Goal: Transaction & Acquisition: Purchase product/service

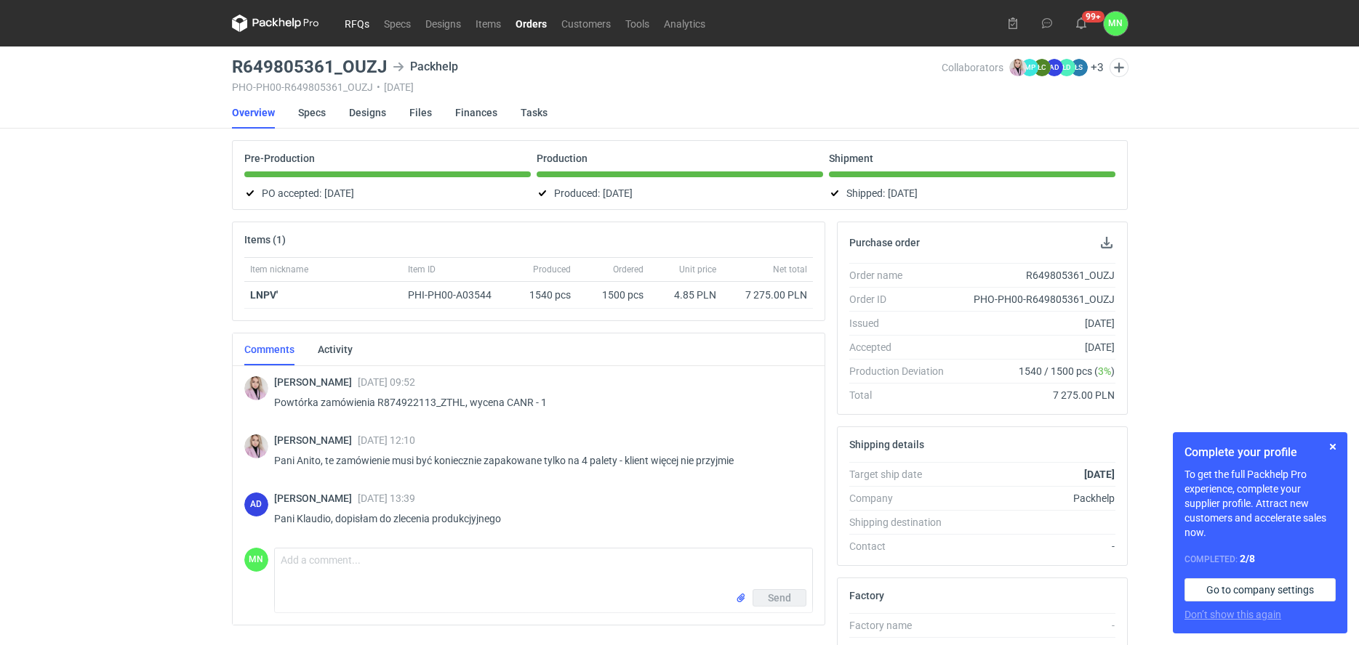
click at [348, 24] on link "RFQs" at bounding box center [356, 23] width 39 height 17
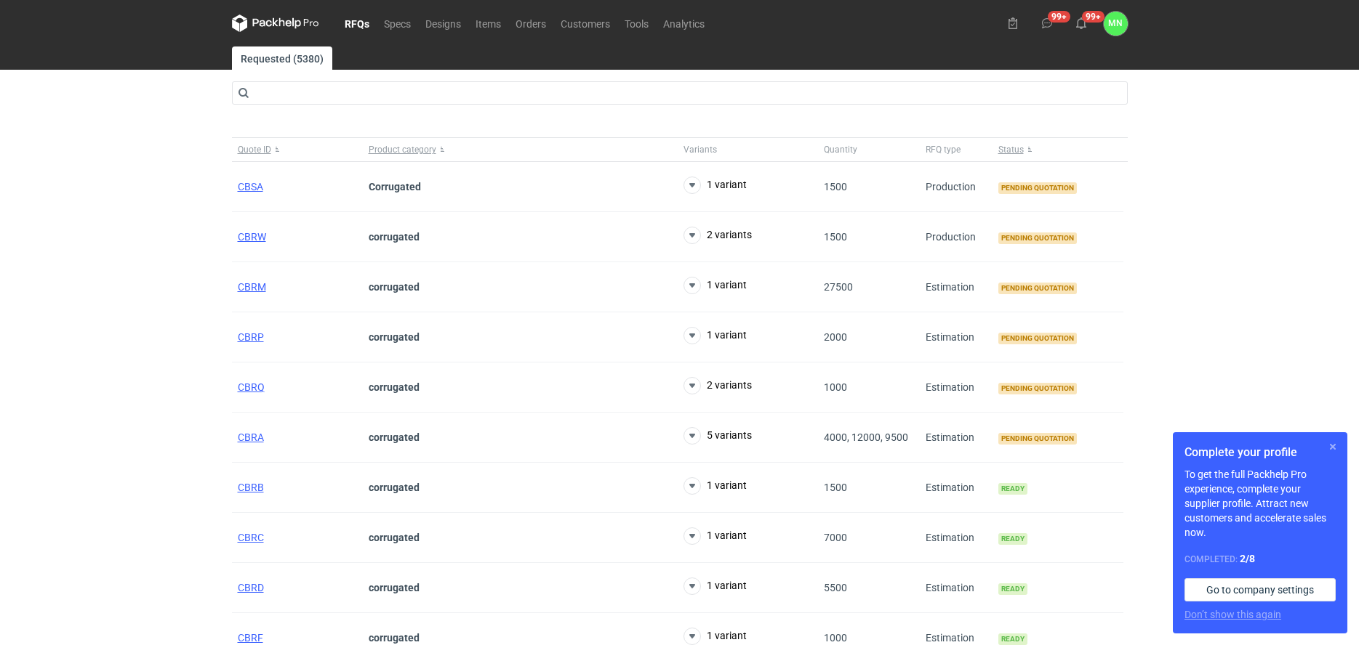
click at [1332, 446] on button "button" at bounding box center [1332, 446] width 17 height 17
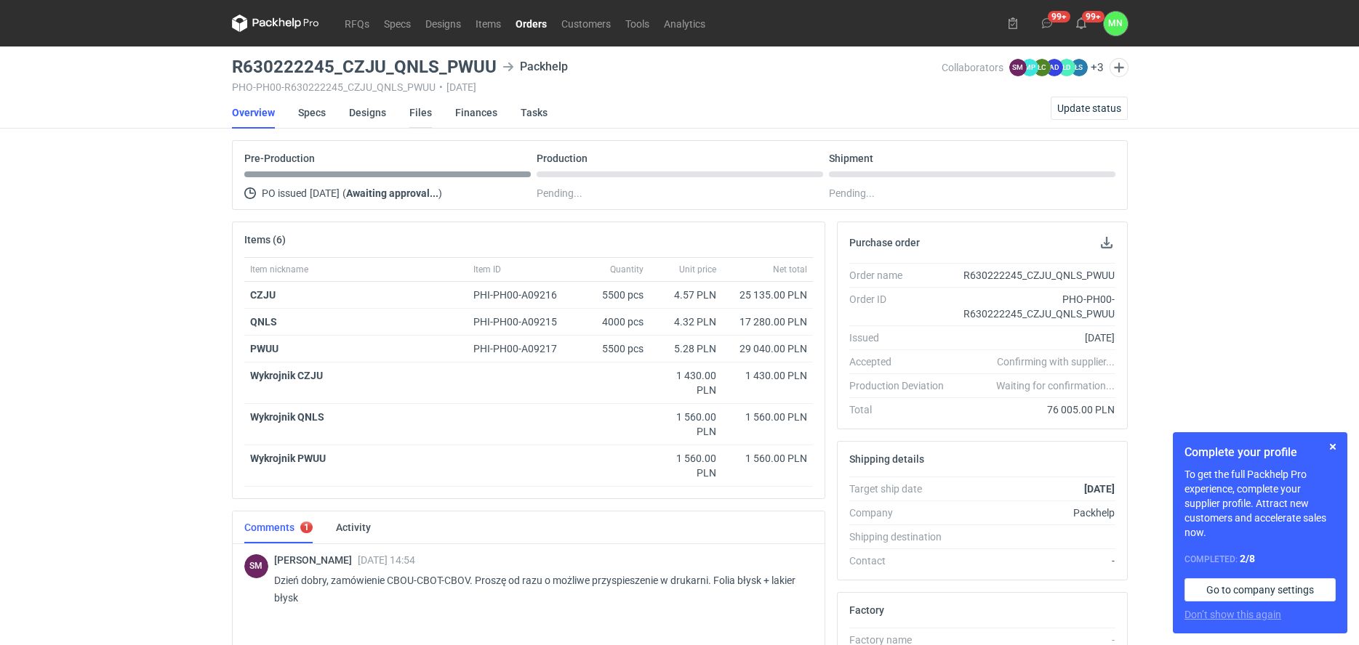
click at [412, 113] on link "Files" at bounding box center [420, 113] width 23 height 32
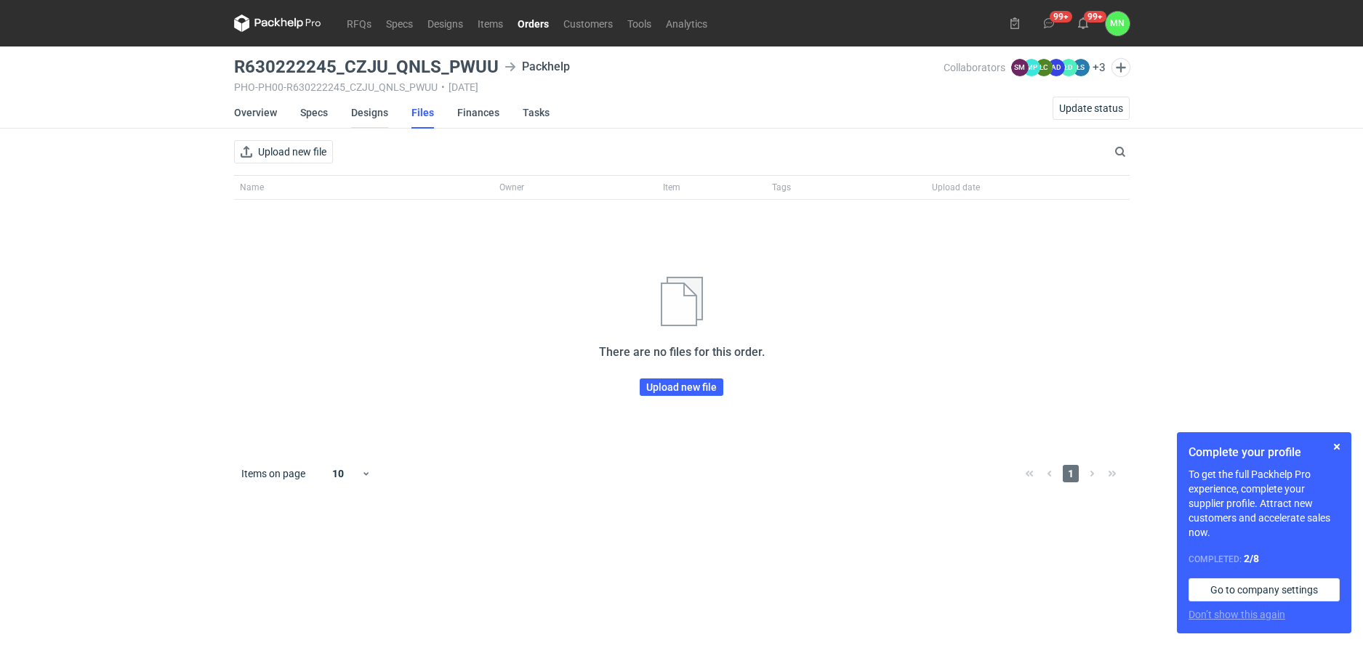
click at [378, 111] on link "Designs" at bounding box center [369, 113] width 37 height 32
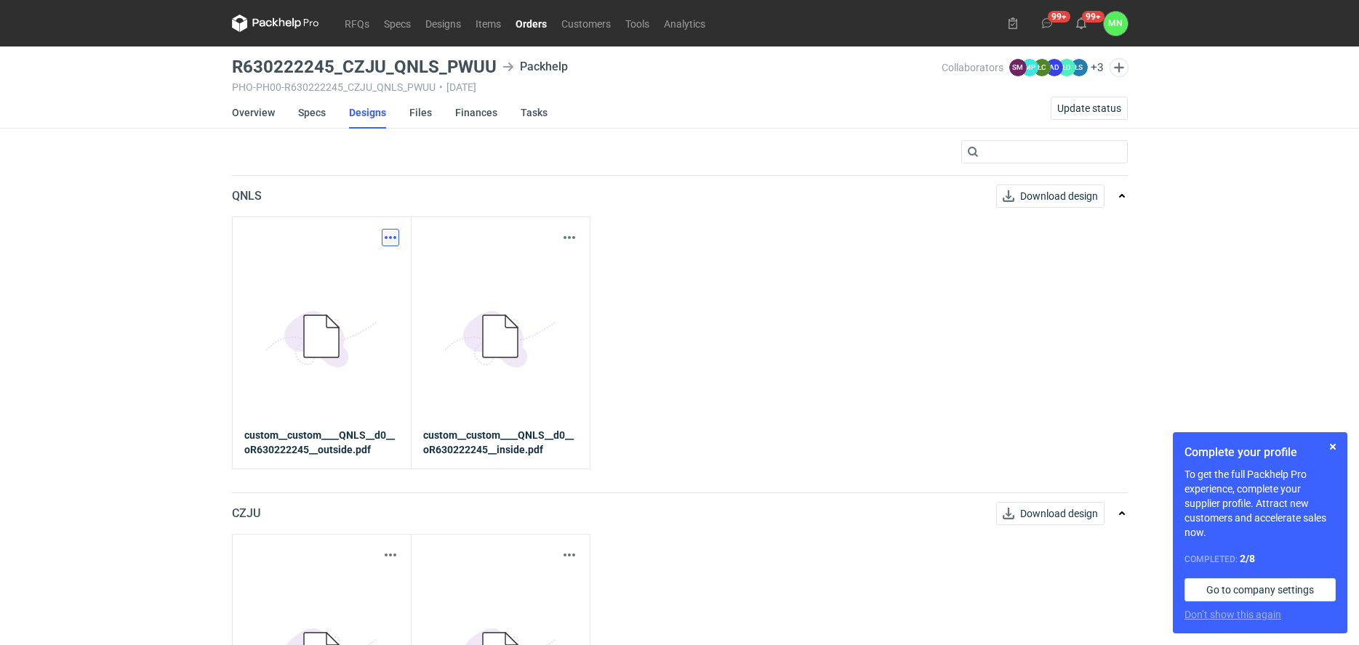
click at [391, 236] on button "button" at bounding box center [390, 237] width 17 height 17
click at [366, 275] on link "Download design part" at bounding box center [326, 269] width 134 height 23
drag, startPoint x: 1335, startPoint y: 445, endPoint x: 1331, endPoint y: 412, distance: 32.9
click at [1334, 445] on button "button" at bounding box center [1332, 446] width 17 height 17
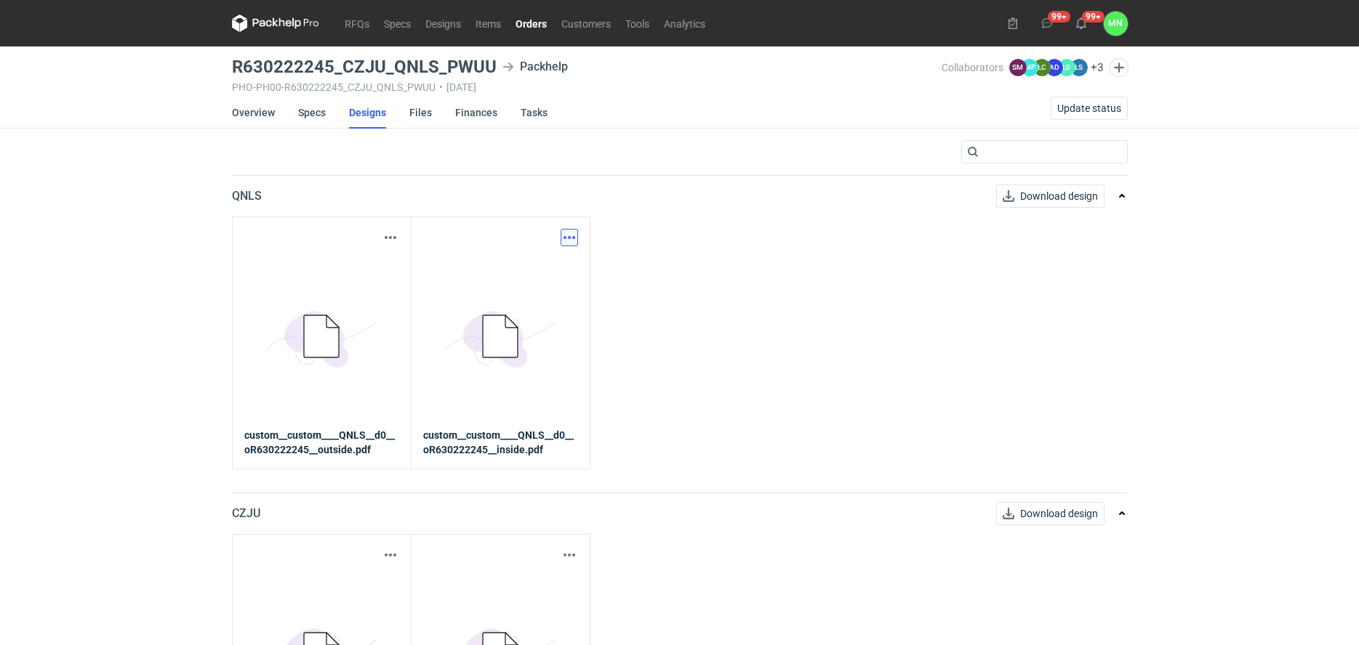
click at [576, 240] on button "button" at bounding box center [568, 237] width 17 height 17
click at [552, 270] on link "Download design part" at bounding box center [505, 269] width 134 height 23
click at [538, 20] on link "Orders" at bounding box center [532, 23] width 46 height 17
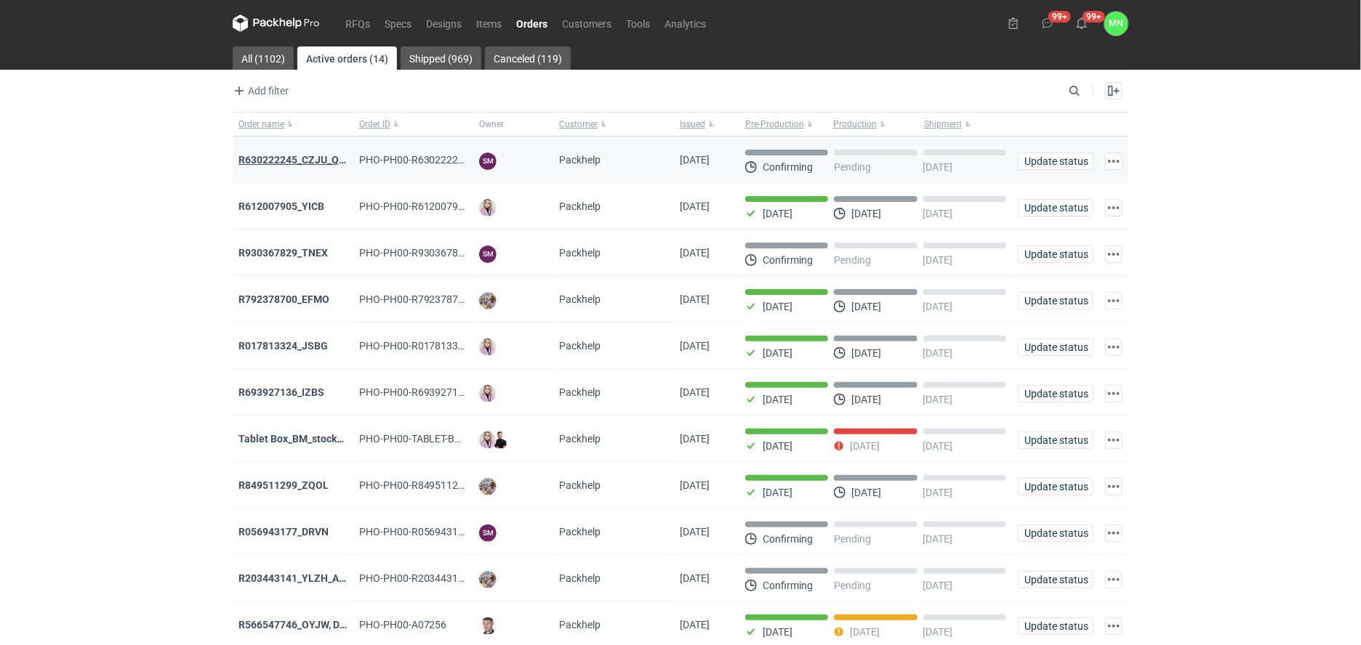
click at [281, 160] on strong "R630222245_CZJU_QNLS_PWUU" at bounding box center [314, 160] width 153 height 12
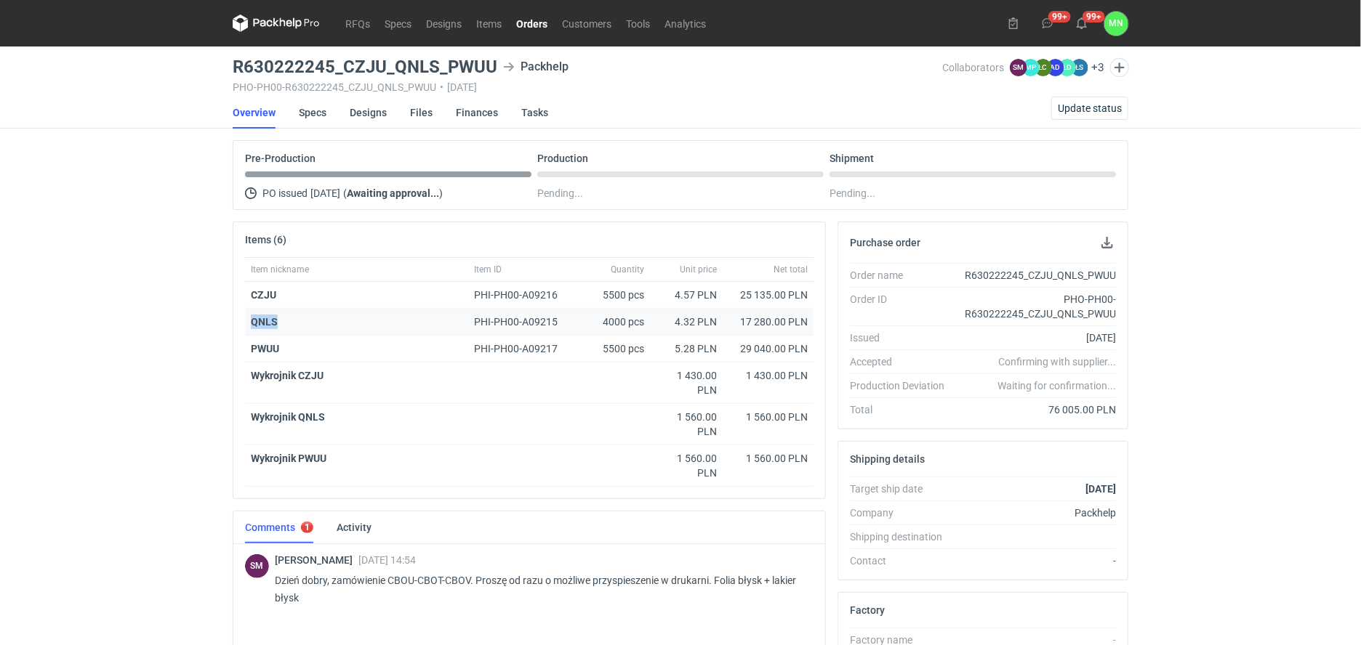
drag, startPoint x: 285, startPoint y: 325, endPoint x: 253, endPoint y: 327, distance: 32.1
click at [253, 327] on div "QNLS" at bounding box center [357, 322] width 212 height 15
copy strong "QNLS"
drag, startPoint x: 438, startPoint y: 62, endPoint x: 233, endPoint y: 73, distance: 205.3
click at [233, 73] on h3 "R630222245_CZJU_QNLS_PWUU" at bounding box center [365, 66] width 265 height 17
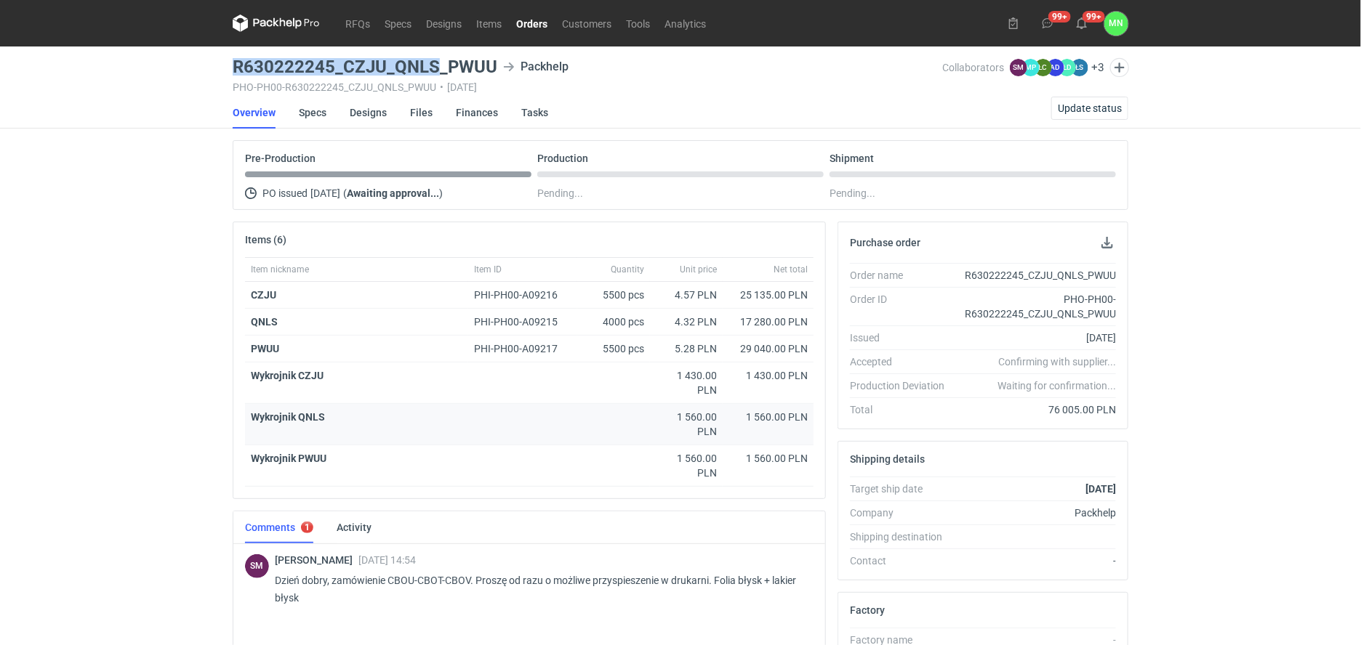
copy h3 "R630222245_CZJU_QNLS"
click at [315, 110] on link "Specs" at bounding box center [313, 113] width 28 height 32
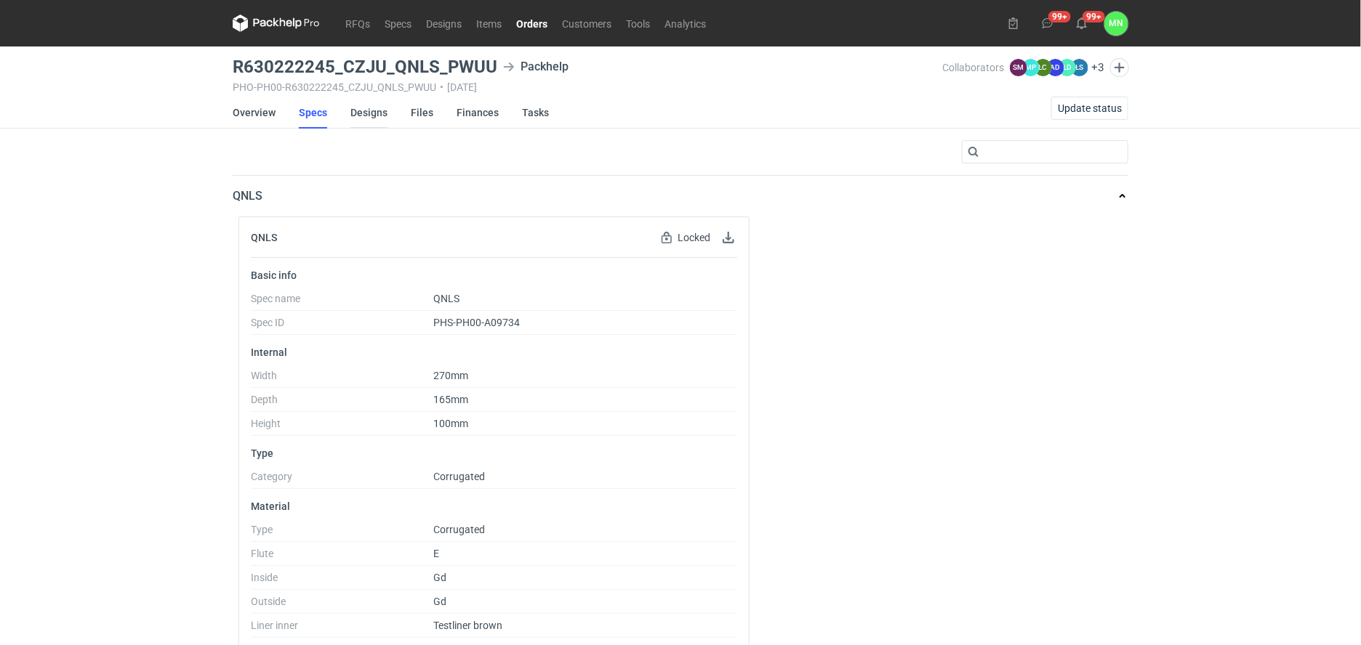
click at [372, 110] on link "Designs" at bounding box center [368, 113] width 37 height 32
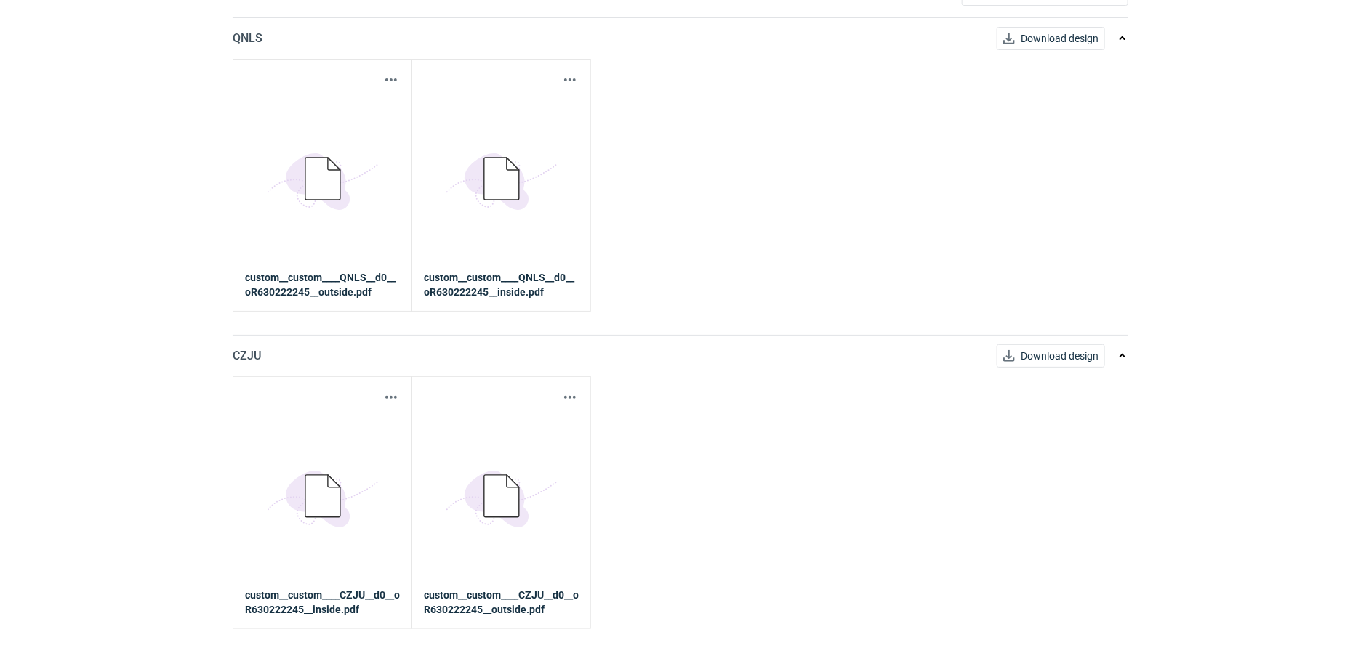
scroll to position [182, 0]
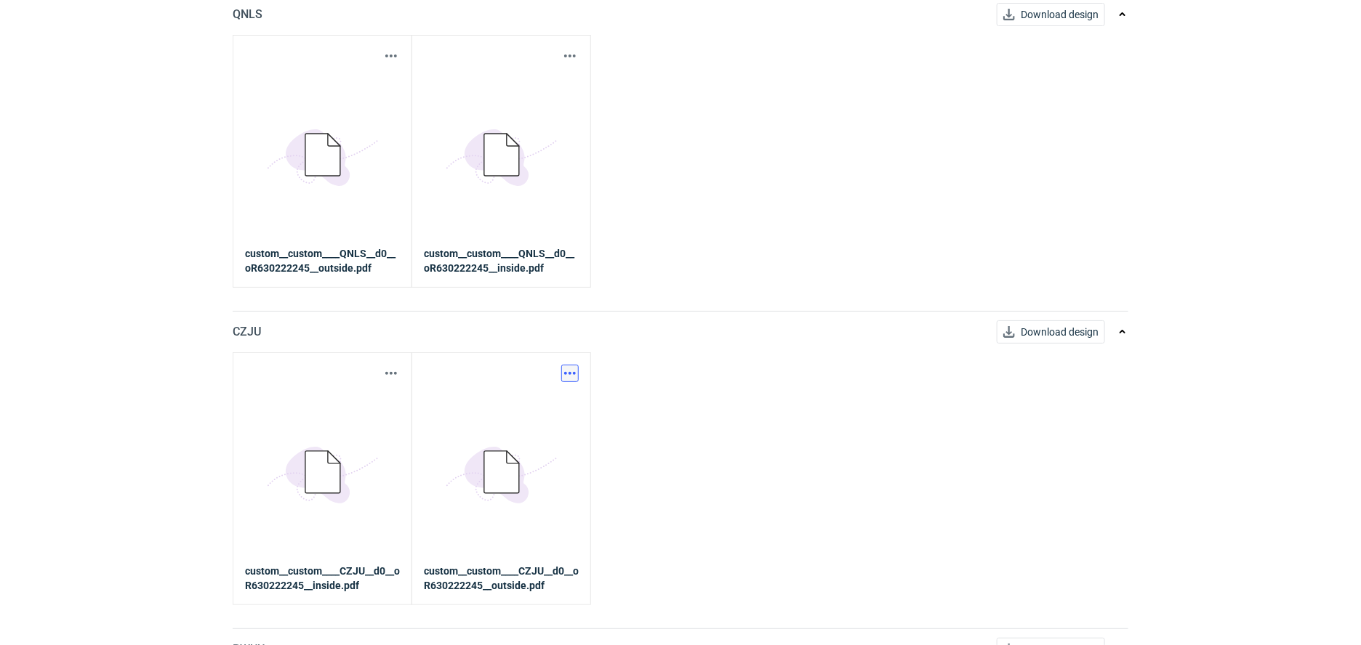
click at [562, 376] on button "button" at bounding box center [569, 373] width 17 height 17
click at [523, 405] on link "Download design part" at bounding box center [506, 405] width 134 height 23
click at [386, 378] on button "button" at bounding box center [390, 373] width 17 height 17
click at [382, 404] on link "Download design part" at bounding box center [327, 405] width 134 height 23
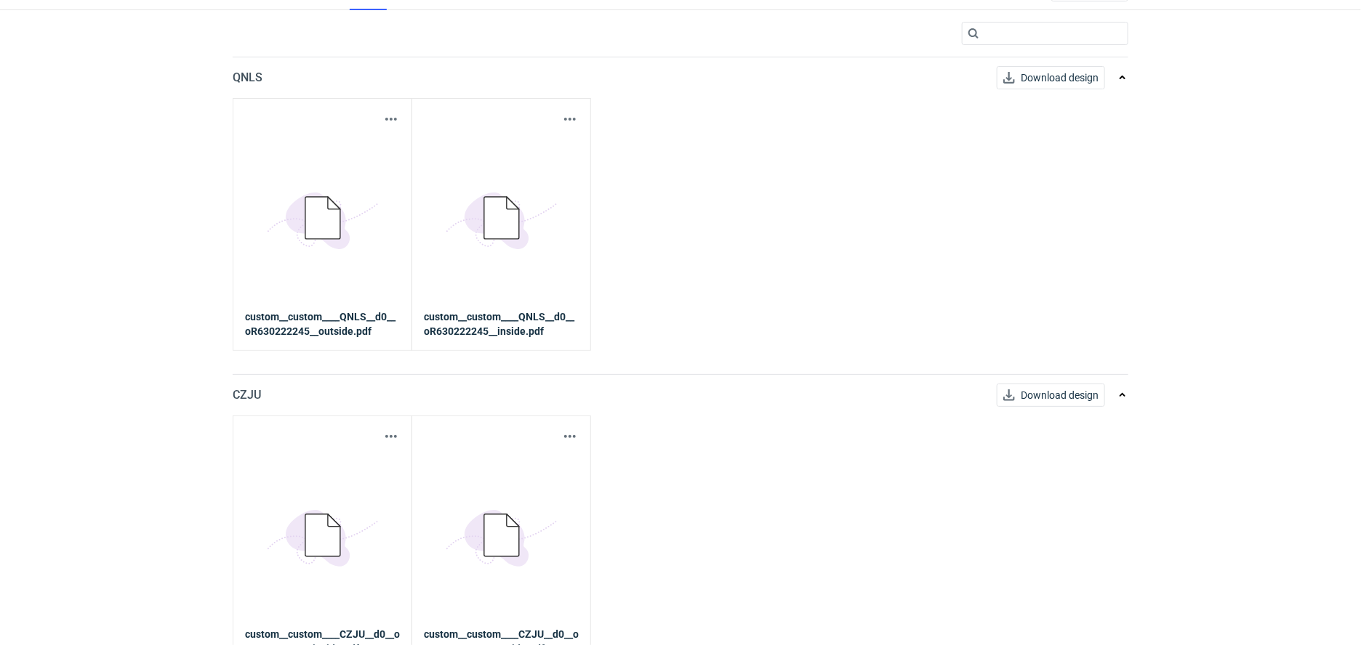
scroll to position [0, 0]
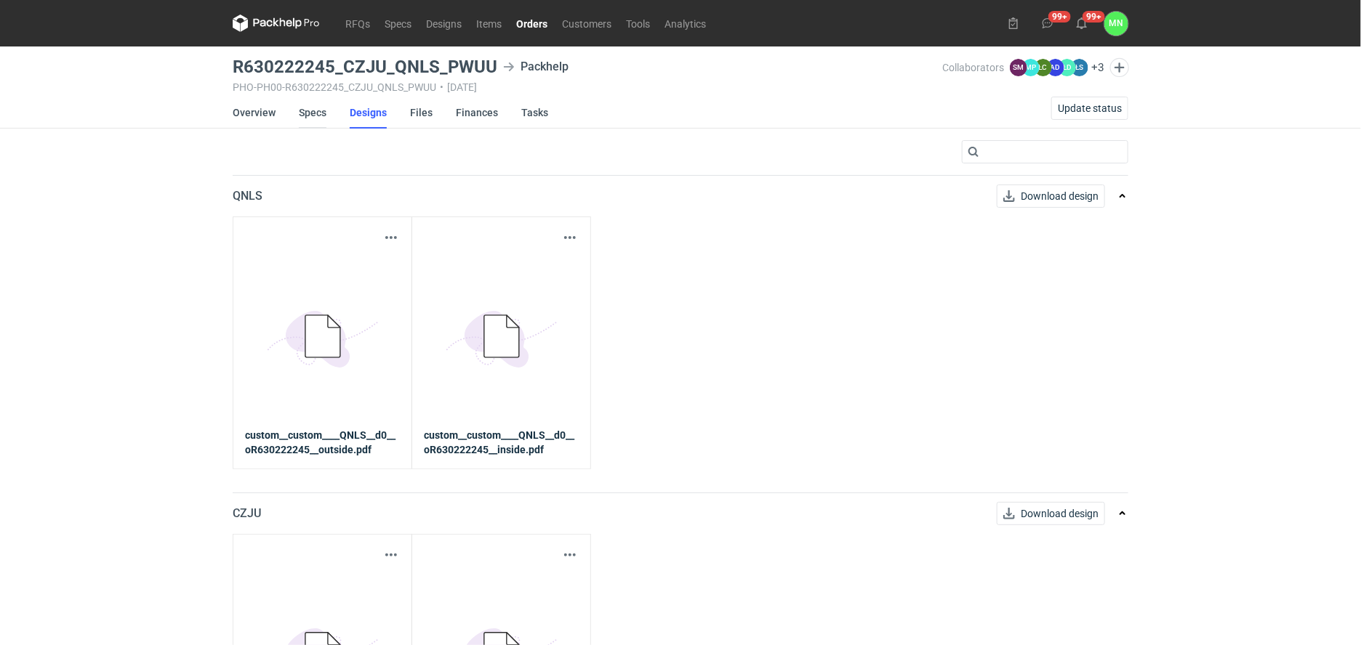
click at [306, 105] on link "Specs" at bounding box center [313, 113] width 28 height 32
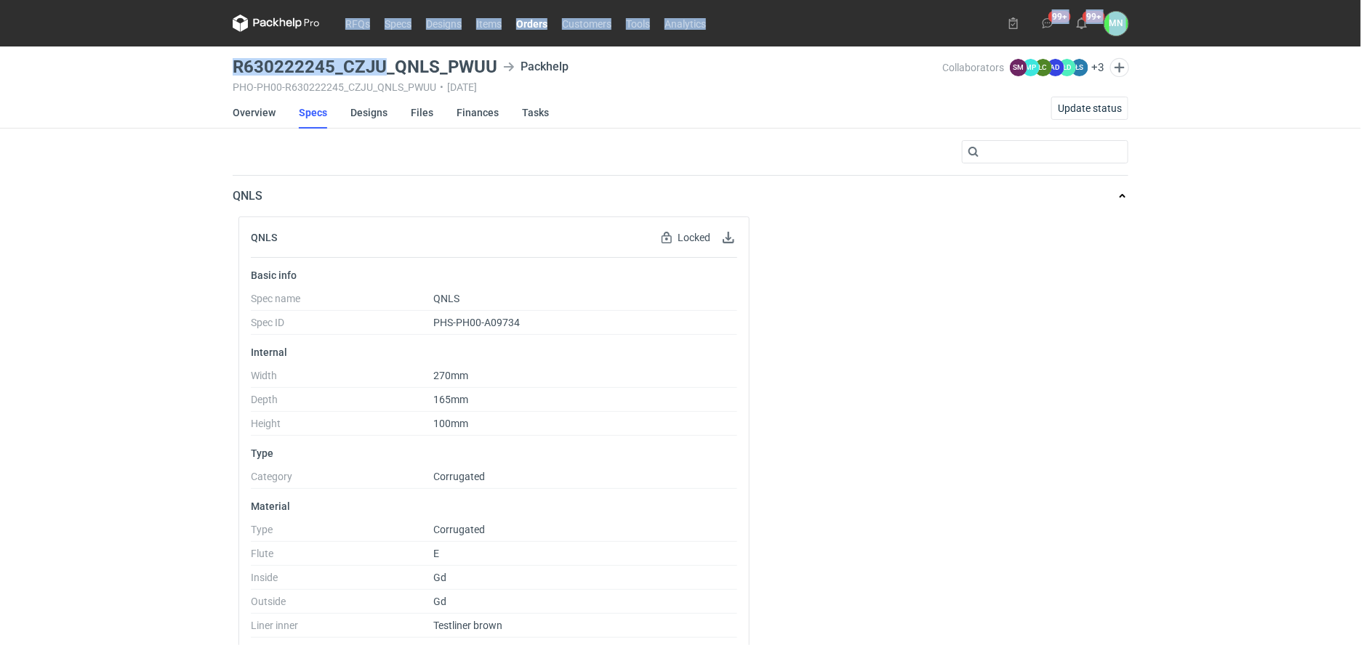
drag, startPoint x: 386, startPoint y: 68, endPoint x: 190, endPoint y: 69, distance: 196.3
click at [190, 69] on div "RFQs Specs Designs Items Orders Customers Tools Analytics 99+ 99+ MN [PERSON_NA…" at bounding box center [680, 322] width 1361 height 645
copy div "RFQs Specs Designs Items Orders Customers Tools Analytics 99+ 99+ MN [PERSON_NA…"
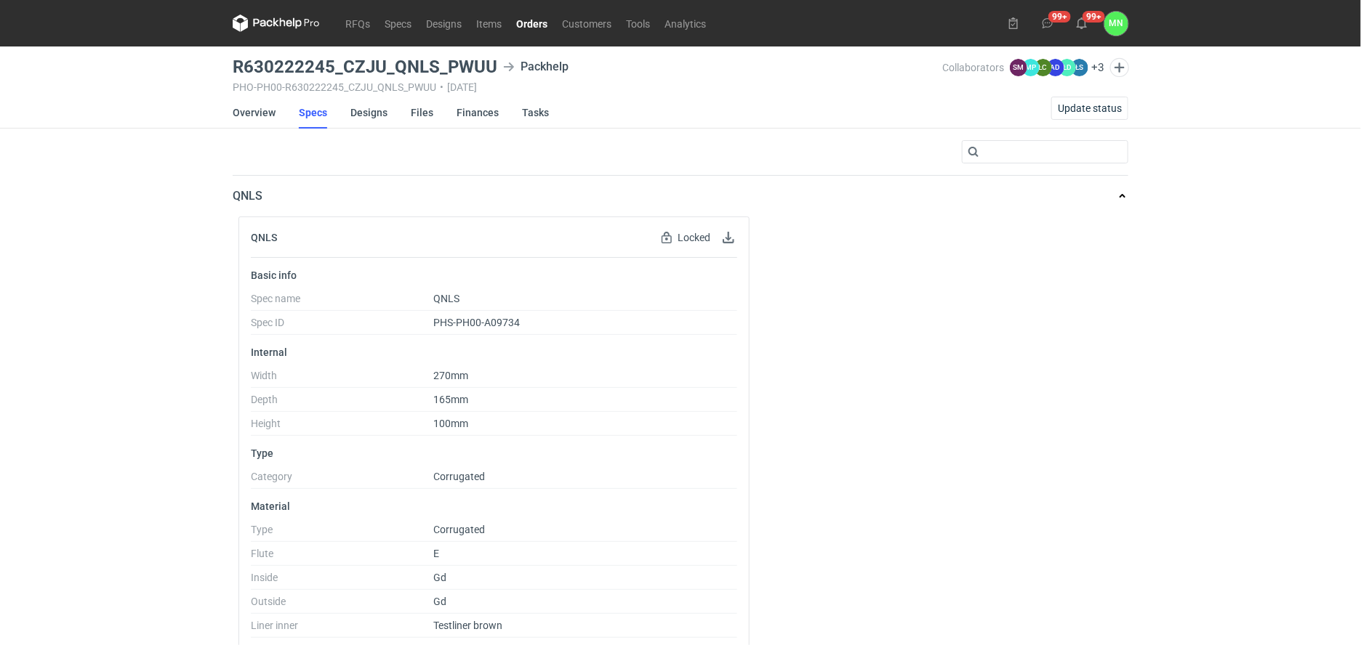
drag, startPoint x: 190, startPoint y: 69, endPoint x: 99, endPoint y: 63, distance: 91.1
click at [99, 63] on div "RFQs Specs Designs Items Orders Customers Tools Analytics 99+ 99+ MN [PERSON_NA…" at bounding box center [680, 322] width 1361 height 645
drag, startPoint x: 236, startPoint y: 67, endPoint x: 383, endPoint y: 65, distance: 146.8
click at [383, 65] on h3 "R630222245_CZJU_QNLS_PWUU" at bounding box center [365, 66] width 265 height 17
copy h3 "R630222245_CZJU"
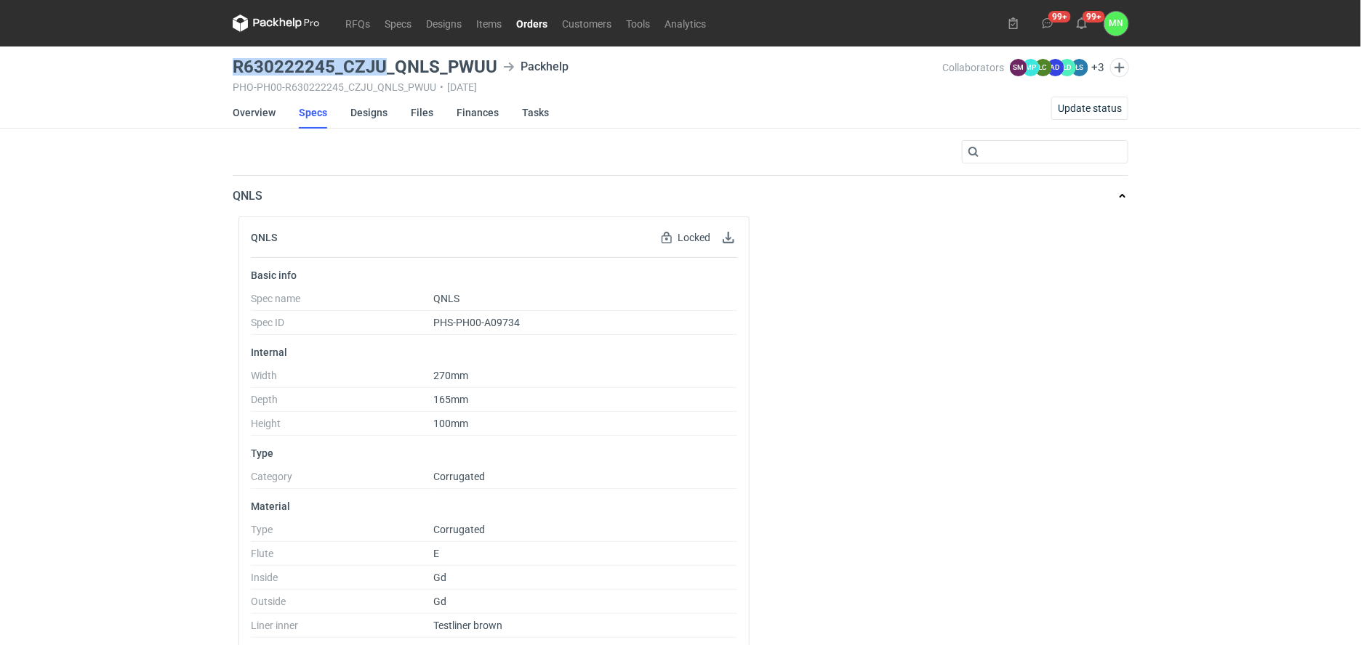
click at [538, 24] on link "Orders" at bounding box center [532, 23] width 46 height 17
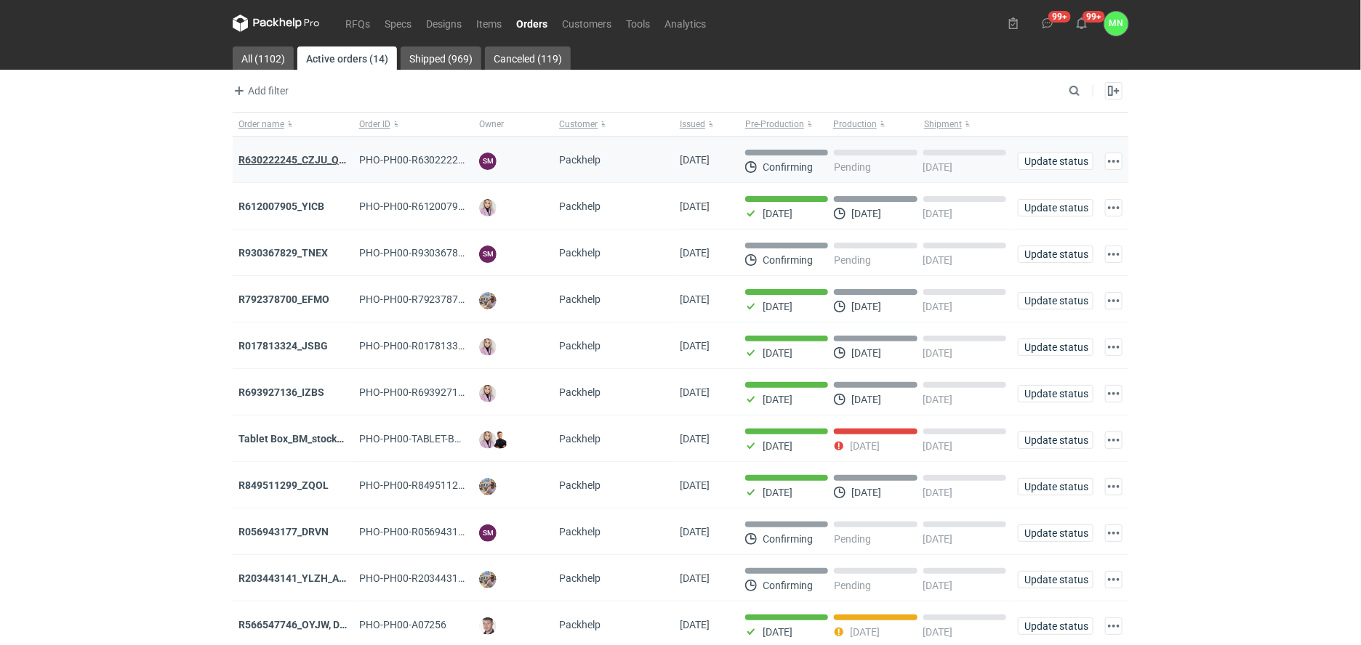
click at [285, 155] on strong "R630222245_CZJU_QNLS_PWUU" at bounding box center [314, 160] width 153 height 12
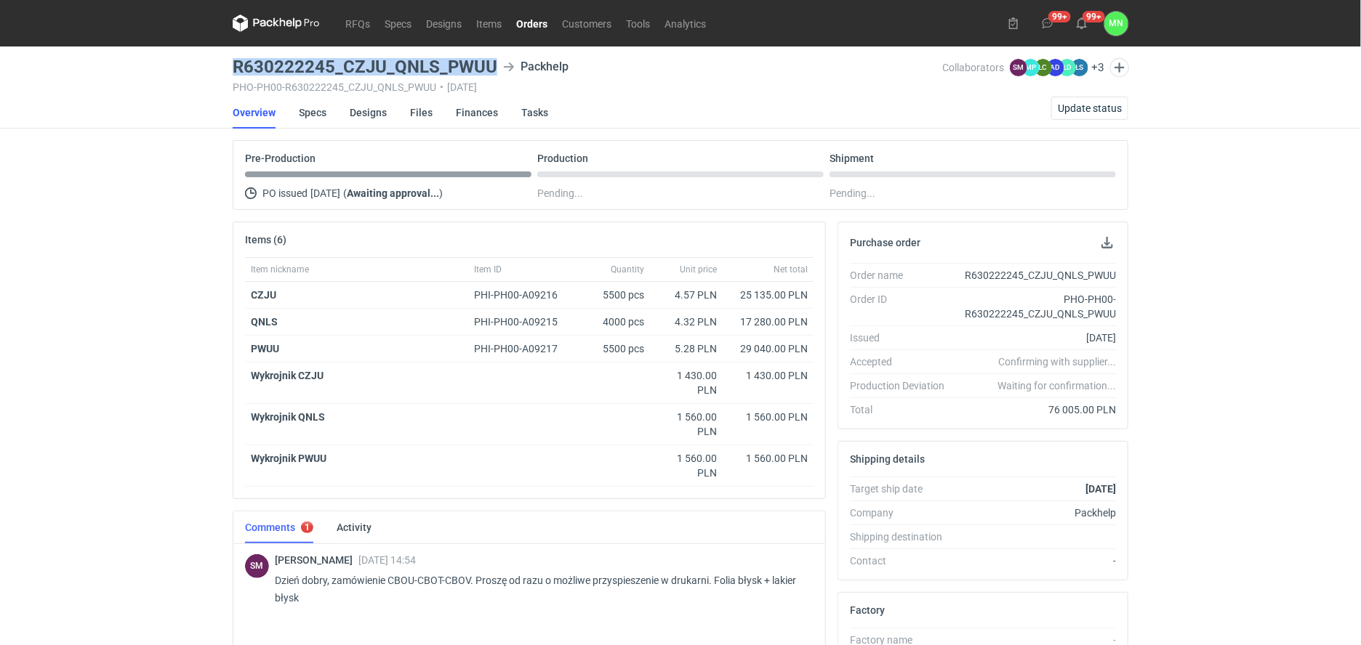
drag, startPoint x: 493, startPoint y: 57, endPoint x: 231, endPoint y: 58, distance: 261.7
click at [231, 58] on main "R630222245_CZJU_QNLS_PWUU Packhelp PHO-PH00-R630222245_CZJU_QNLS_PWUU • [DATE] …" at bounding box center [680, 498] width 907 height 902
copy h3 "R630222245_CZJU_QNLS_PWUU"
click at [369, 113] on link "Designs" at bounding box center [368, 113] width 37 height 32
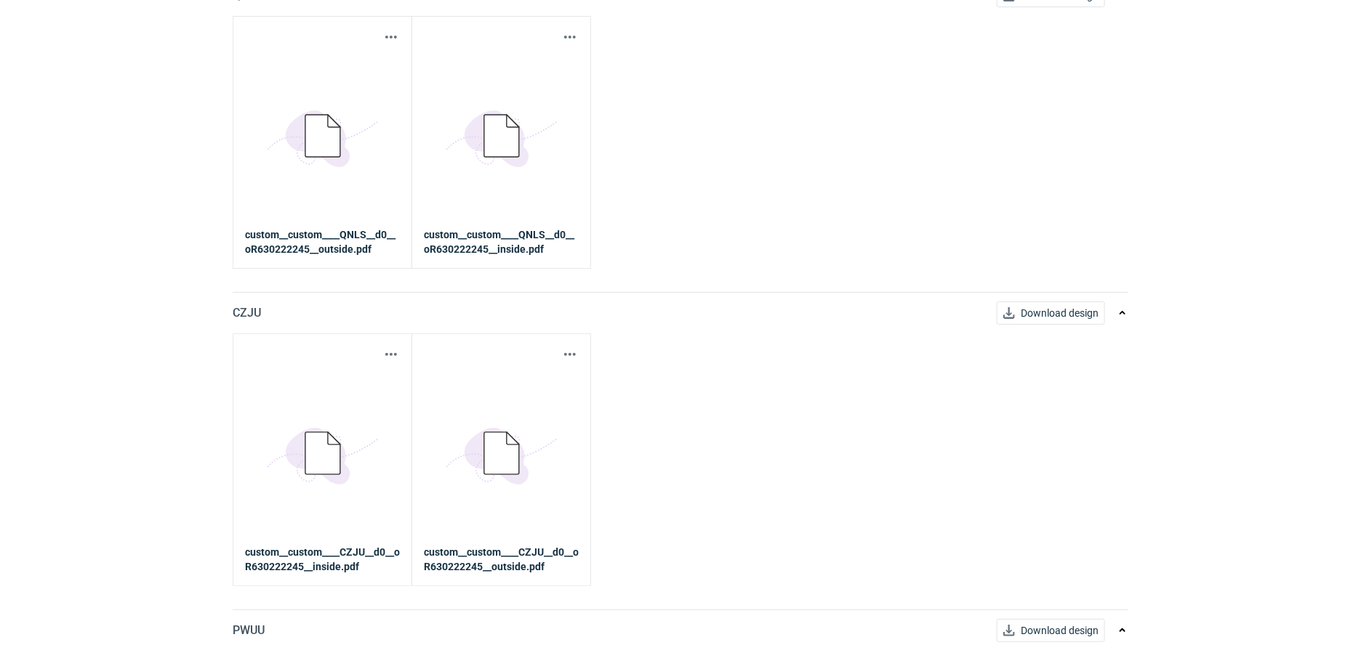
scroll to position [459, 0]
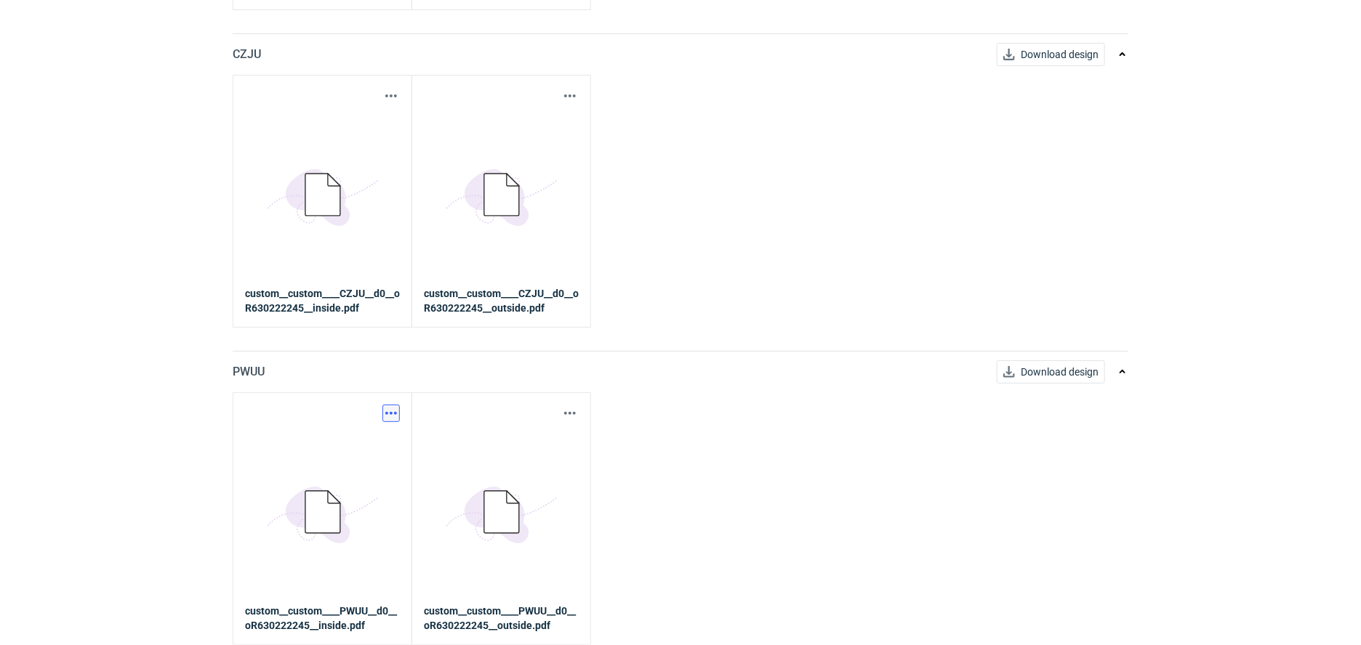
click at [387, 408] on button "button" at bounding box center [390, 413] width 17 height 17
click at [374, 445] on link "Download design part" at bounding box center [327, 446] width 134 height 23
click at [395, 409] on button "button" at bounding box center [390, 413] width 17 height 17
click at [382, 449] on link "Download design part" at bounding box center [327, 446] width 134 height 23
click at [571, 409] on button "button" at bounding box center [569, 413] width 17 height 17
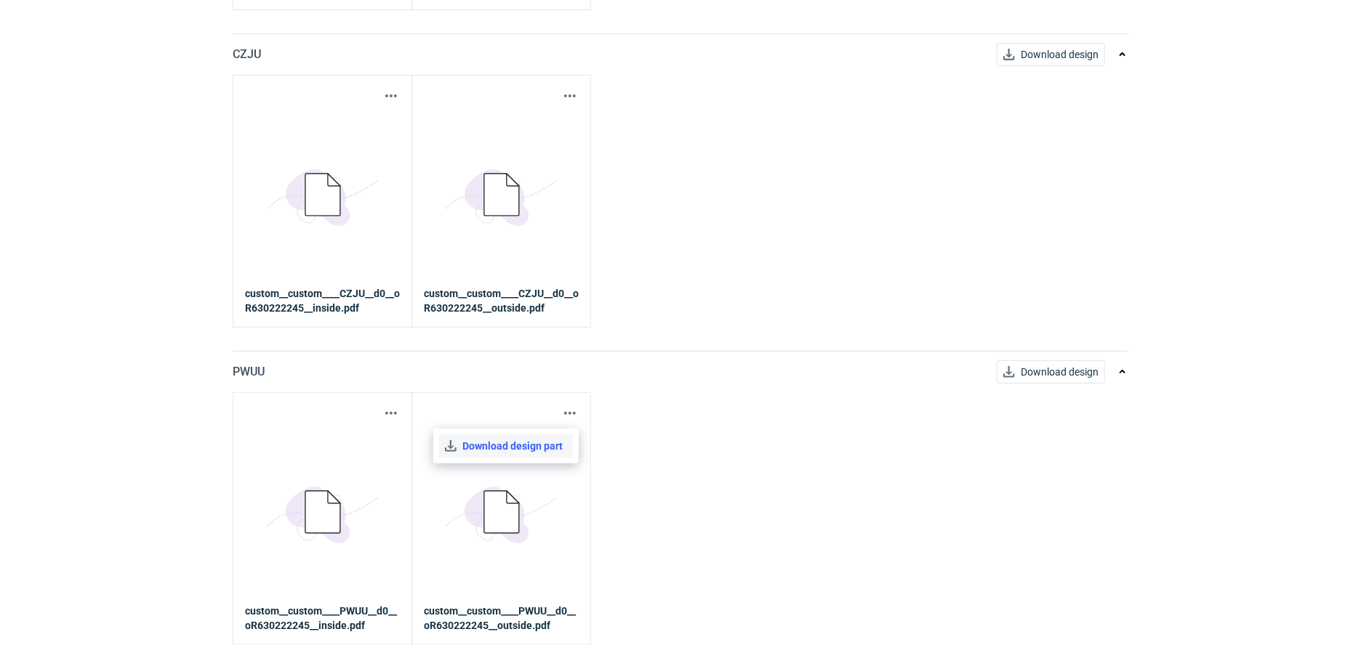
click at [534, 445] on link "Download design part" at bounding box center [506, 446] width 134 height 23
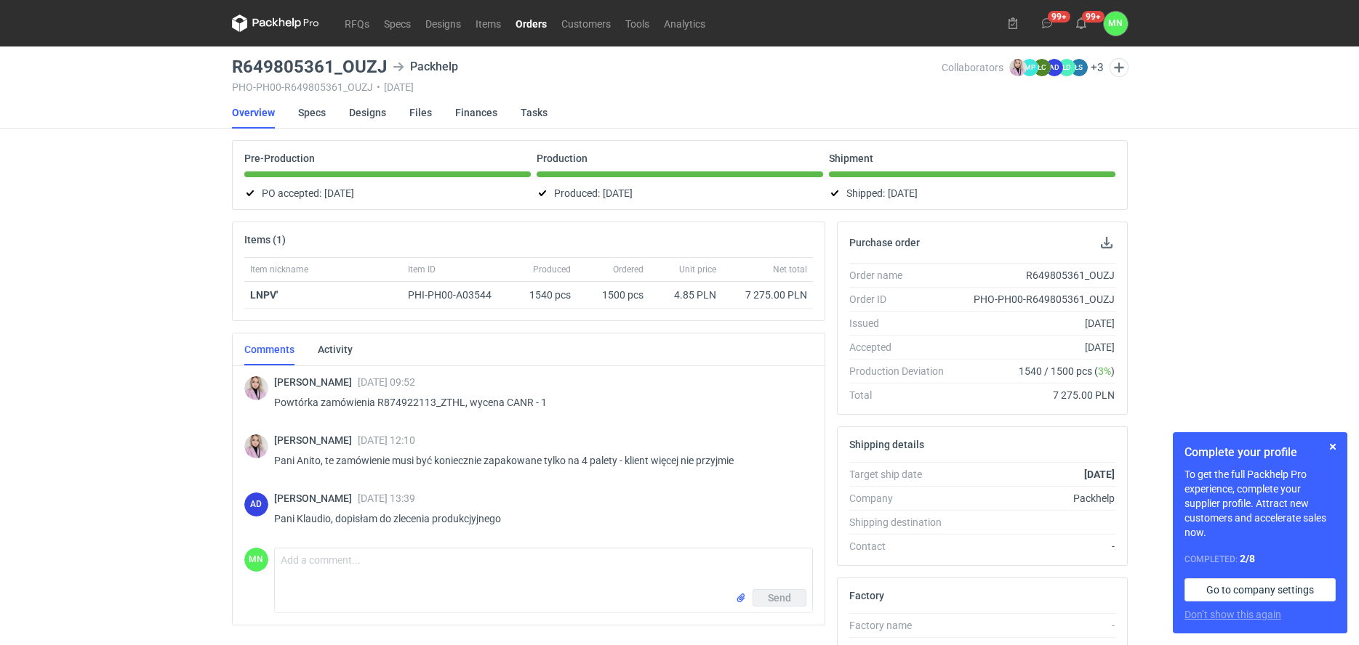
click at [21, 213] on div "RFQs Specs Designs Items Orders Customers Tools Analytics 99+ 99+ MN Małgorzata…" at bounding box center [679, 322] width 1359 height 645
click at [1328, 448] on button "button" at bounding box center [1332, 446] width 17 height 17
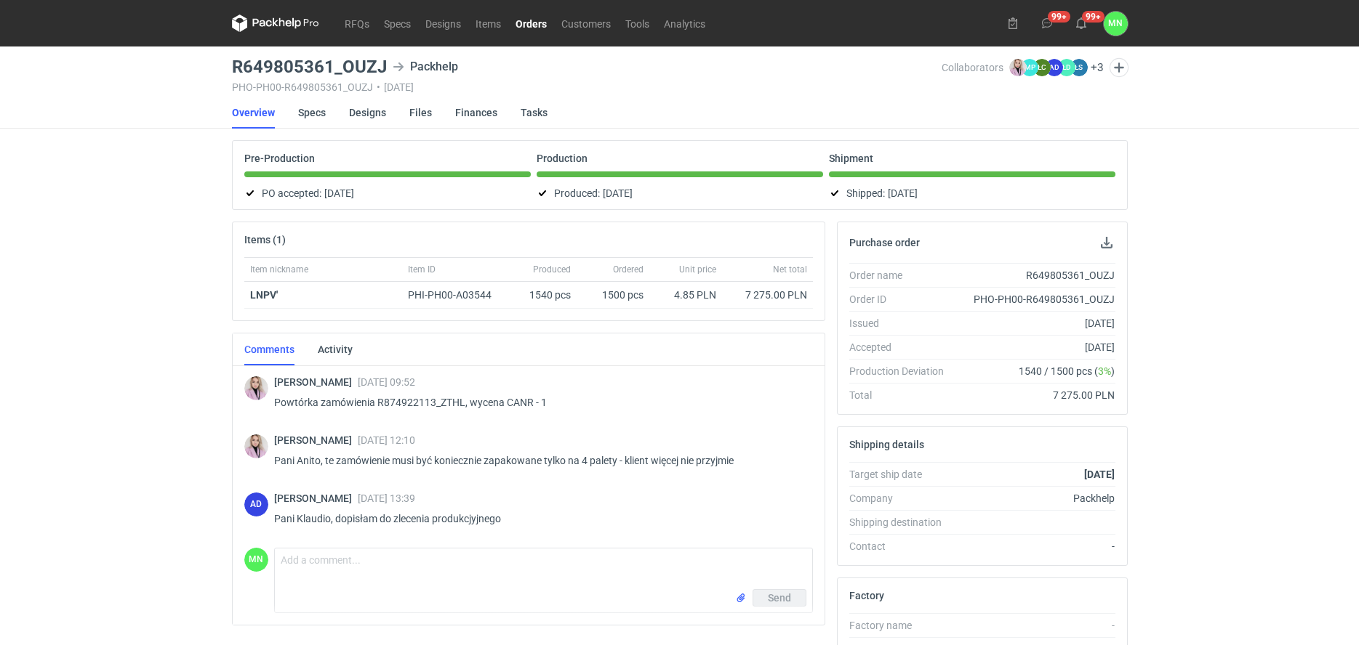
click at [537, 27] on link "Orders" at bounding box center [531, 23] width 46 height 17
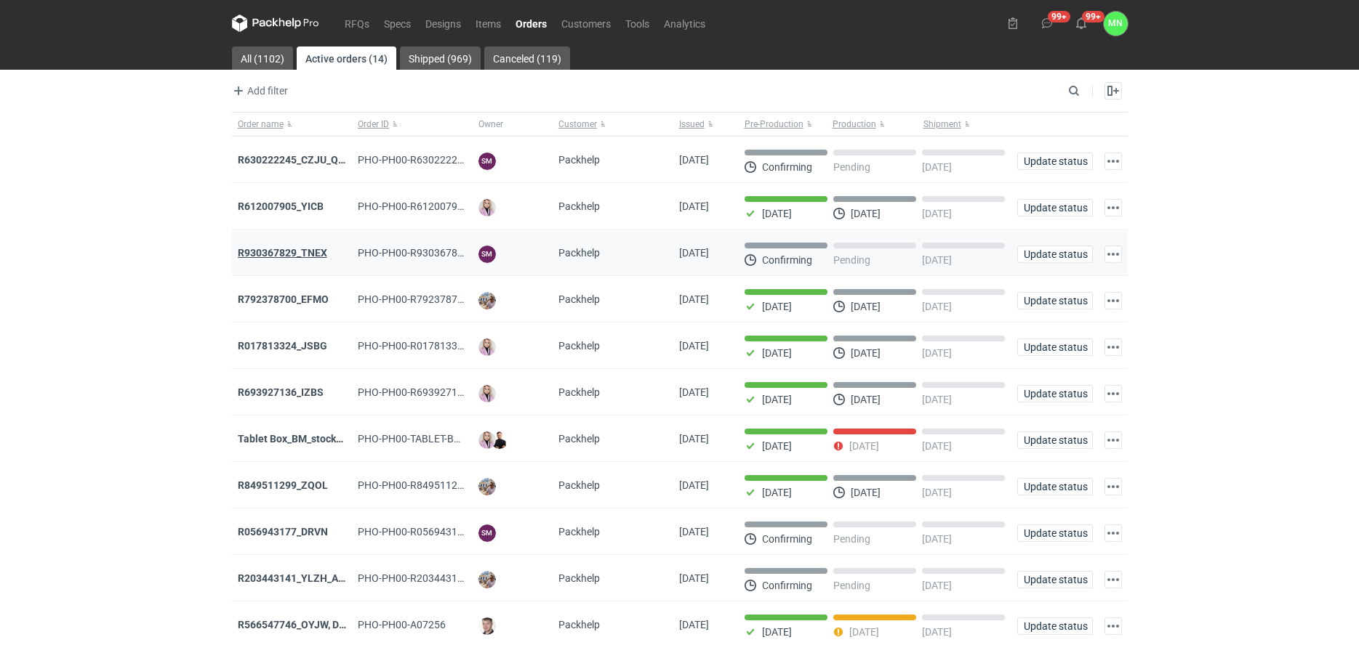
click at [251, 254] on strong "R930367829_TNEX" at bounding box center [282, 253] width 89 height 12
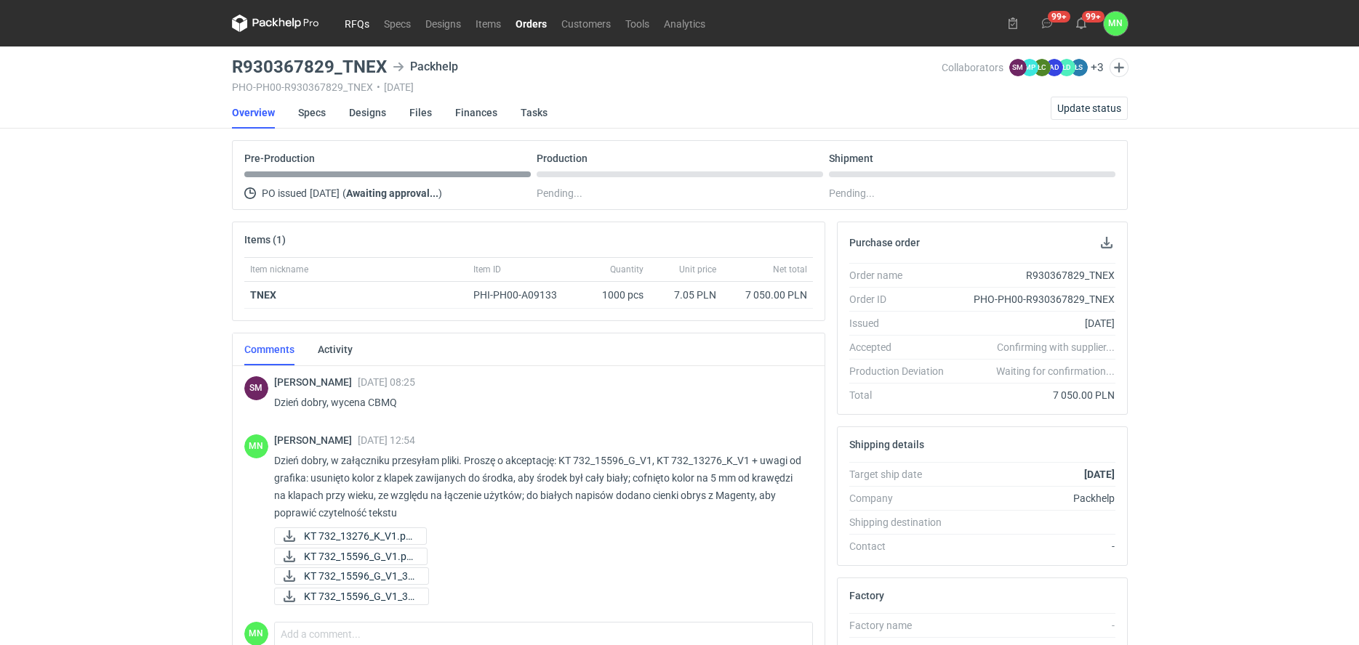
click at [363, 21] on link "RFQs" at bounding box center [356, 23] width 39 height 17
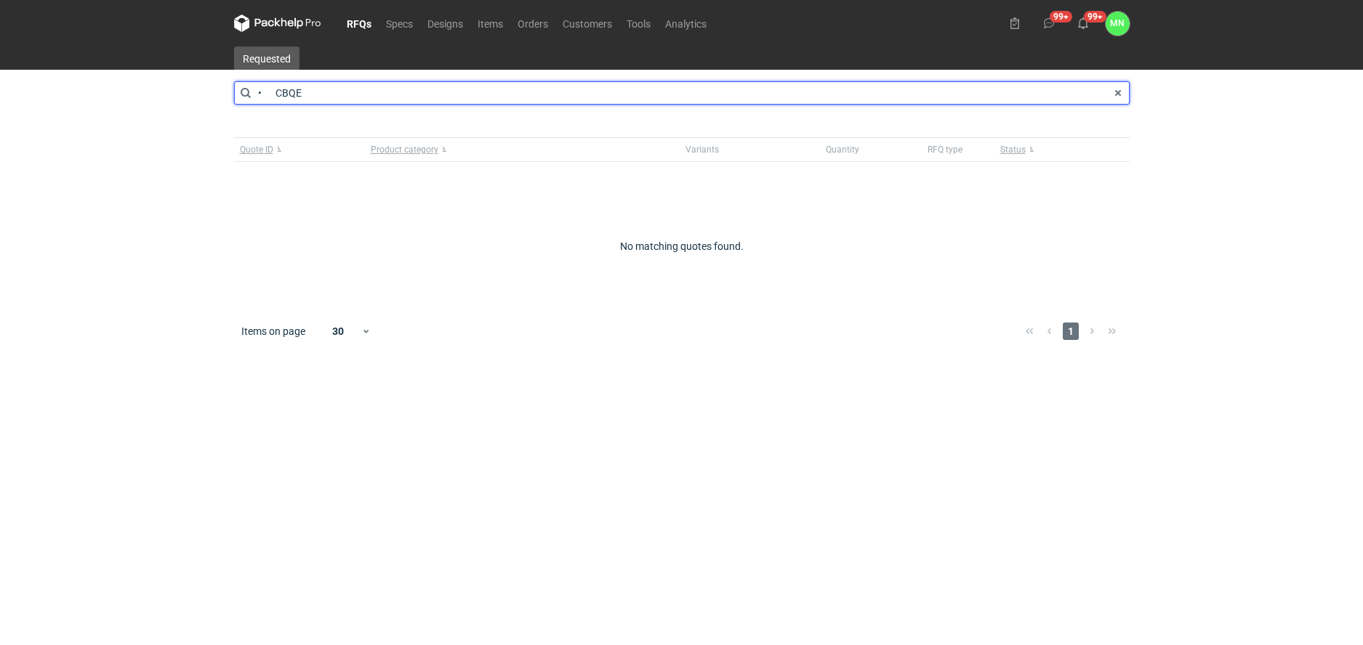
click at [280, 93] on input "• CBQE" at bounding box center [682, 92] width 896 height 23
type input "CBQE"
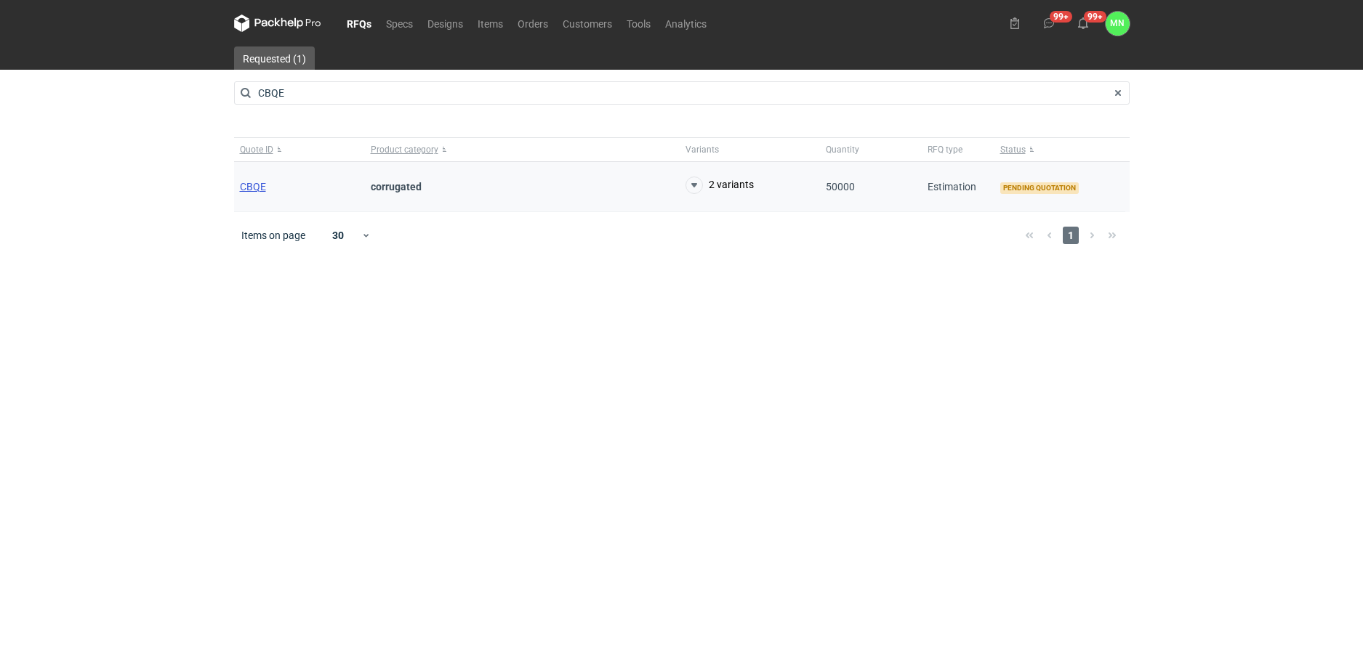
click at [253, 188] on span "CBQE" at bounding box center [253, 187] width 26 height 12
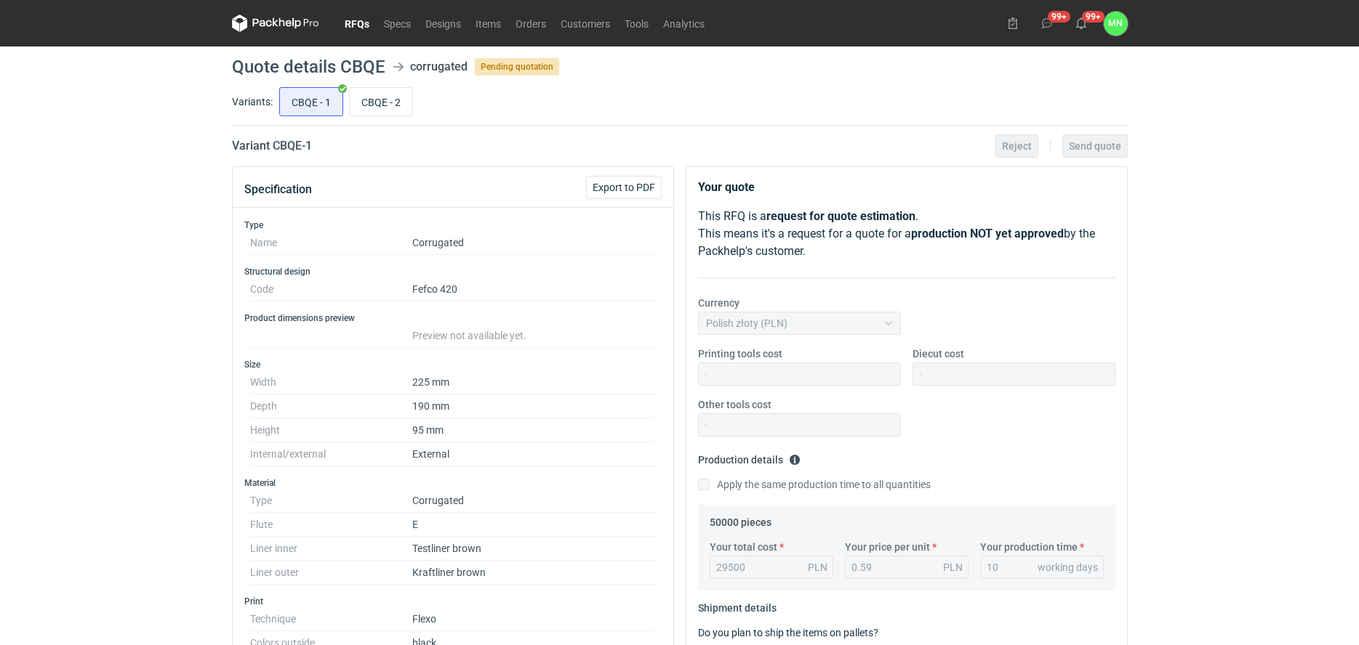
click at [369, 76] on h1 "Quote details CBQE" at bounding box center [308, 66] width 153 height 17
click at [366, 96] on input "CBQE - 2" at bounding box center [381, 102] width 63 height 28
radio input "true"
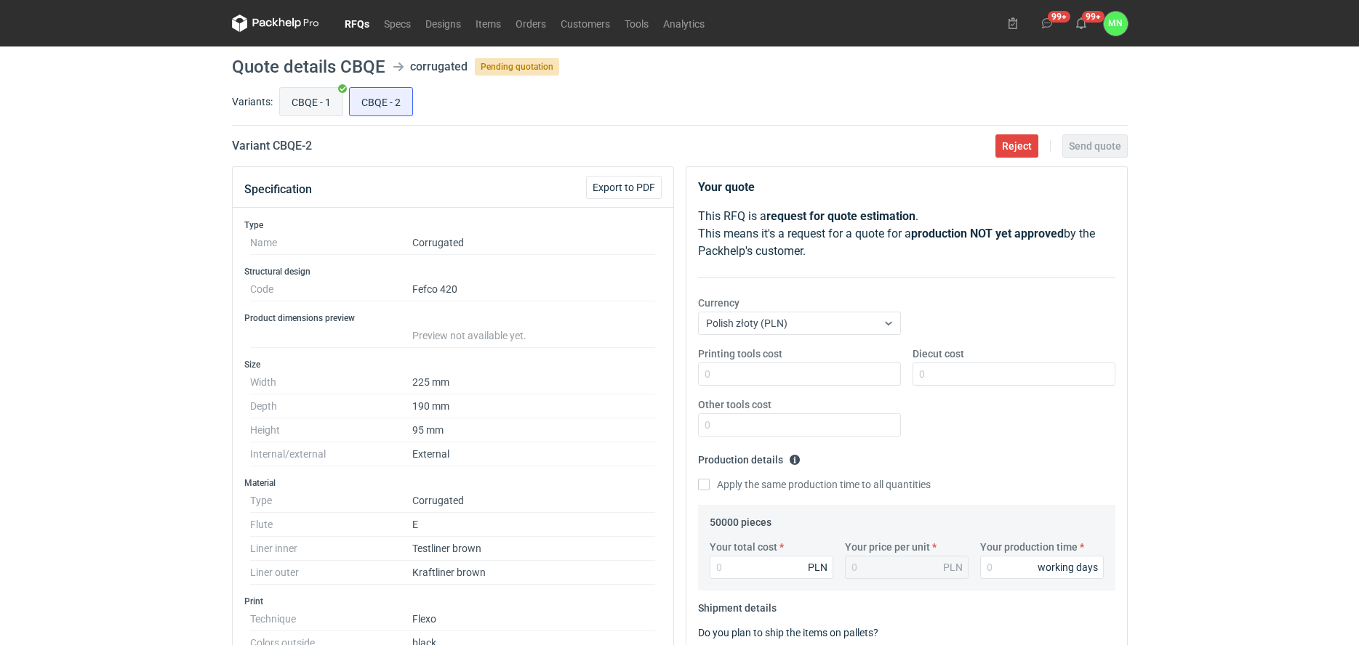
click at [320, 95] on input "CBQE - 1" at bounding box center [311, 102] width 63 height 28
radio input "true"
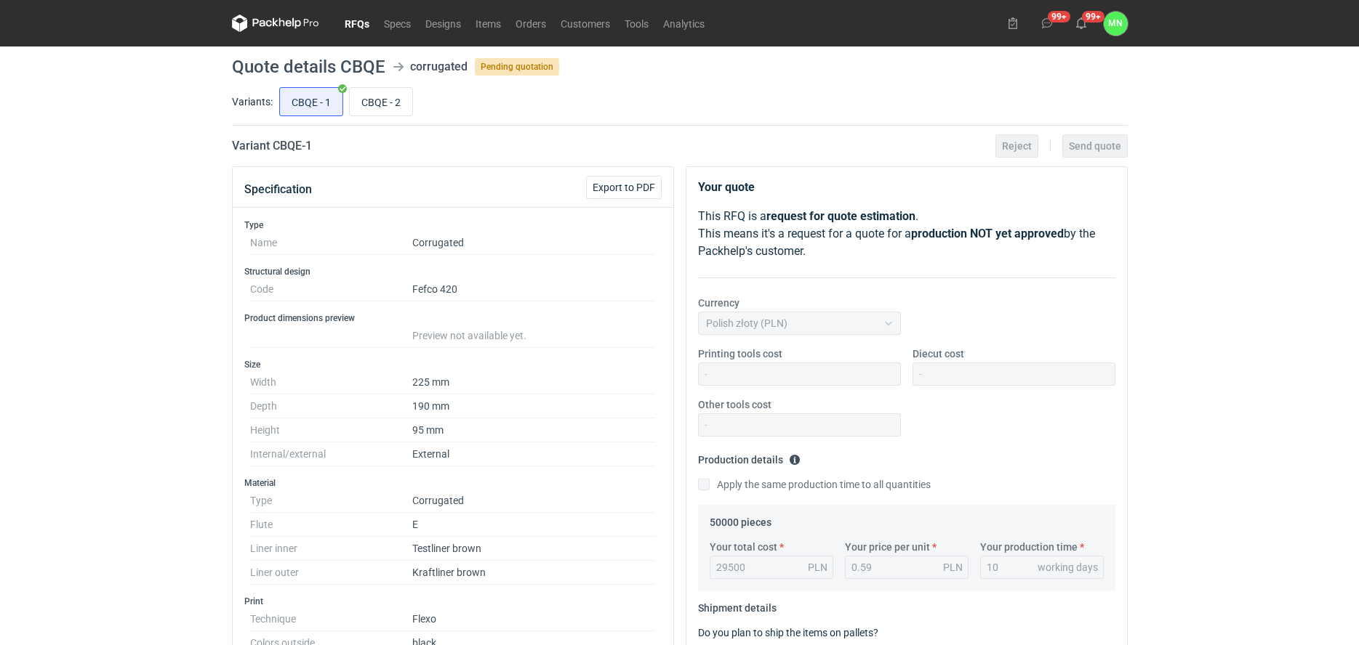
click at [417, 107] on div "CBQE - 1 CBQE - 2" at bounding box center [701, 101] width 851 height 35
click at [386, 101] on input "CBQE - 2" at bounding box center [381, 102] width 63 height 28
radio input "true"
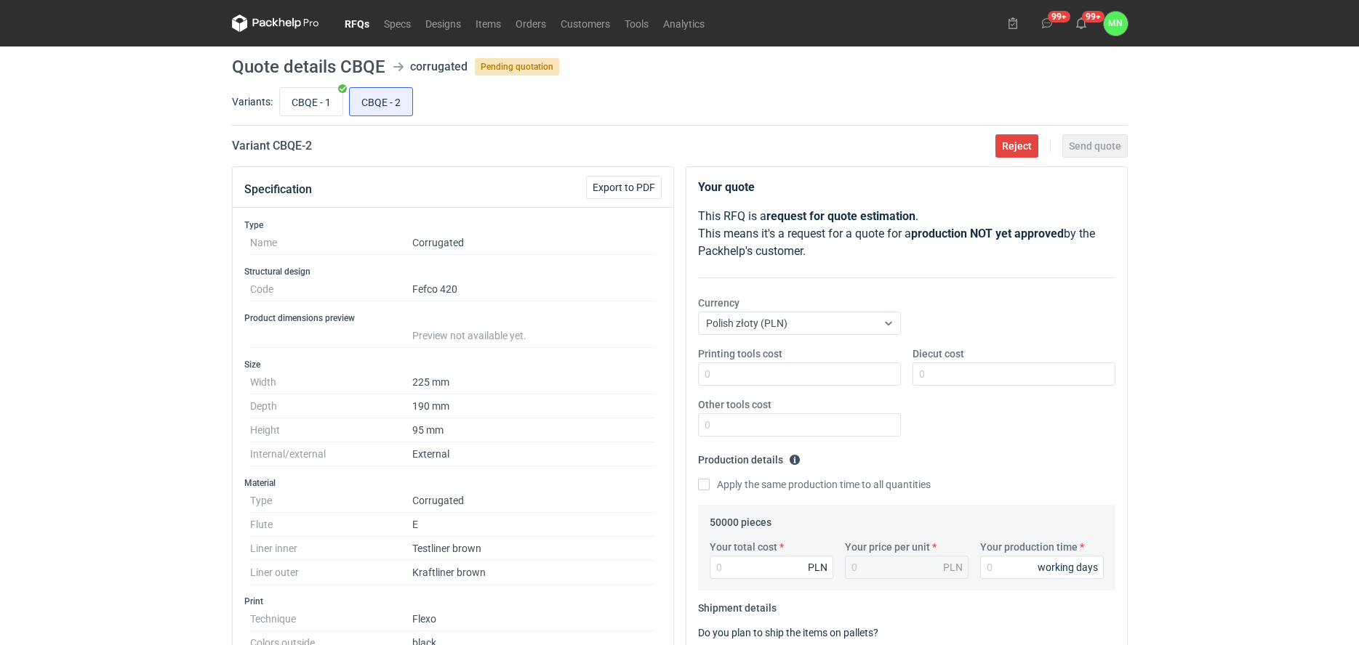
click at [248, 107] on label "Variants:" at bounding box center [252, 101] width 41 height 15
click at [298, 103] on input "CBQE - 1" at bounding box center [311, 102] width 63 height 28
radio input "true"
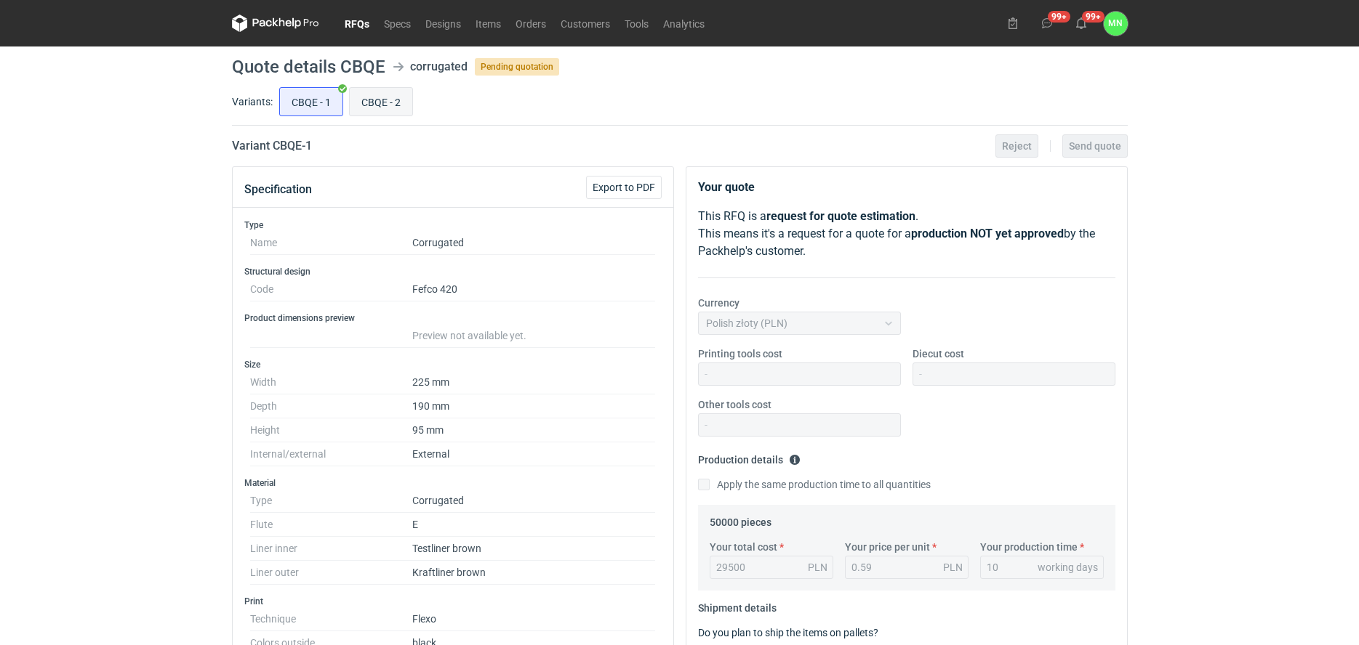
click at [398, 105] on input "CBQE - 2" at bounding box center [381, 102] width 63 height 28
radio input "true"
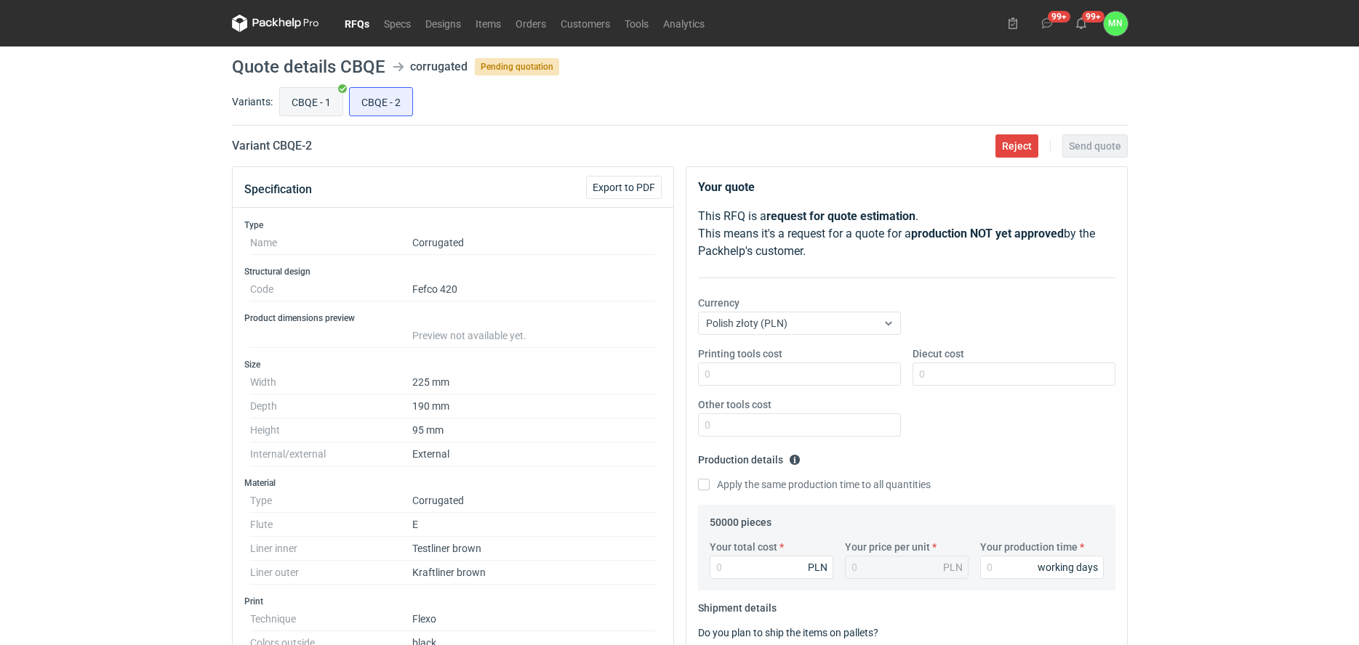
click at [314, 105] on input "CBQE - 1" at bounding box center [311, 102] width 63 height 28
radio input "true"
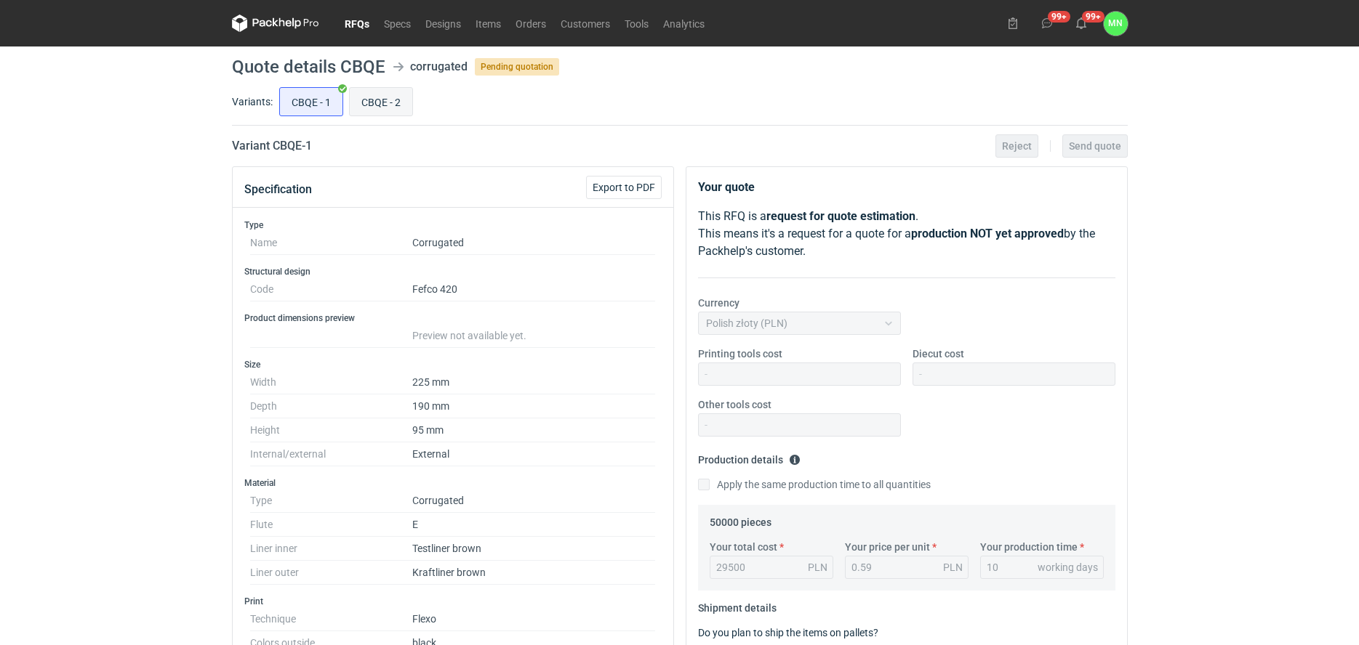
click at [399, 110] on input "CBQE - 2" at bounding box center [381, 102] width 63 height 28
radio input "true"
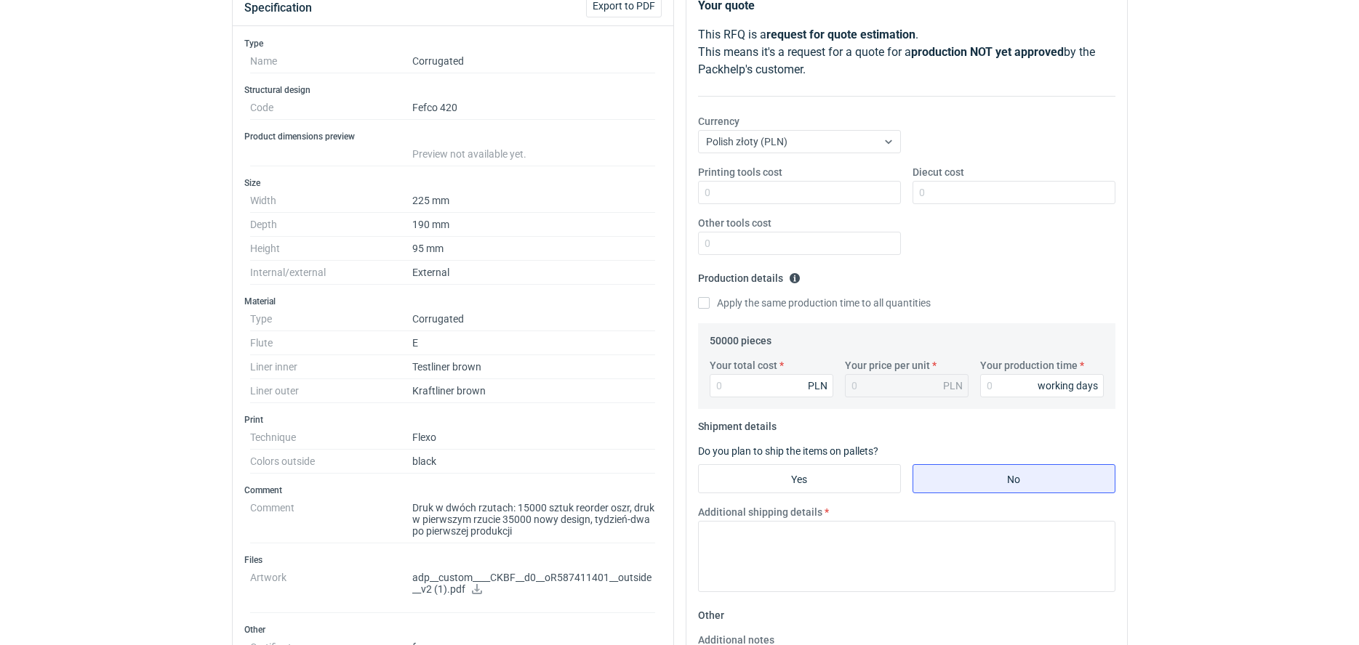
scroll to position [91, 0]
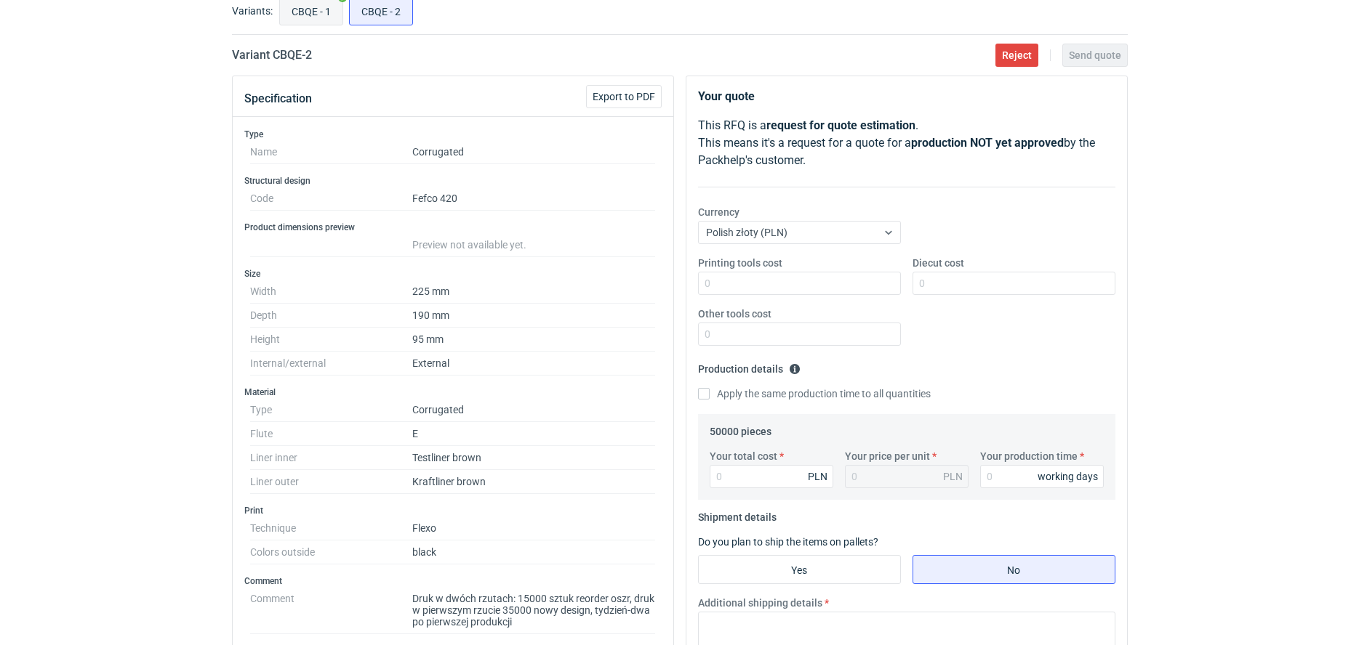
click at [316, 18] on input "CBQE - 1" at bounding box center [311, 11] width 63 height 28
radio input "true"
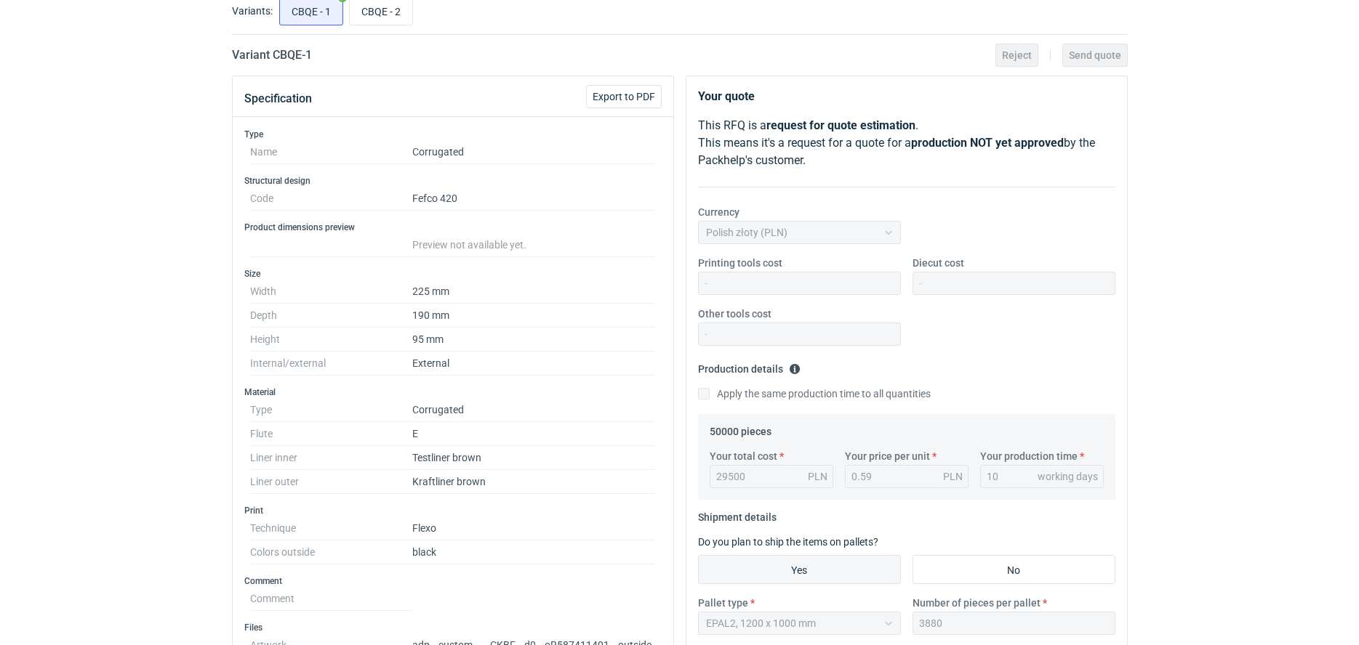
click at [361, 33] on div "Variants: CBQE - 1 CBQE - 2" at bounding box center [680, 13] width 896 height 41
click at [356, 17] on input "CBQE - 2" at bounding box center [381, 11] width 63 height 28
radio input "true"
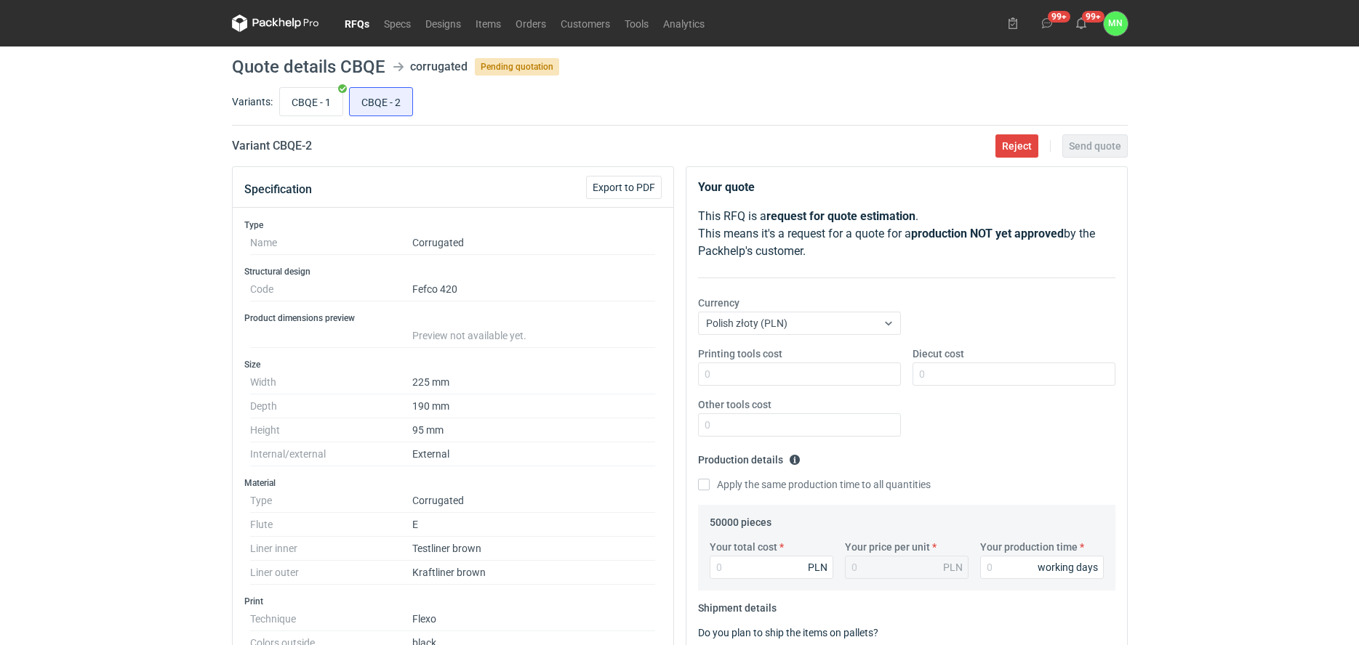
click at [139, 161] on div "RFQs Specs Designs Items Orders Customers Tools Analytics 99+ 99+ MN Małgorzata…" at bounding box center [679, 322] width 1359 height 645
click at [27, 247] on div "RFQs Specs Designs Items Orders Customers Tools Analytics 99+ 99+ MN Małgorzata…" at bounding box center [680, 322] width 1361 height 645
click at [289, 139] on h2 "Variant CBQE - 2" at bounding box center [273, 145] width 80 height 17
click at [289, 142] on h2 "Variant CBQE - 2" at bounding box center [273, 145] width 80 height 17
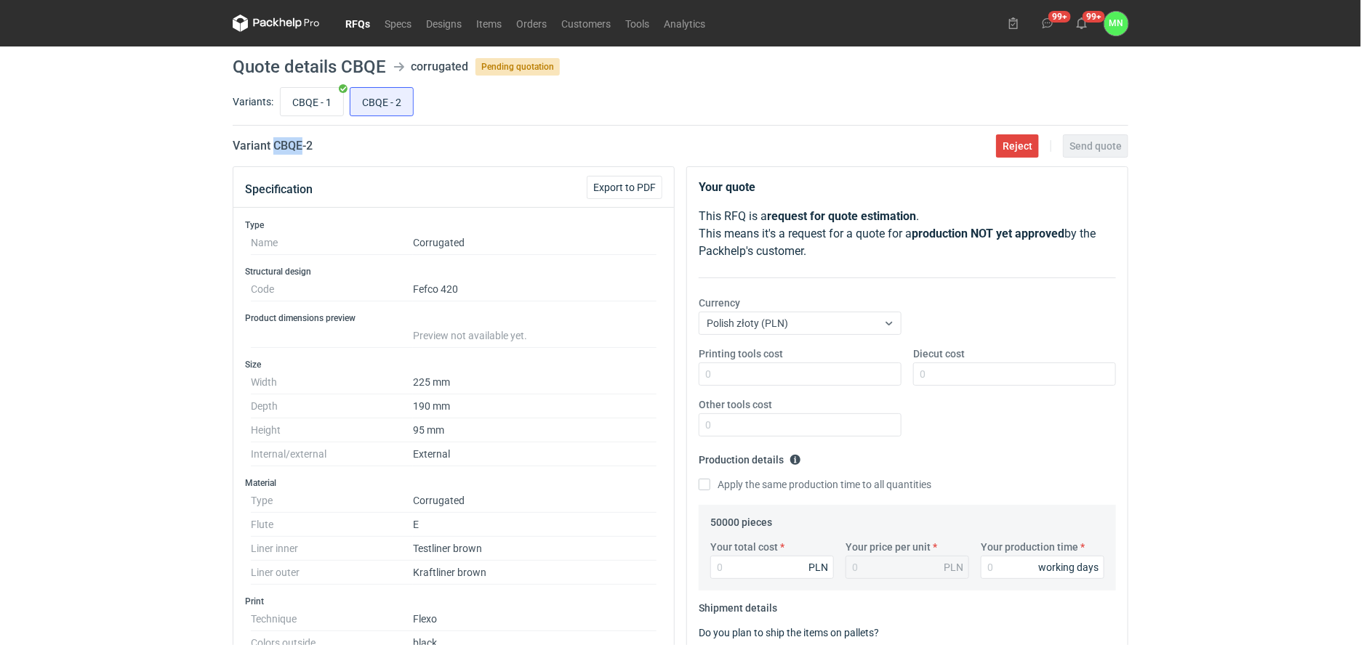
copy h2 "CBQE"
drag, startPoint x: 326, startPoint y: 150, endPoint x: 273, endPoint y: 153, distance: 53.1
click at [273, 153] on div "Variant CBQE - 2 Reject Send quote" at bounding box center [681, 145] width 896 height 17
copy h2 "CBQE - 2"
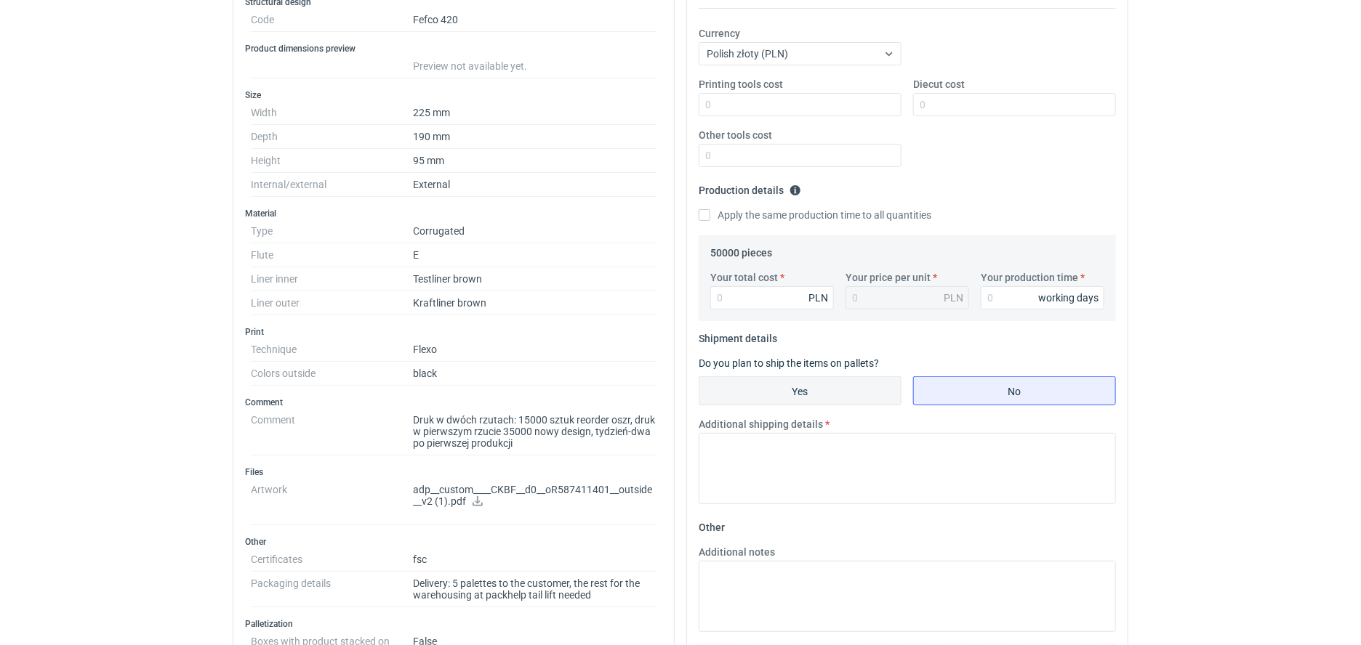
scroll to position [273, 0]
click at [729, 283] on div "Your total cost PLN" at bounding box center [771, 286] width 135 height 39
click at [751, 288] on input "Your total cost" at bounding box center [772, 294] width 124 height 23
type input "3450"
type input "0.07"
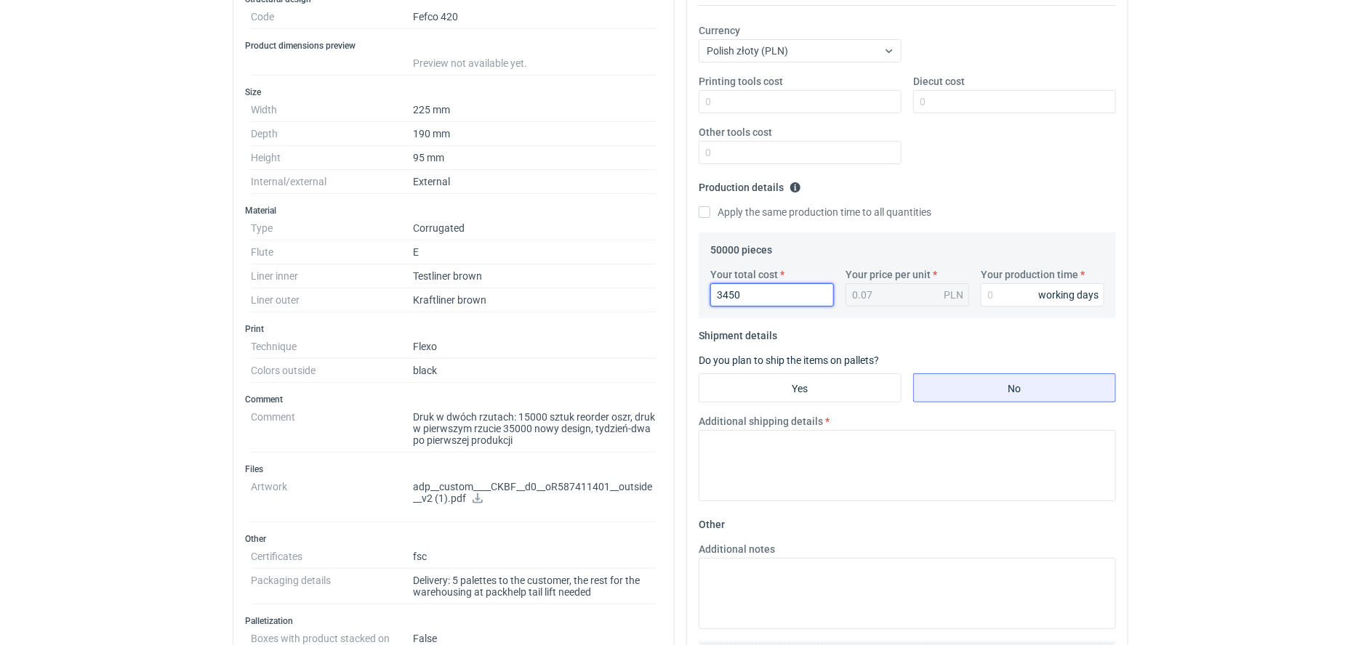
type input "3450"
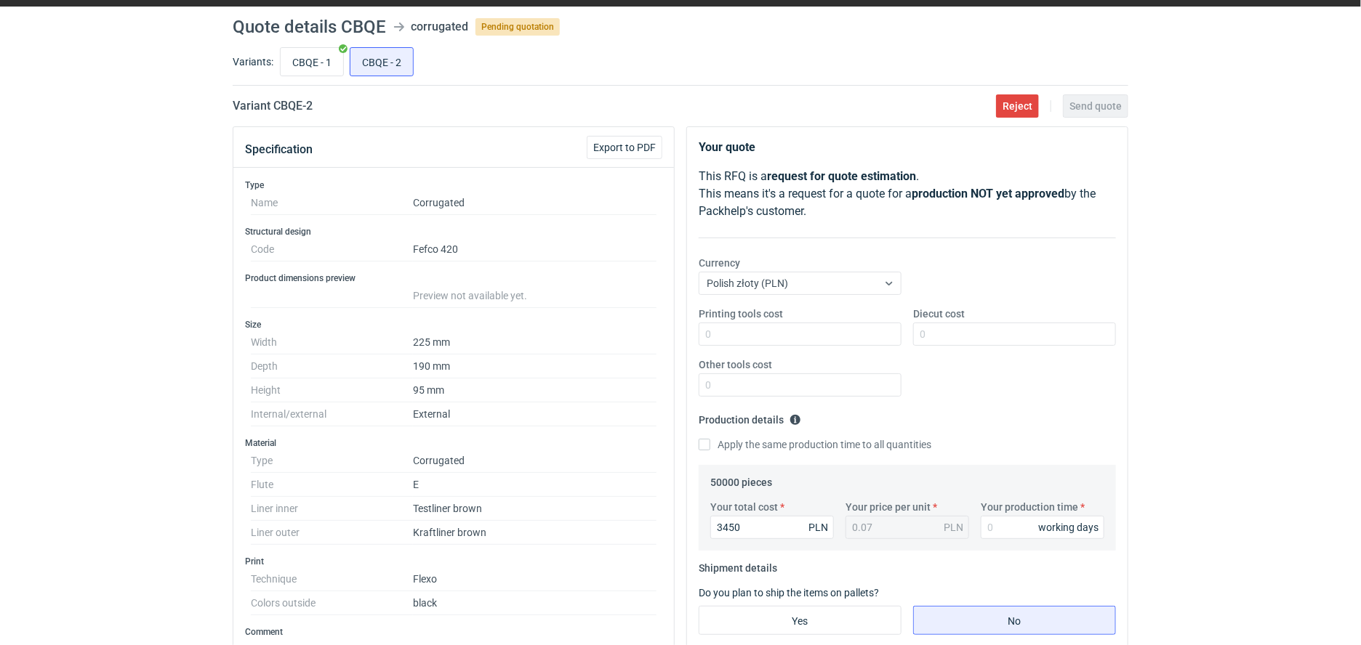
scroll to position [0, 0]
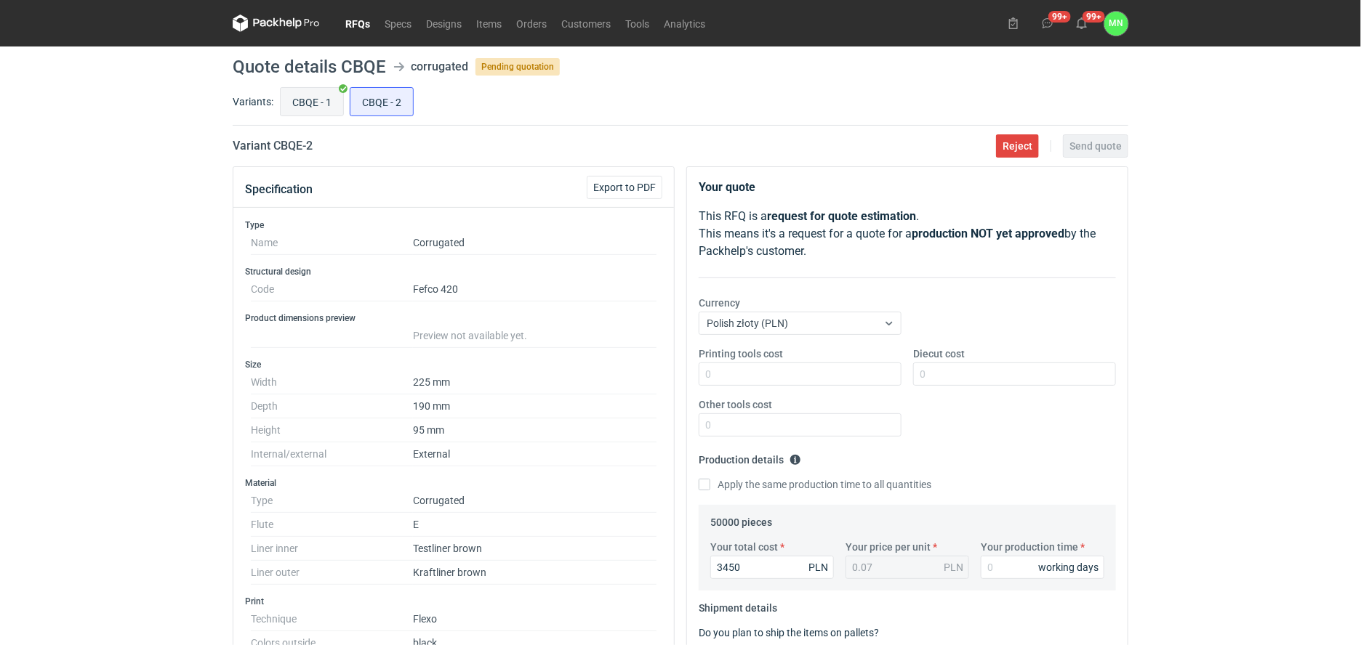
click at [318, 96] on input "CBQE - 1" at bounding box center [312, 102] width 63 height 28
radio input "true"
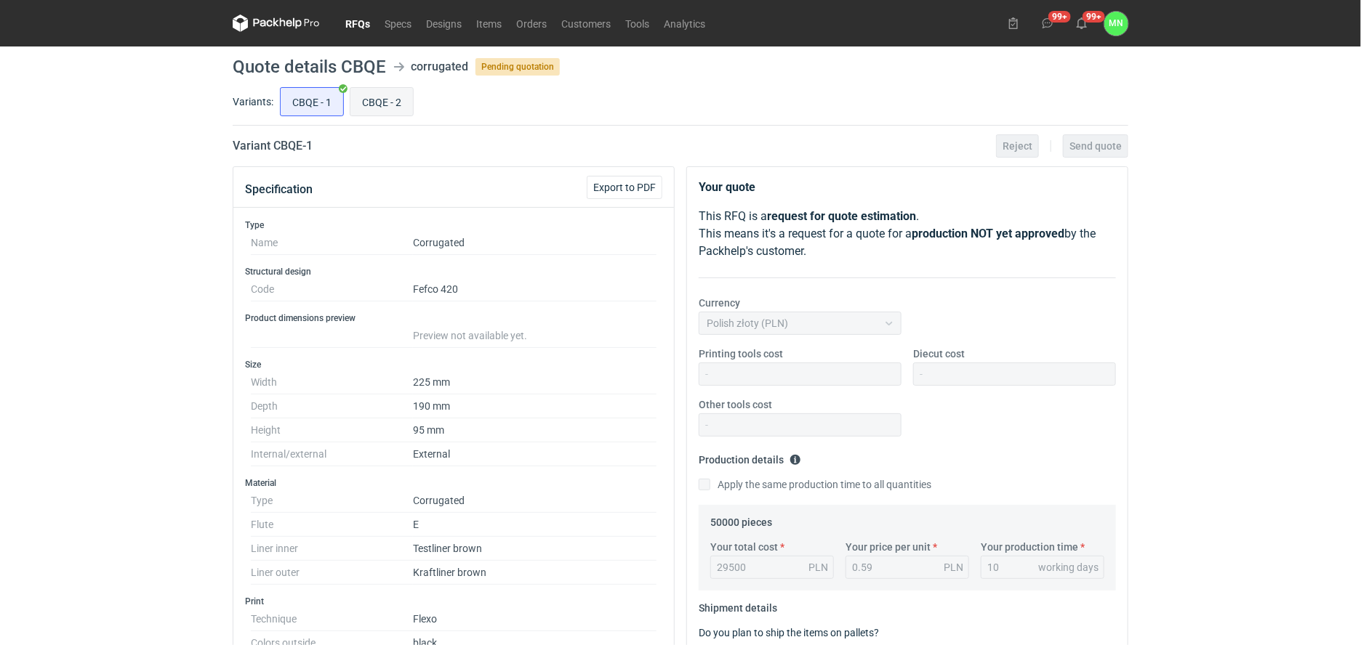
click at [393, 94] on input "CBQE - 2" at bounding box center [381, 102] width 63 height 28
radio input "true"
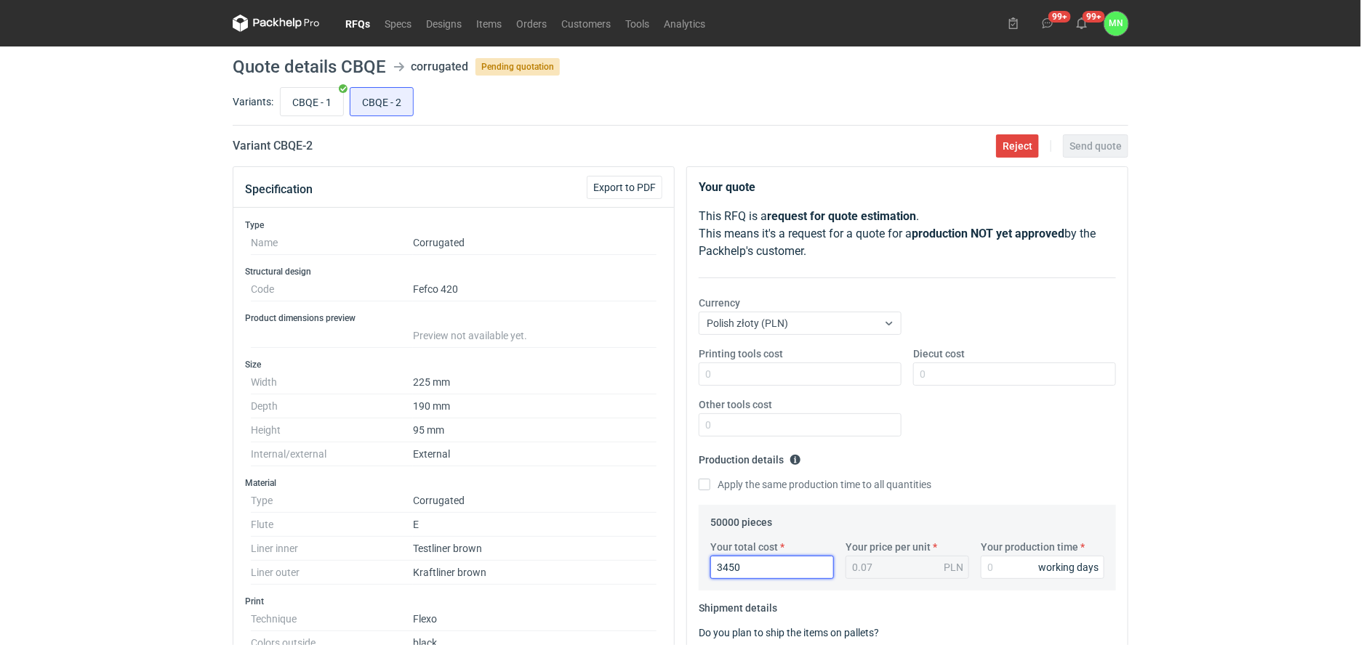
drag, startPoint x: 760, startPoint y: 572, endPoint x: 525, endPoint y: 572, distance: 235.5
type input "9750"
type input "0.2"
type input "9750"
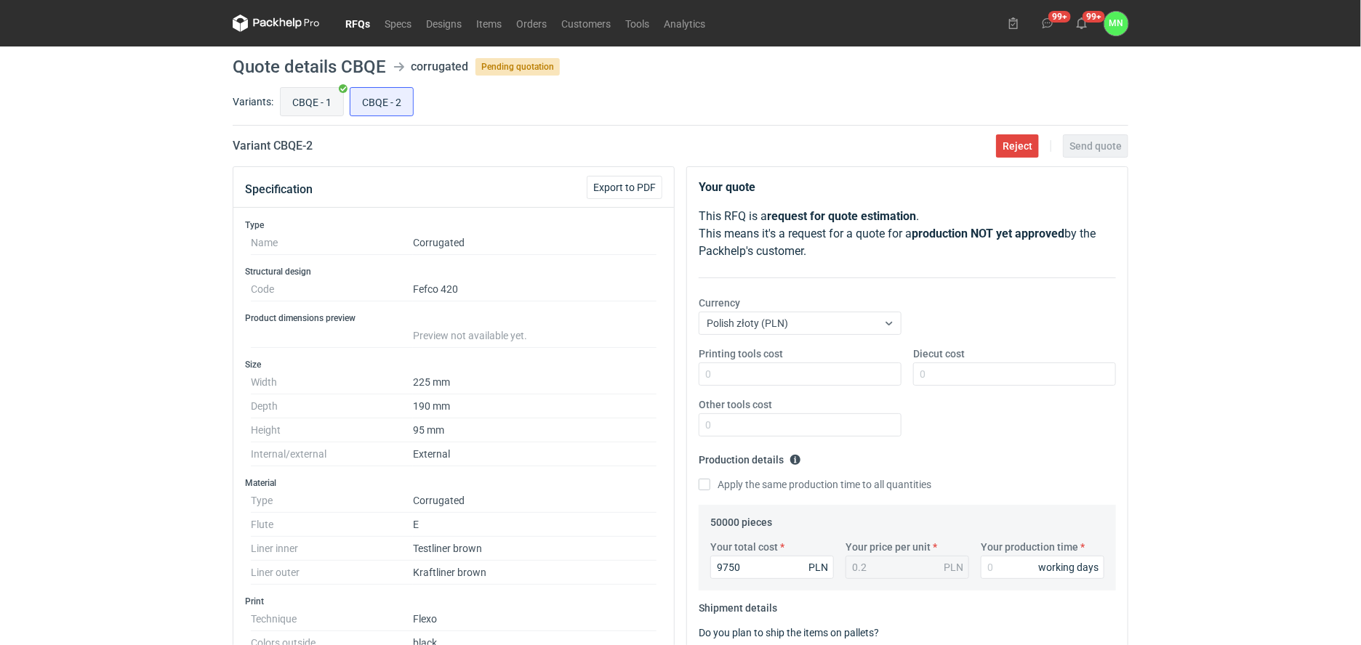
click at [293, 105] on input "CBQE - 1" at bounding box center [312, 102] width 63 height 28
radio input "true"
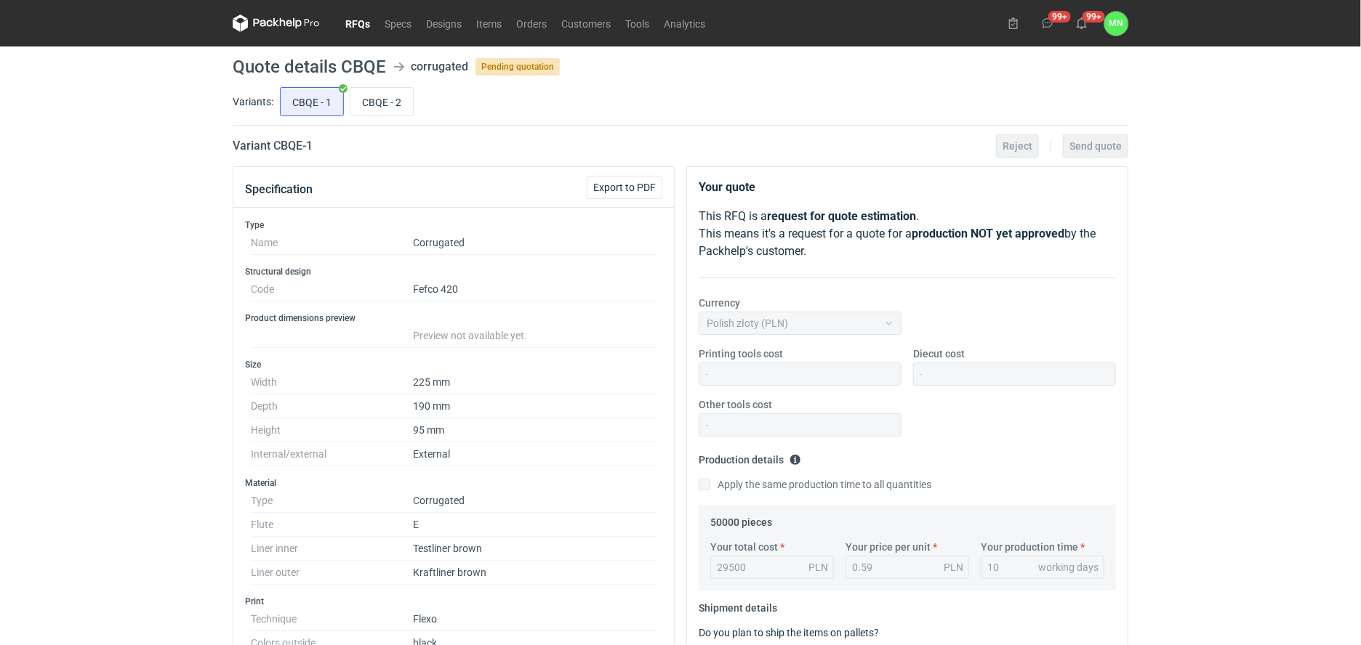
drag, startPoint x: 383, startPoint y: 95, endPoint x: 385, endPoint y: 131, distance: 35.7
click at [383, 95] on input "CBQE - 2" at bounding box center [381, 102] width 63 height 28
radio input "true"
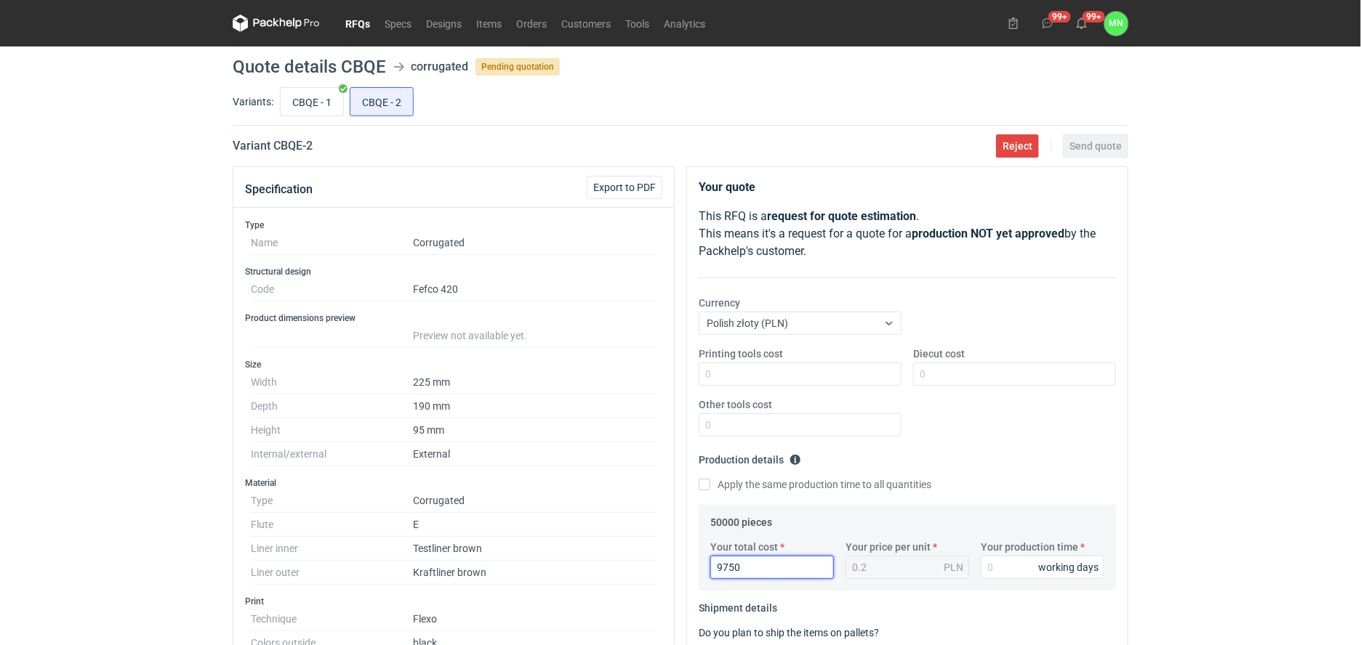
drag, startPoint x: 765, startPoint y: 569, endPoint x: 623, endPoint y: 567, distance: 141.8
type input "10500"
type input "0.21"
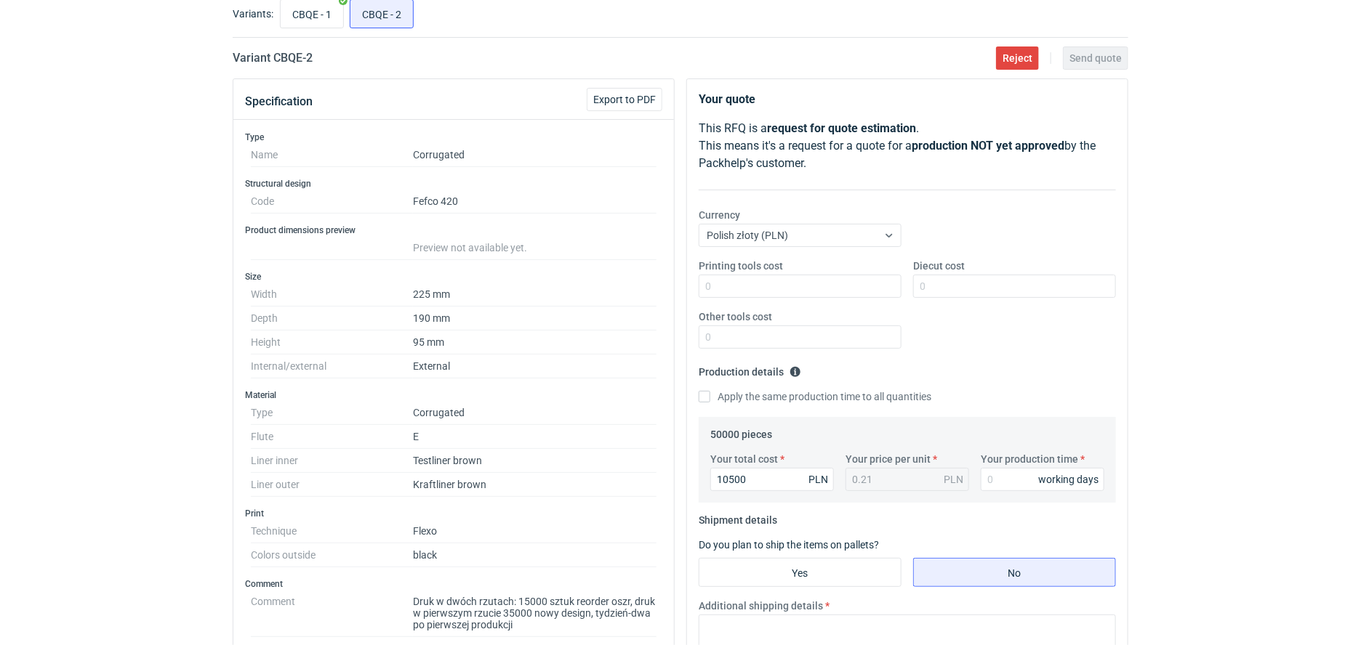
scroll to position [91, 0]
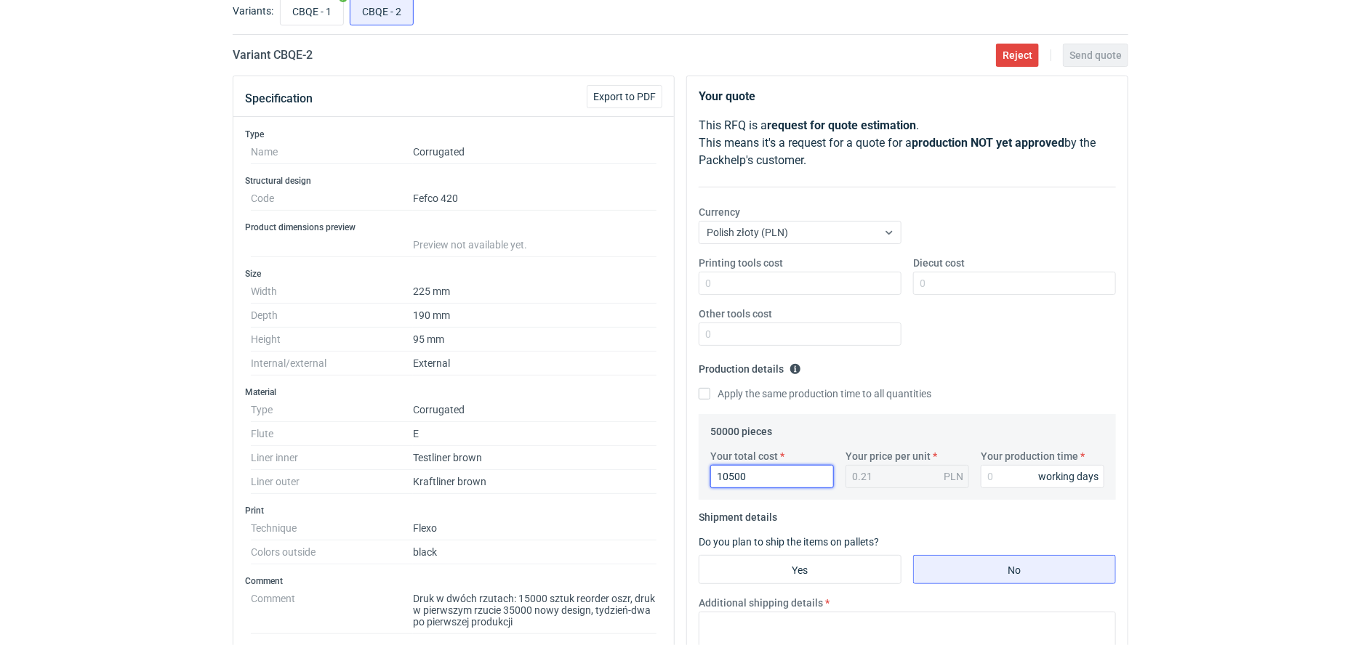
drag, startPoint x: 754, startPoint y: 475, endPoint x: 412, endPoint y: 463, distance: 342.6
click at [629, 484] on div "Specification Export to PDF Type Name Corrugated Structural design Code Fefco 4…" at bounding box center [680, 649] width 907 height 1146
type input "320550"
type input "6.41"
click at [731, 481] on input "320550" at bounding box center [772, 476] width 124 height 23
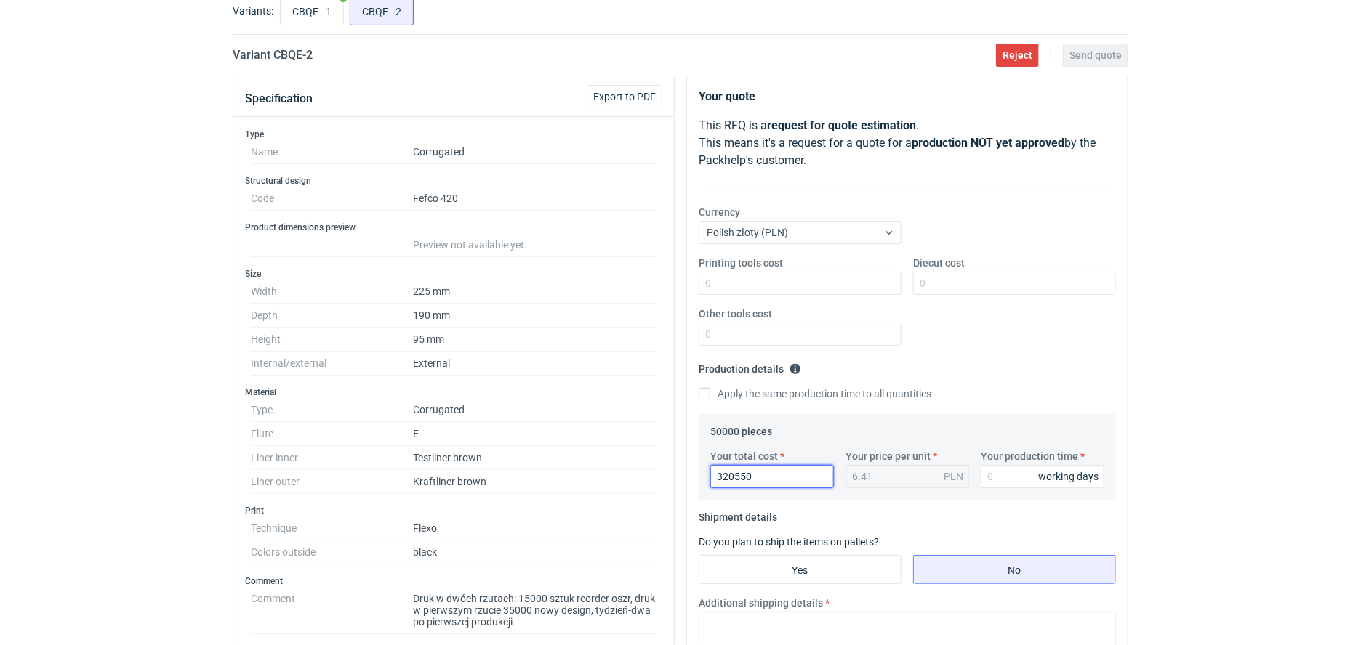
type input "32550"
type input "0.65"
drag, startPoint x: 760, startPoint y: 481, endPoint x: 712, endPoint y: 485, distance: 47.4
click at [713, 485] on input "32550" at bounding box center [772, 476] width 124 height 23
drag, startPoint x: 65, startPoint y: 71, endPoint x: 193, endPoint y: 113, distance: 134.5
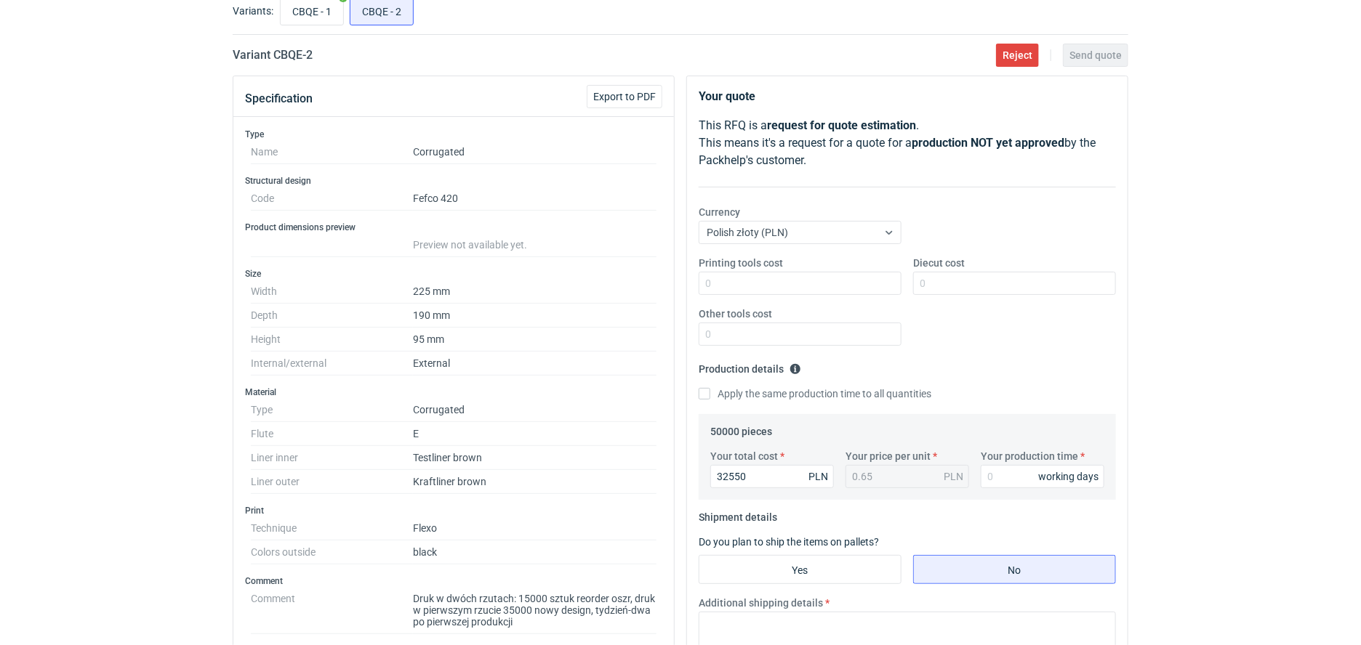
click at [65, 71] on div "RFQs Specs Designs Items Orders Customers Tools Analytics 99+ 99+ MN Małgorzata…" at bounding box center [680, 231] width 1361 height 645
drag, startPoint x: 785, startPoint y: 480, endPoint x: 466, endPoint y: 500, distance: 319.7
click at [474, 500] on div "Specification Export to PDF Type Name Corrugated Structural design Code Fefco 4…" at bounding box center [680, 649] width 907 height 1146
drag, startPoint x: 760, startPoint y: 470, endPoint x: 590, endPoint y: 469, distance: 170.1
click at [600, 470] on div "Specification Export to PDF Type Name Corrugated Structural design Code Fefco 4…" at bounding box center [680, 649] width 907 height 1146
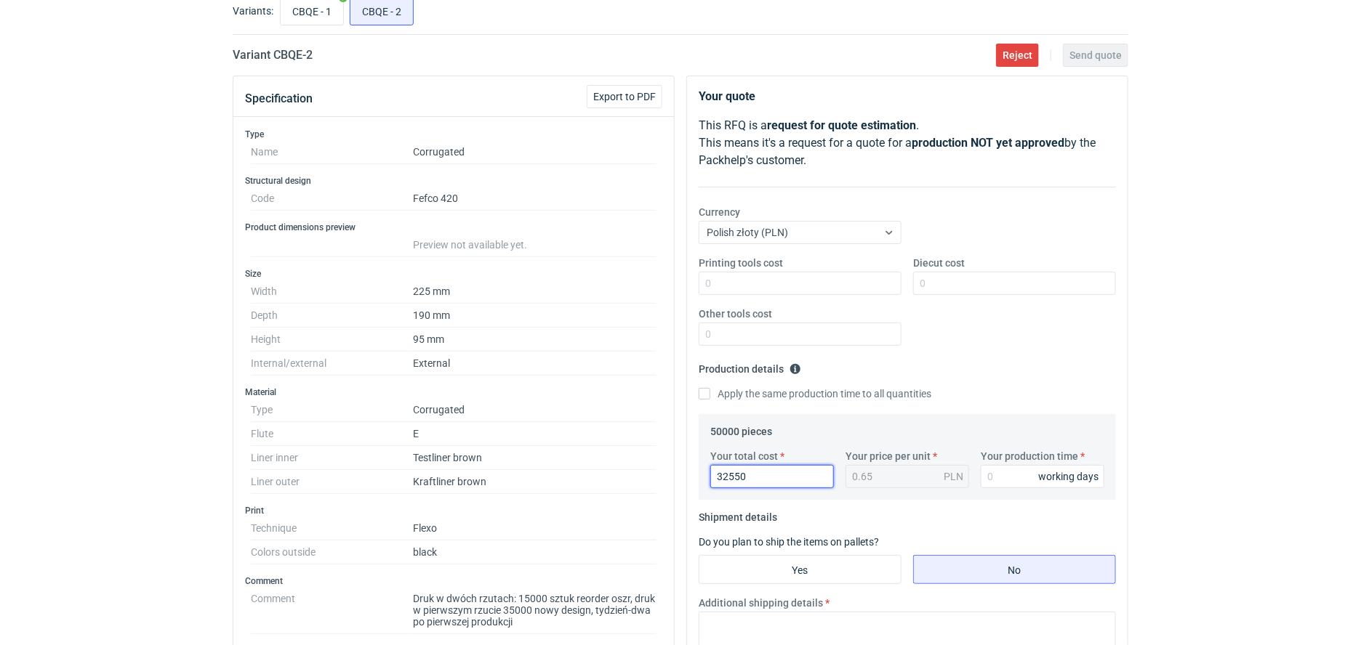
click at [761, 480] on input "32550" at bounding box center [772, 476] width 124 height 23
type input "3255"
type input "0.07"
type input "3"
type input "37593"
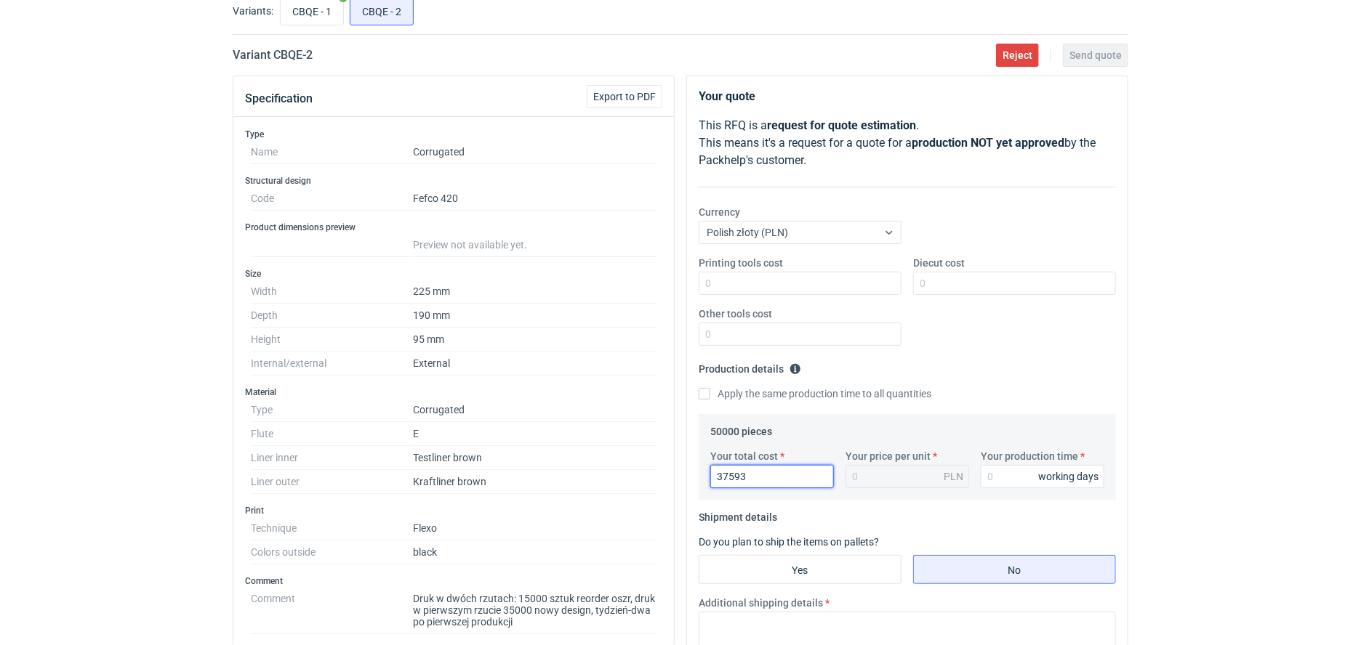
type input "0.75"
type input "3759"
type input "0.08"
type input "3"
type input "66500"
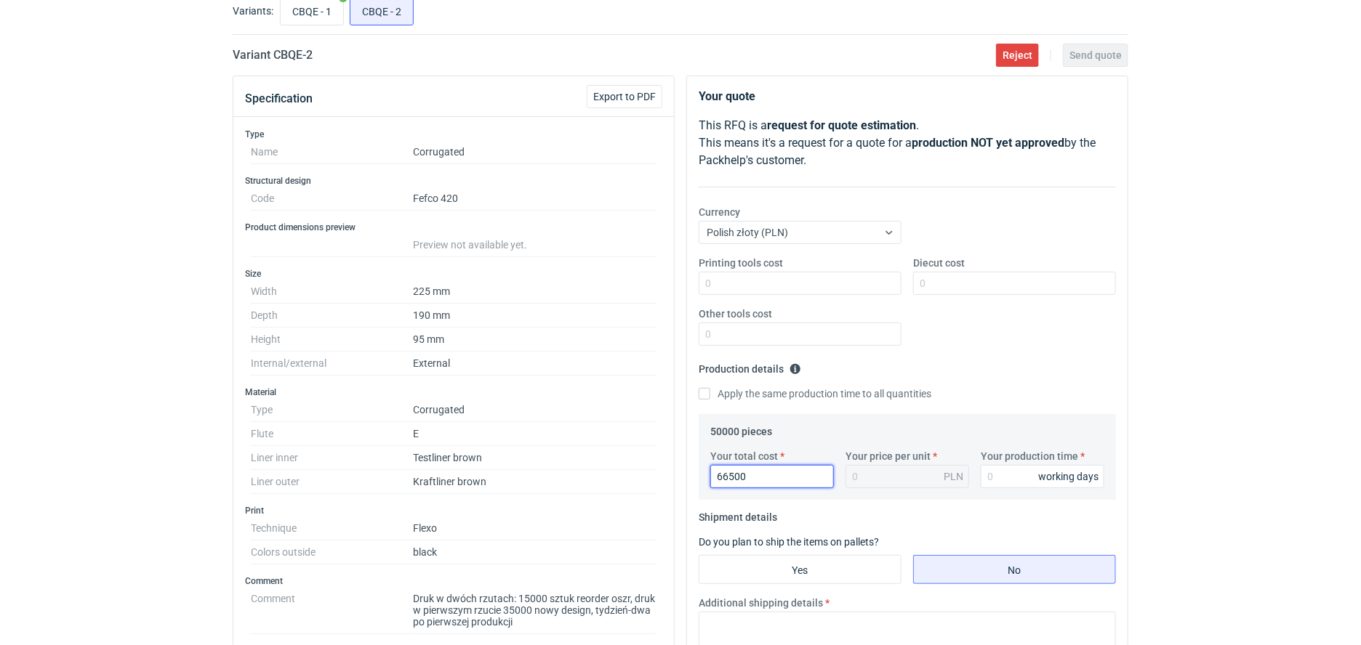
type input "1.33"
type input "66500"
click at [1016, 487] on input "Your production time" at bounding box center [1043, 476] width 124 height 23
type input "10"
click at [809, 568] on input "Yes" at bounding box center [799, 570] width 201 height 28
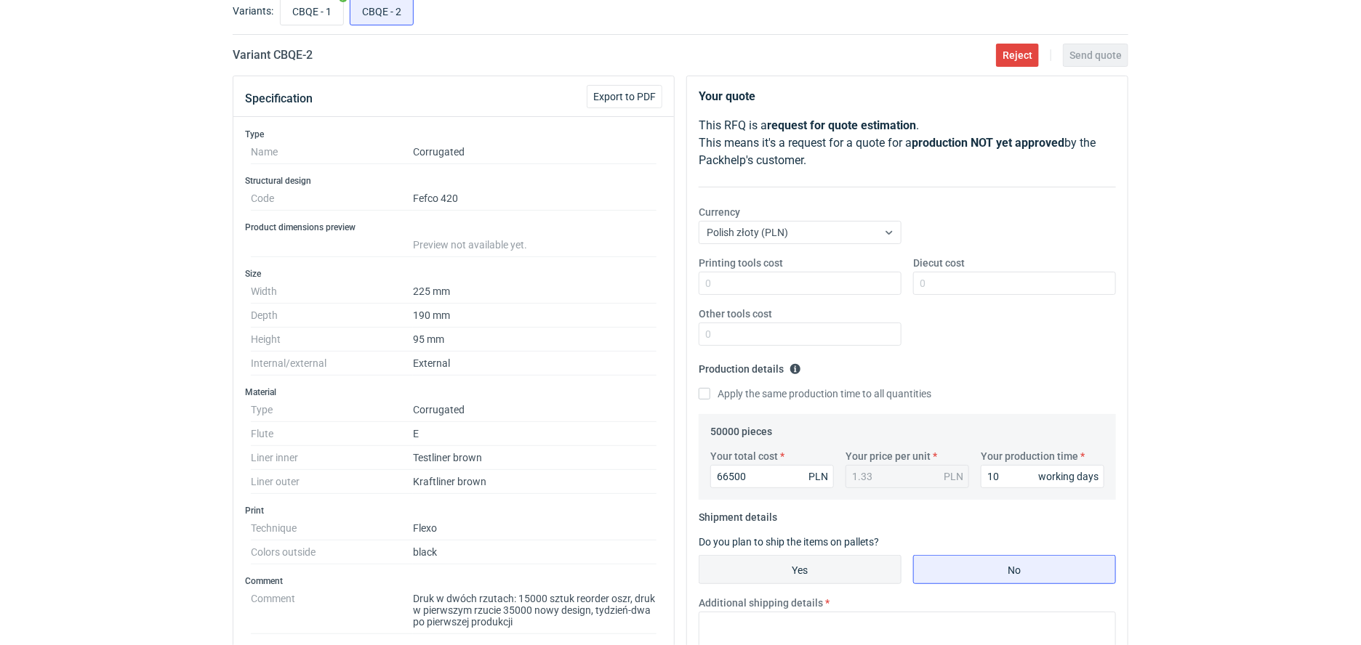
radio input "true"
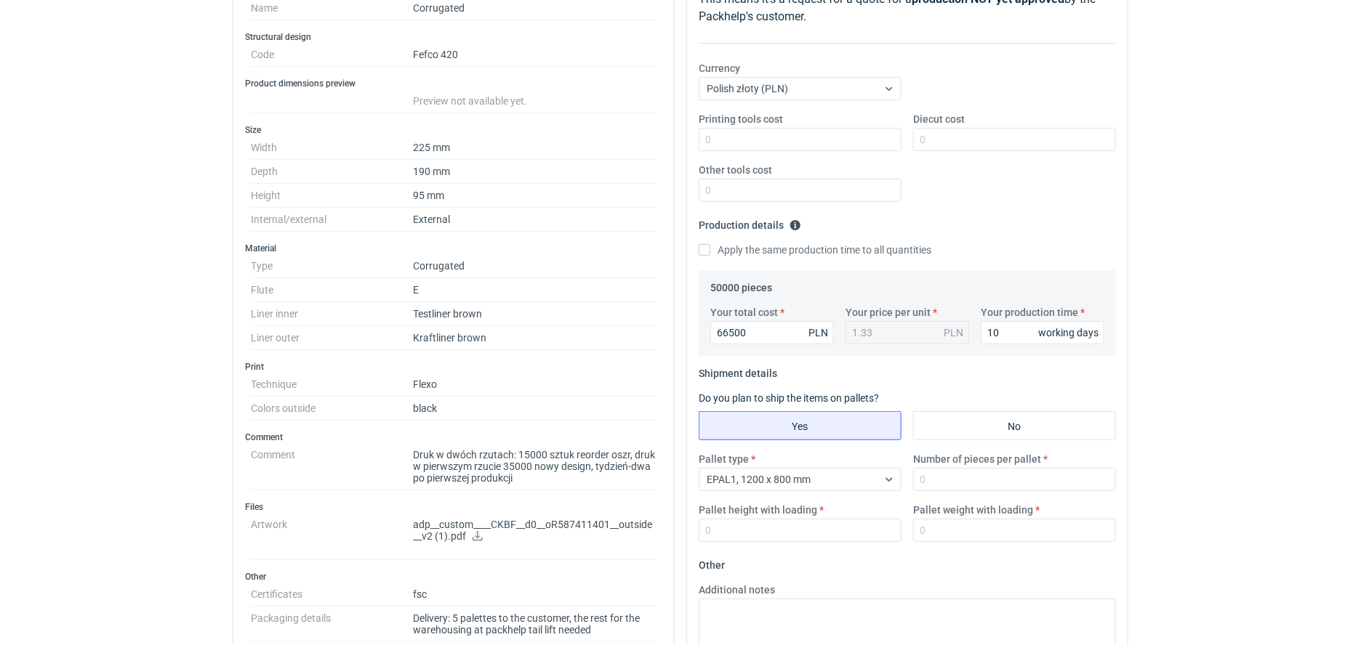
scroll to position [273, 0]
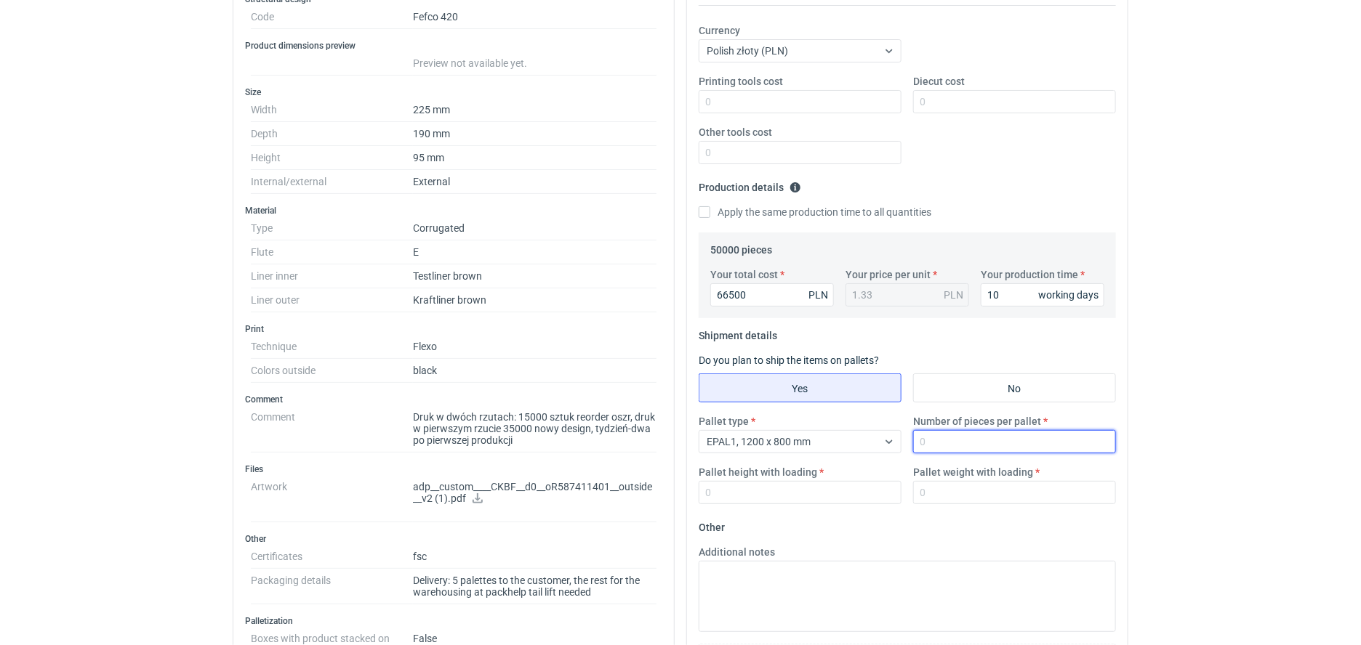
click at [975, 448] on input "Number of pieces per pallet" at bounding box center [1014, 441] width 203 height 23
click at [1005, 440] on input "3800" at bounding box center [1014, 441] width 203 height 23
type input "3880"
click at [986, 503] on input "Pallet weight with loading" at bounding box center [1014, 492] width 203 height 23
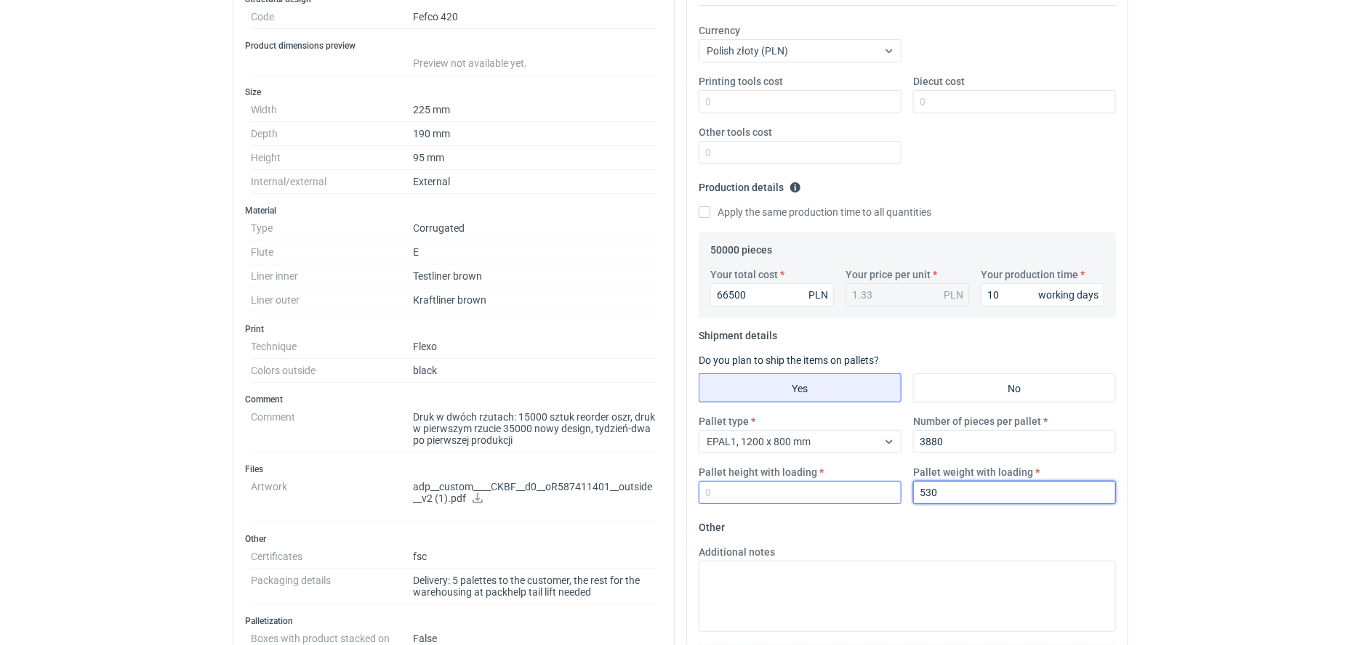
type input "530"
click at [775, 491] on input "Pallet height with loading" at bounding box center [800, 492] width 203 height 23
type input "1800"
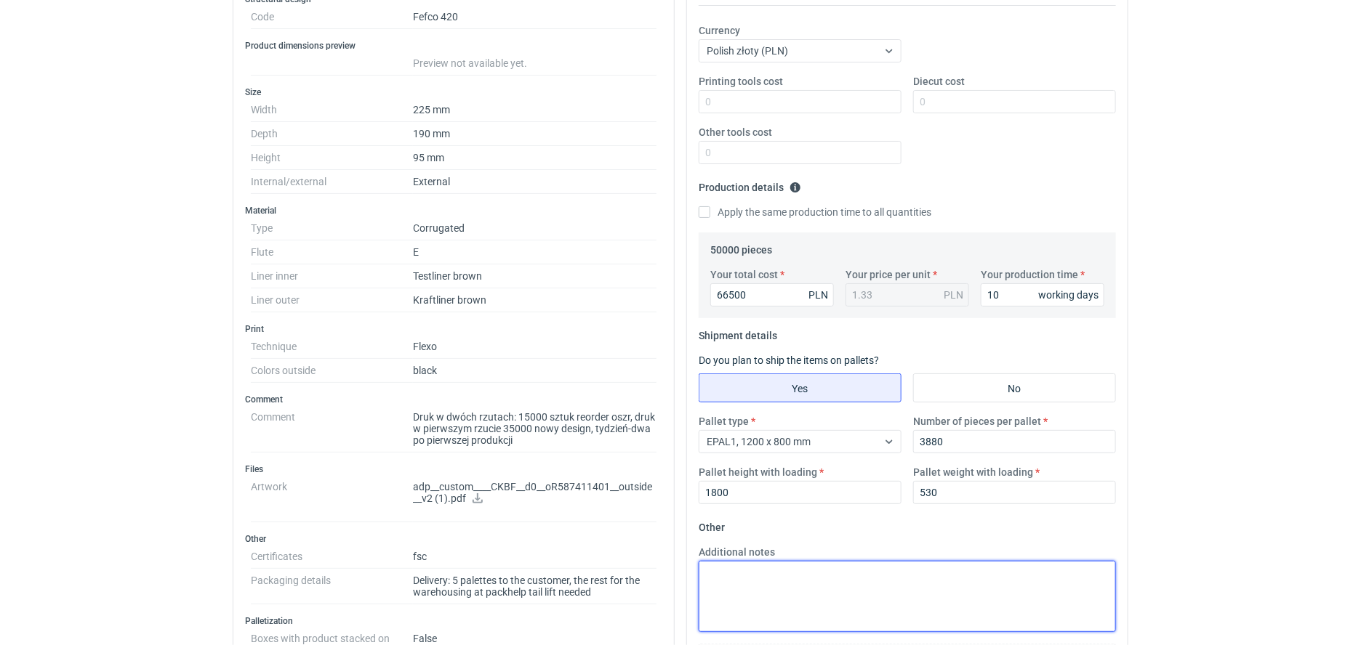
paste textarea "obrys palety 1300x1050x1800"
type textarea "obrys palety 1300x1050x1800"
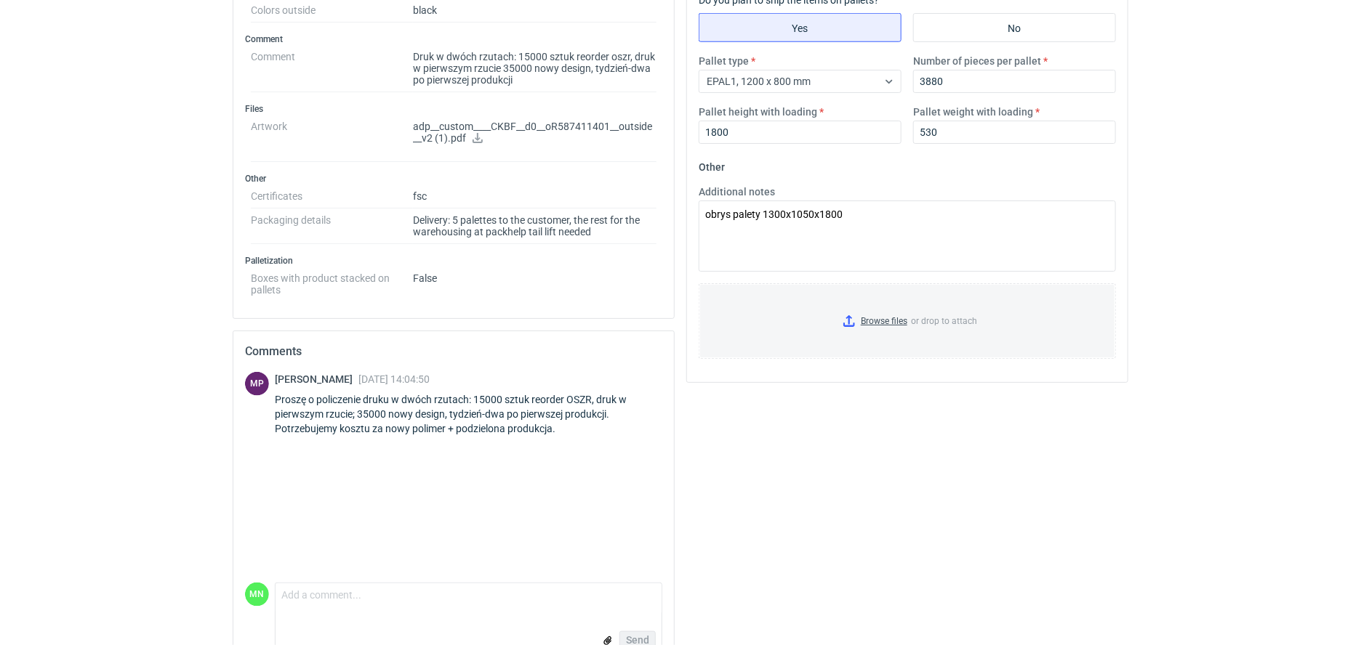
scroll to position [636, 0]
click at [891, 320] on input "Browse files or drop to attach" at bounding box center [907, 318] width 414 height 73
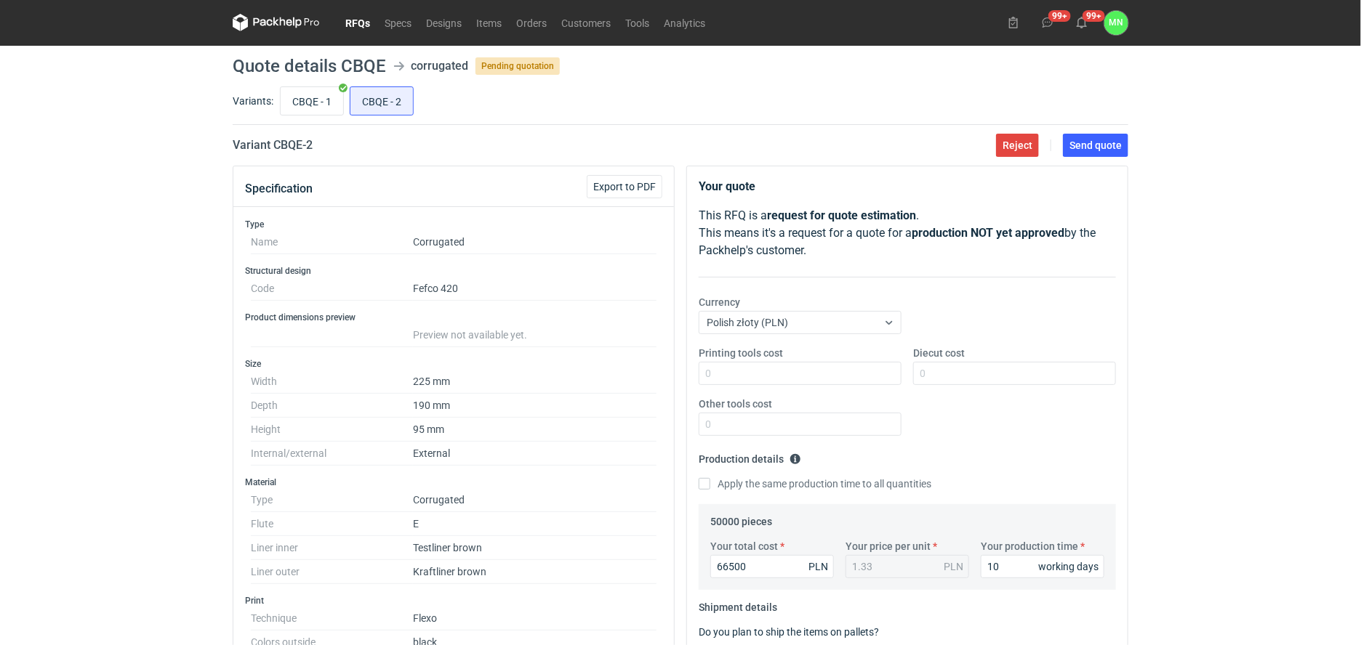
scroll to position [0, 0]
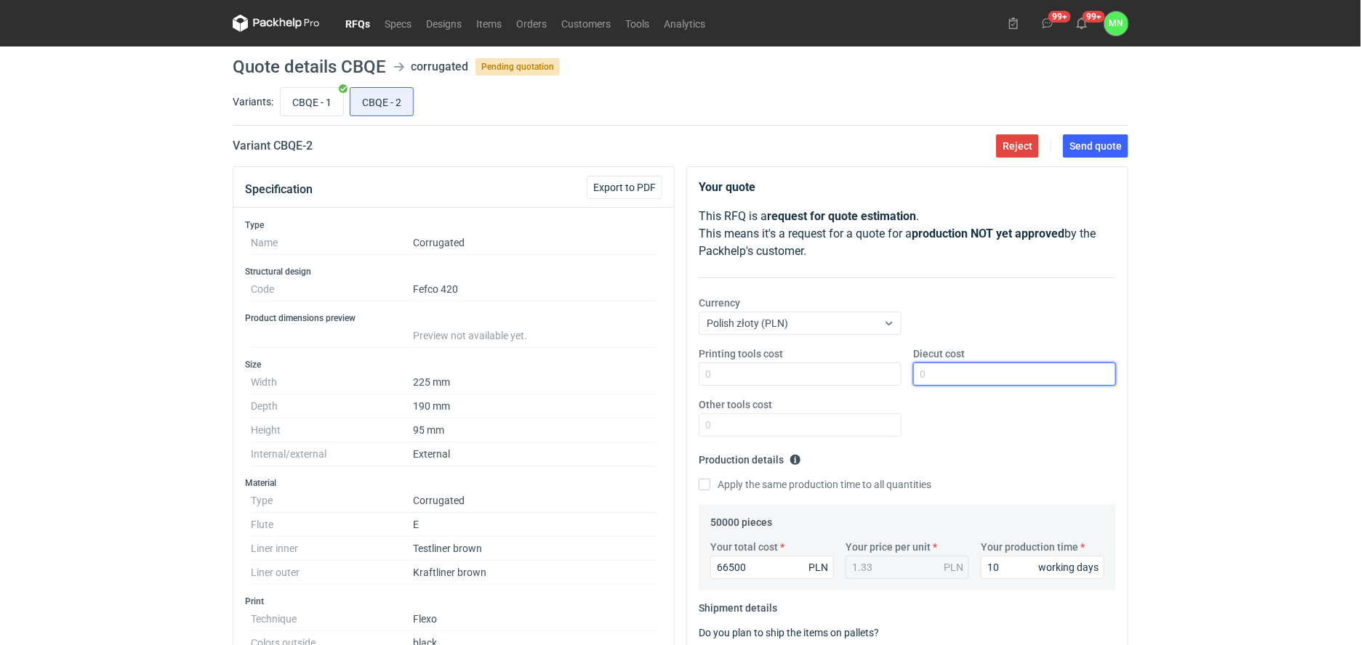
click at [971, 371] on input "Diecut cost" at bounding box center [1014, 374] width 203 height 23
type input "2800"
click at [1148, 343] on div "RFQs Specs Designs Items Orders Customers Tools Analytics 99+ 99+ MN Małgorzata…" at bounding box center [680, 322] width 1361 height 645
drag, startPoint x: 929, startPoint y: 369, endPoint x: 891, endPoint y: 369, distance: 37.8
click at [893, 369] on div "Printing tools cost Diecut cost 2800 Other tools cost" at bounding box center [907, 398] width 429 height 102
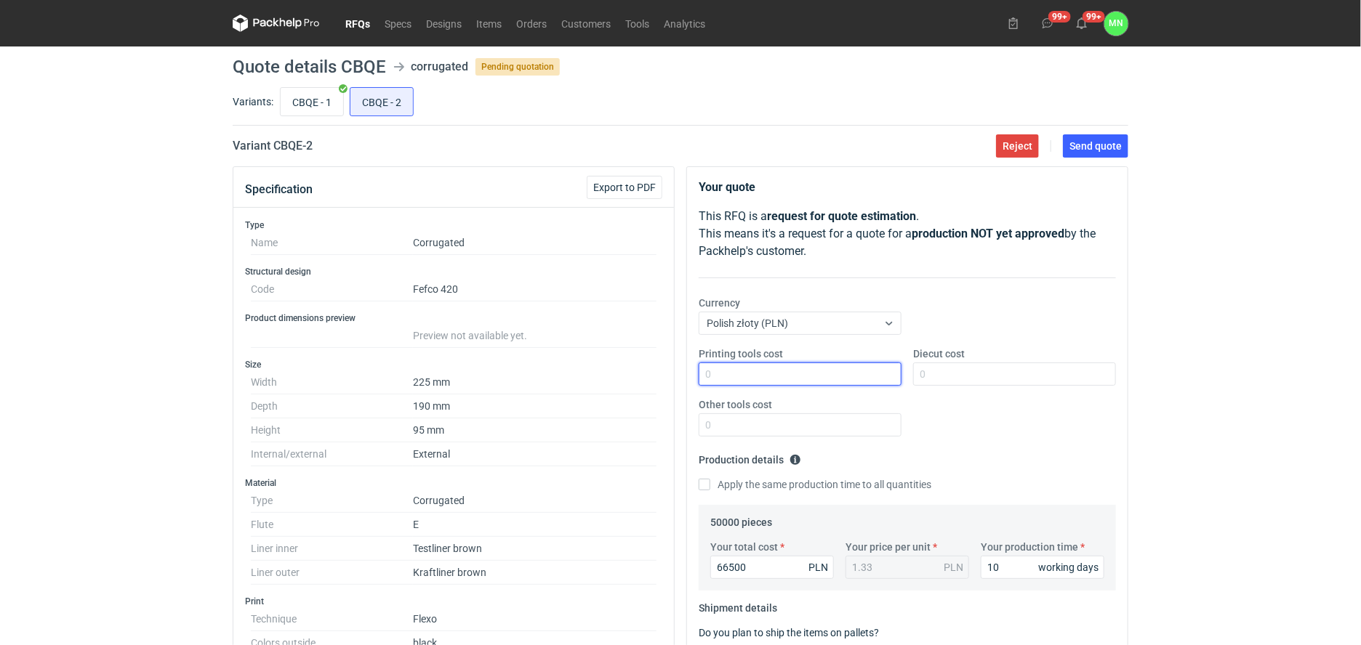
click at [754, 374] on input "Printing tools cost" at bounding box center [800, 374] width 203 height 23
paste input "2800"
type input "2800"
click at [1106, 145] on span "Send quote" at bounding box center [1095, 146] width 52 height 10
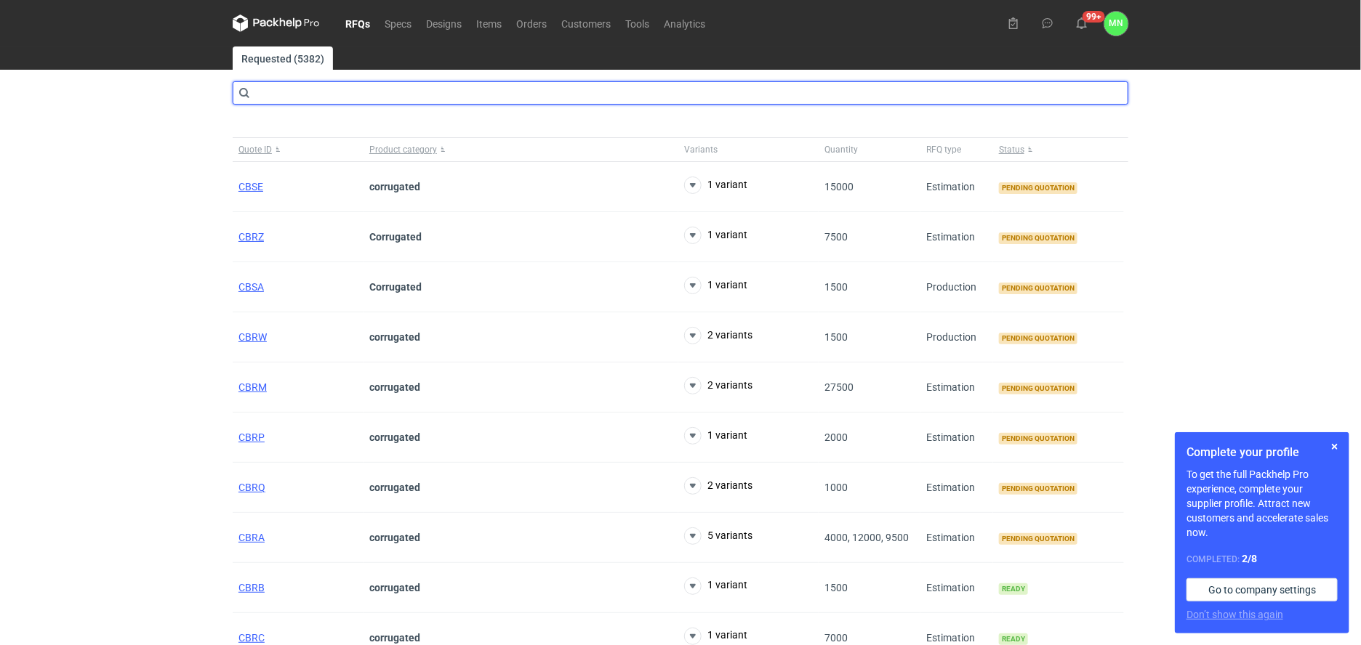
click at [333, 94] on input "text" at bounding box center [681, 92] width 896 height 23
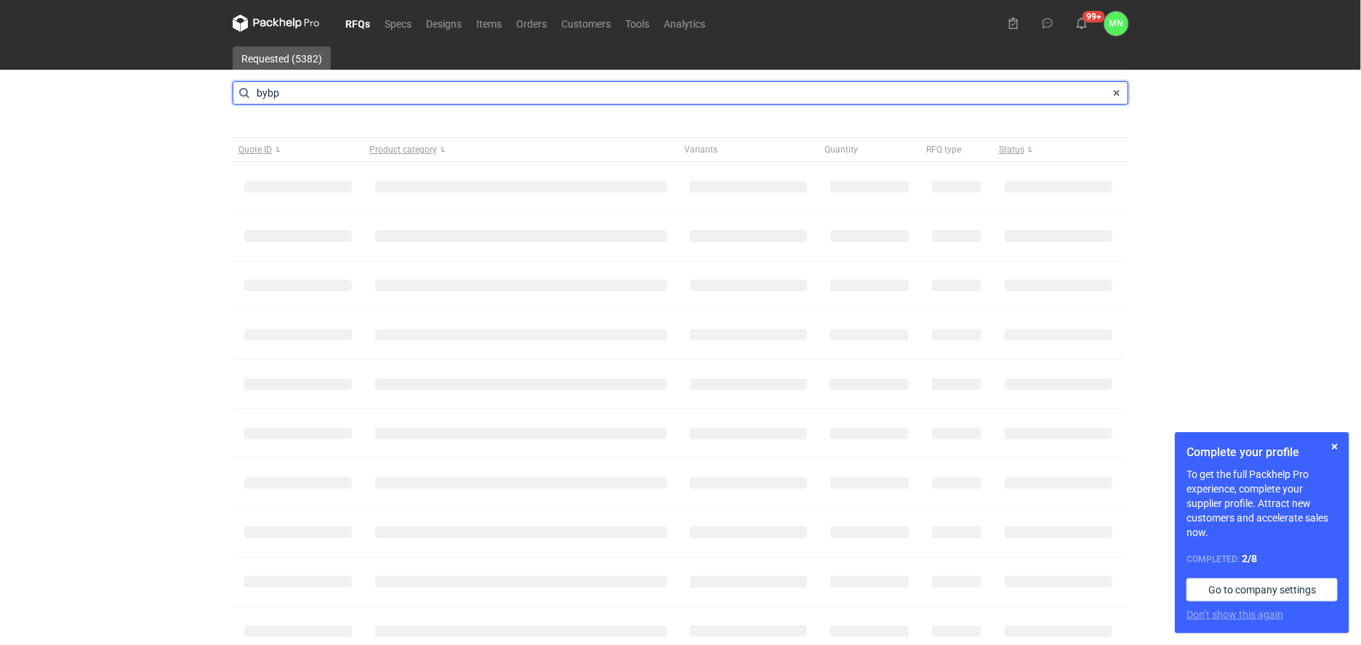
type input "bybp"
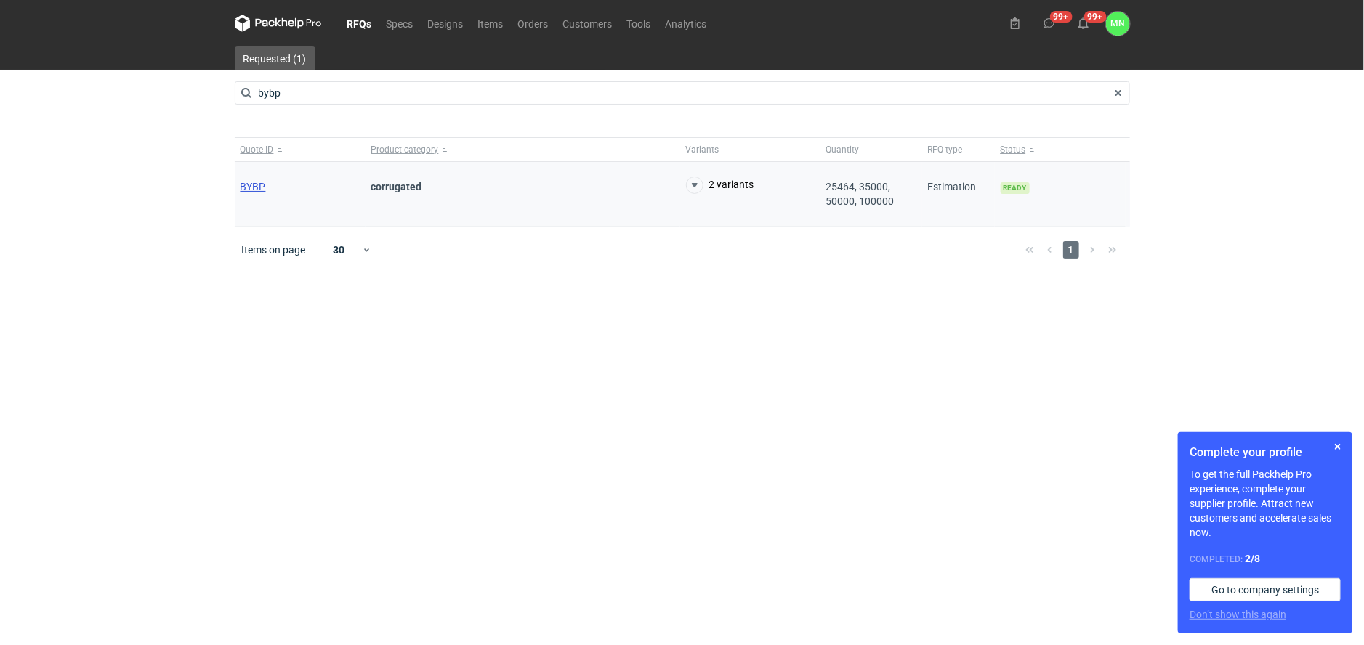
click at [247, 190] on span "BYBP" at bounding box center [253, 187] width 25 height 12
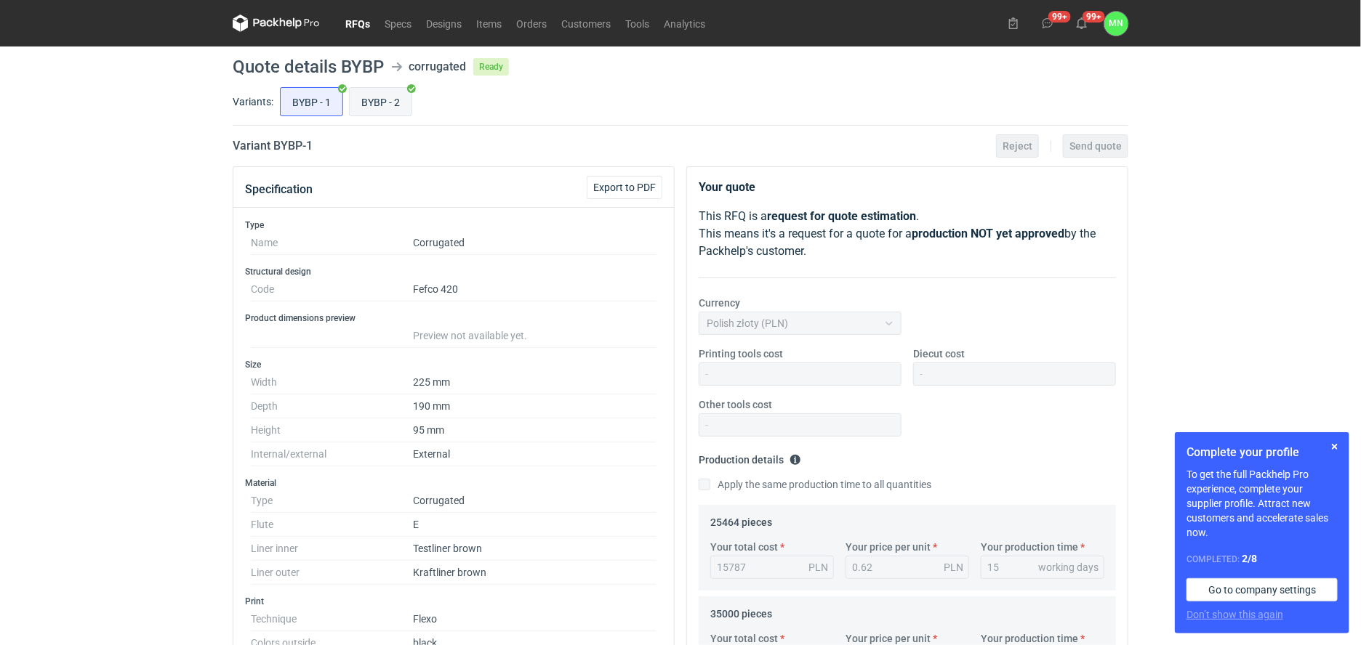
click at [387, 91] on input "BYBP - 2" at bounding box center [381, 102] width 62 height 28
radio input "true"
click at [299, 108] on input "BYBP - 1" at bounding box center [312, 102] width 62 height 28
radio input "true"
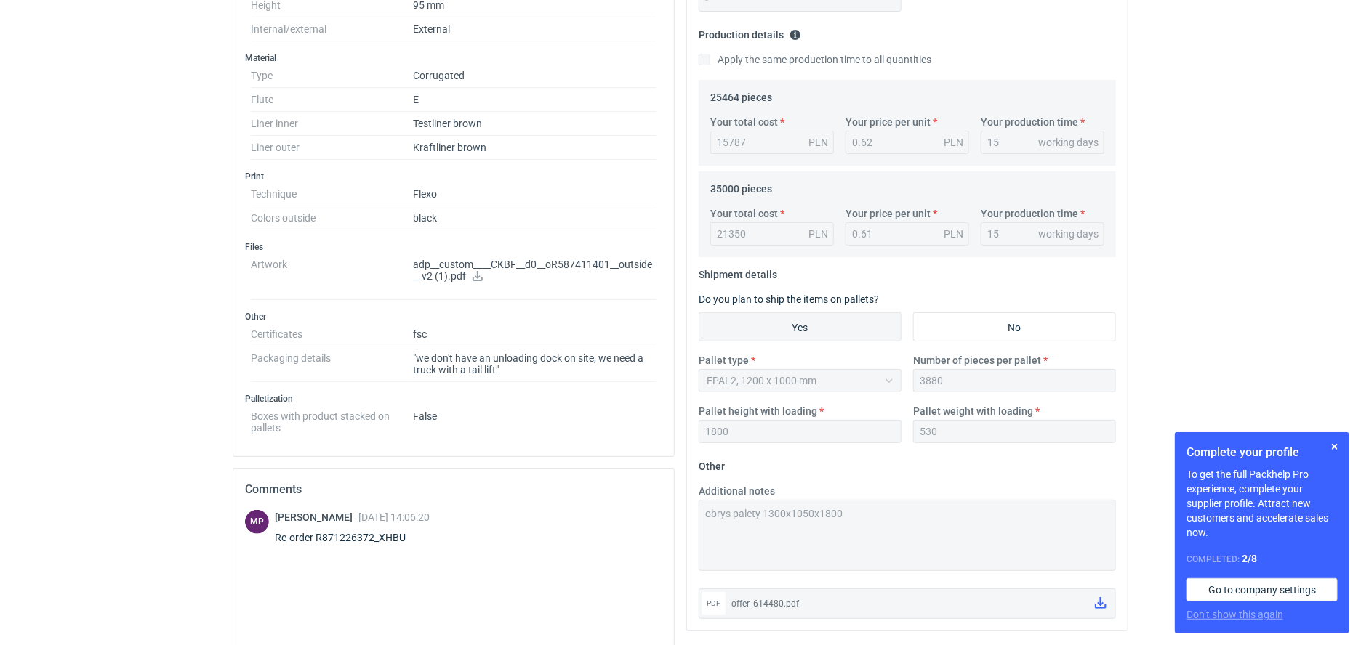
scroll to position [454, 0]
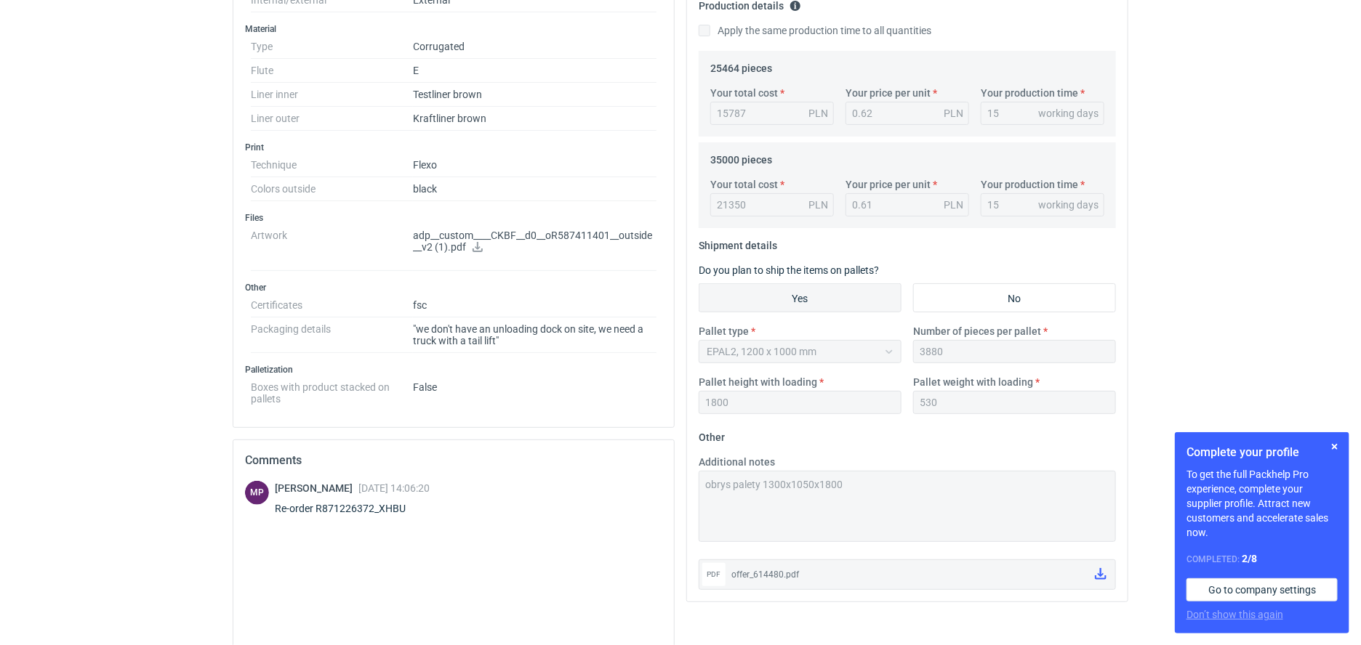
click at [655, 487] on div "Specification Export to PDF Type Name Corrugated Structural design Code Fefco 4…" at bounding box center [680, 250] width 907 height 1077
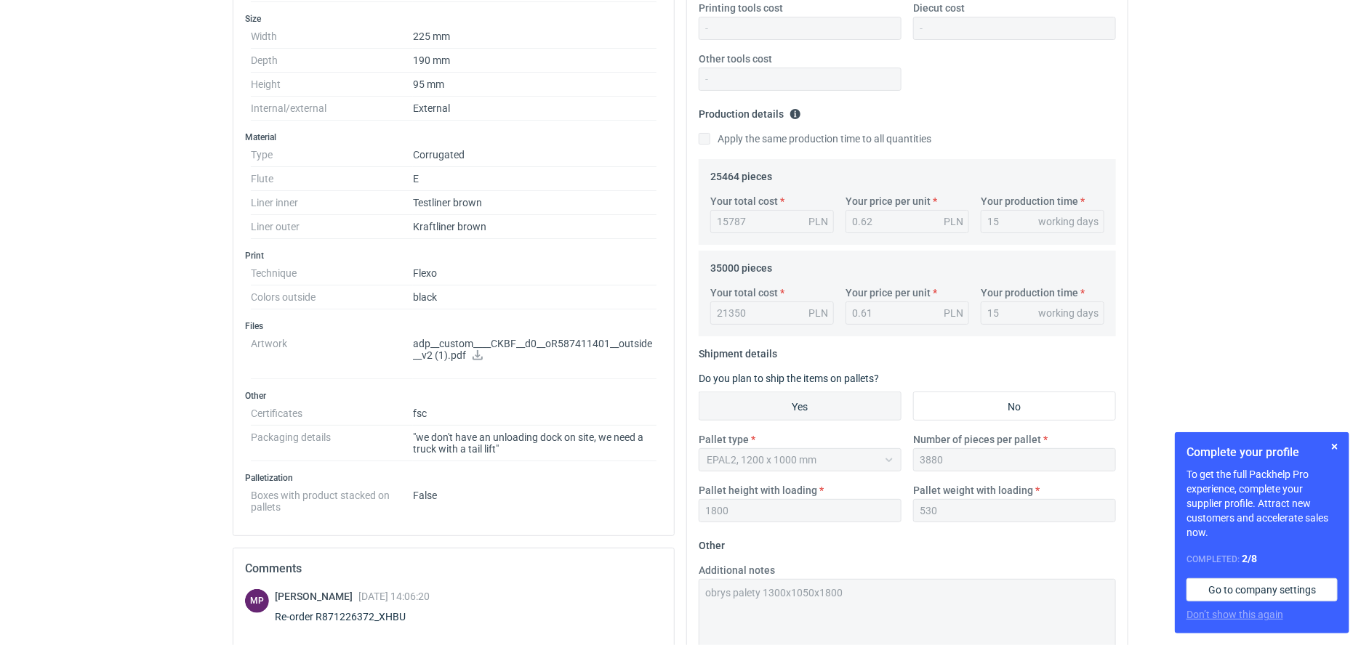
scroll to position [0, 0]
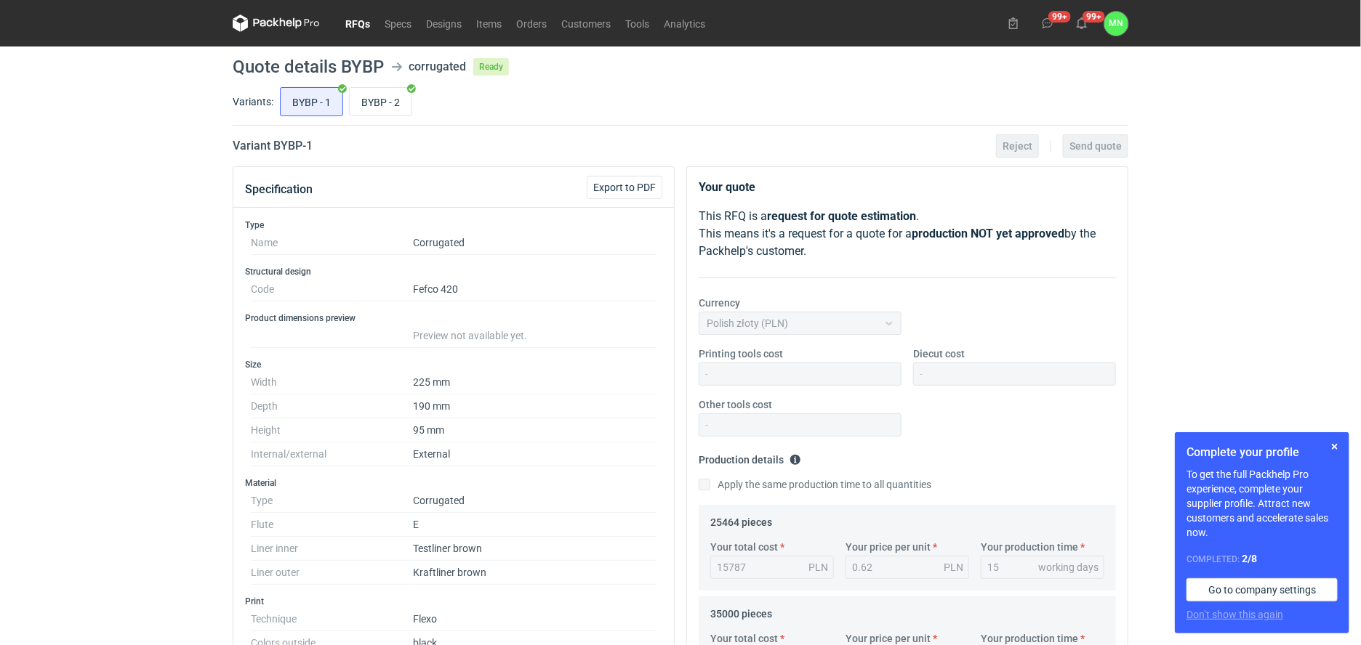
click at [356, 26] on link "RFQs" at bounding box center [357, 23] width 39 height 17
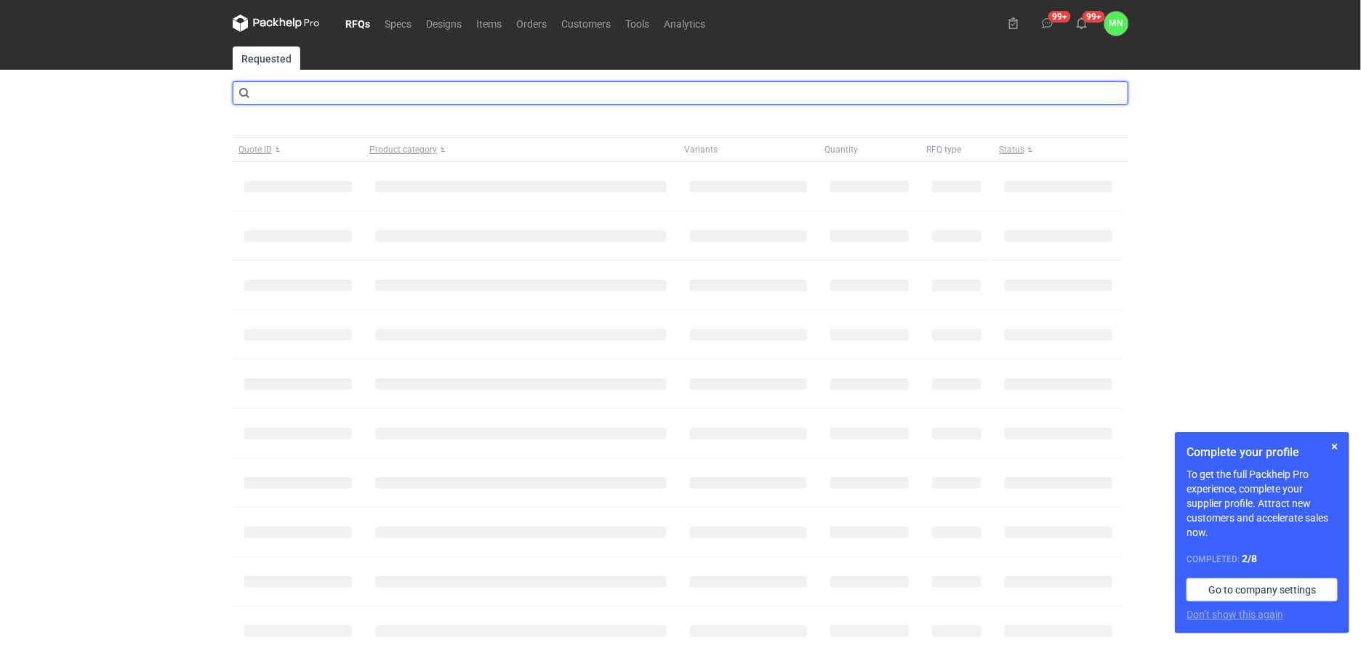
click at [353, 97] on input "text" at bounding box center [681, 92] width 896 height 23
type input "cbqe"
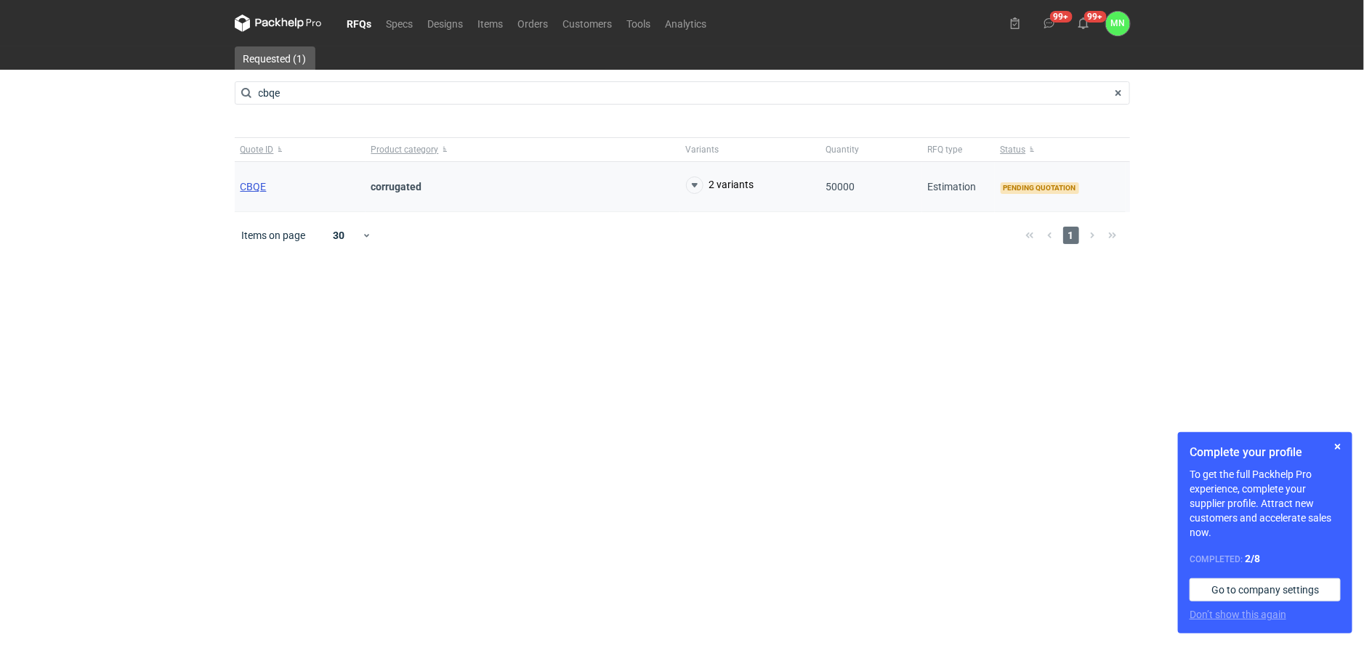
click at [253, 190] on span "CBQE" at bounding box center [254, 187] width 26 height 12
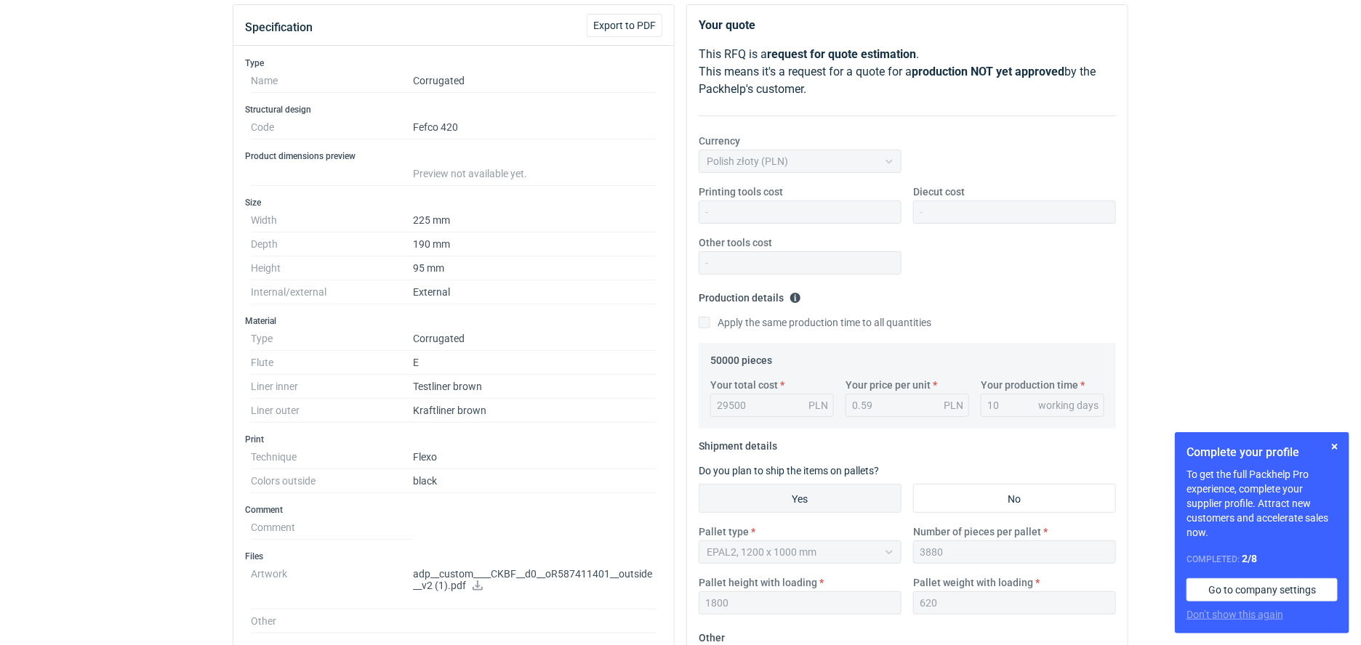
scroll to position [182, 0]
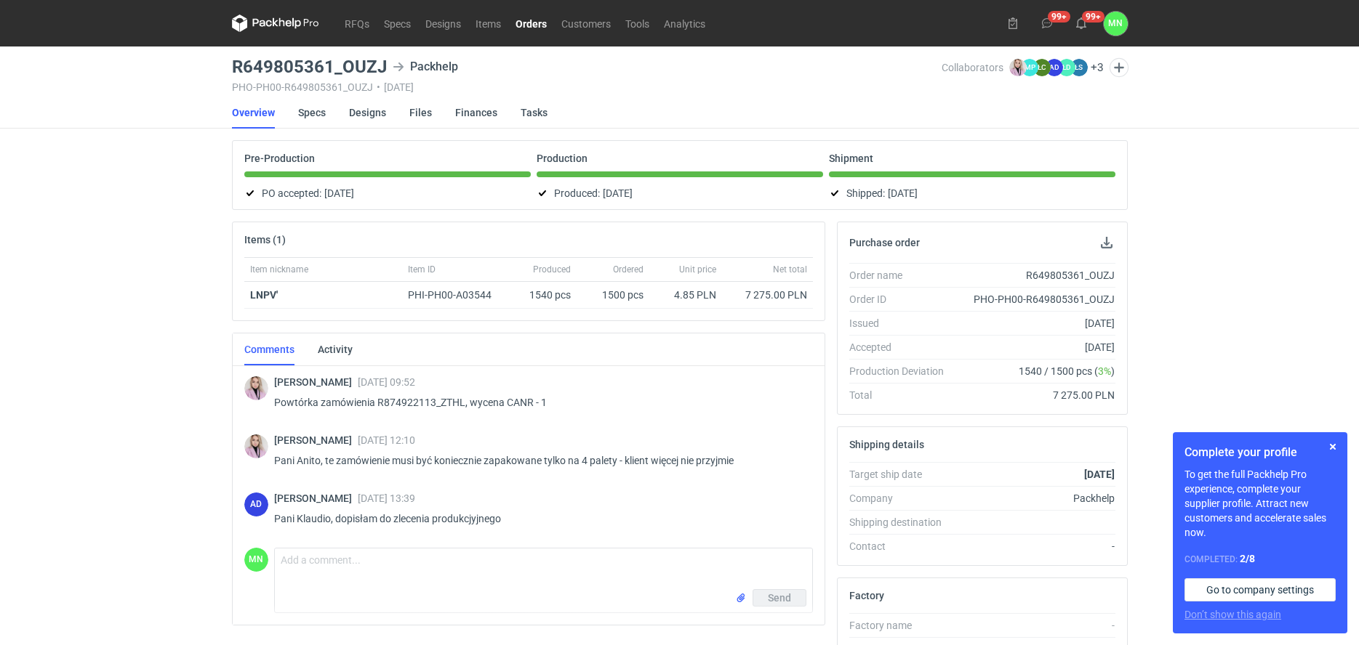
click at [527, 20] on link "Orders" at bounding box center [531, 23] width 46 height 17
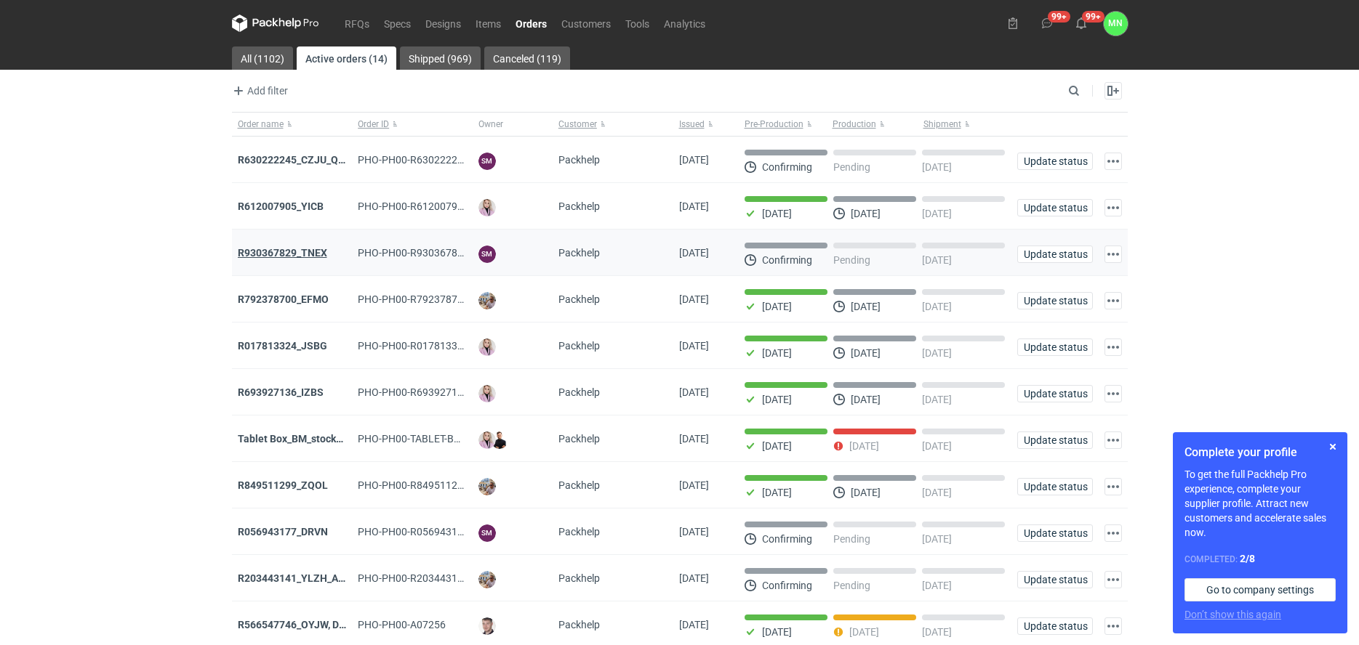
click at [302, 249] on strong "R930367829_TNEX" at bounding box center [282, 253] width 89 height 12
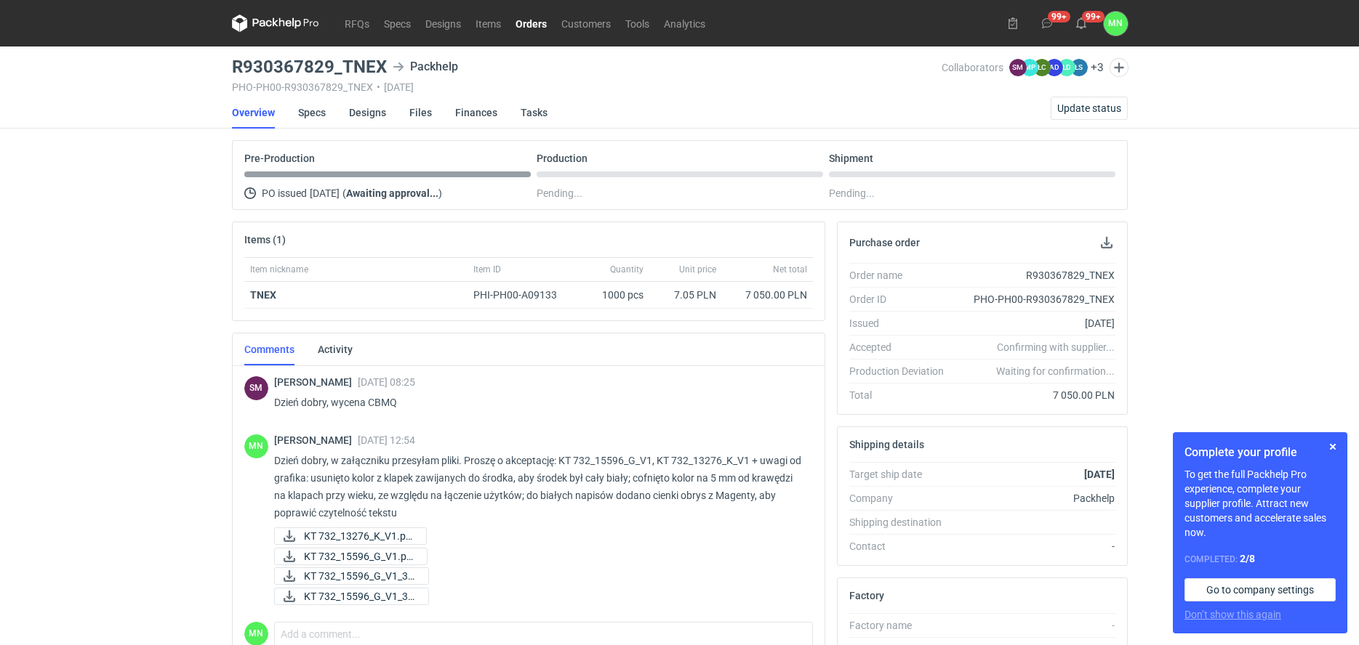
click at [526, 20] on link "Orders" at bounding box center [531, 23] width 46 height 17
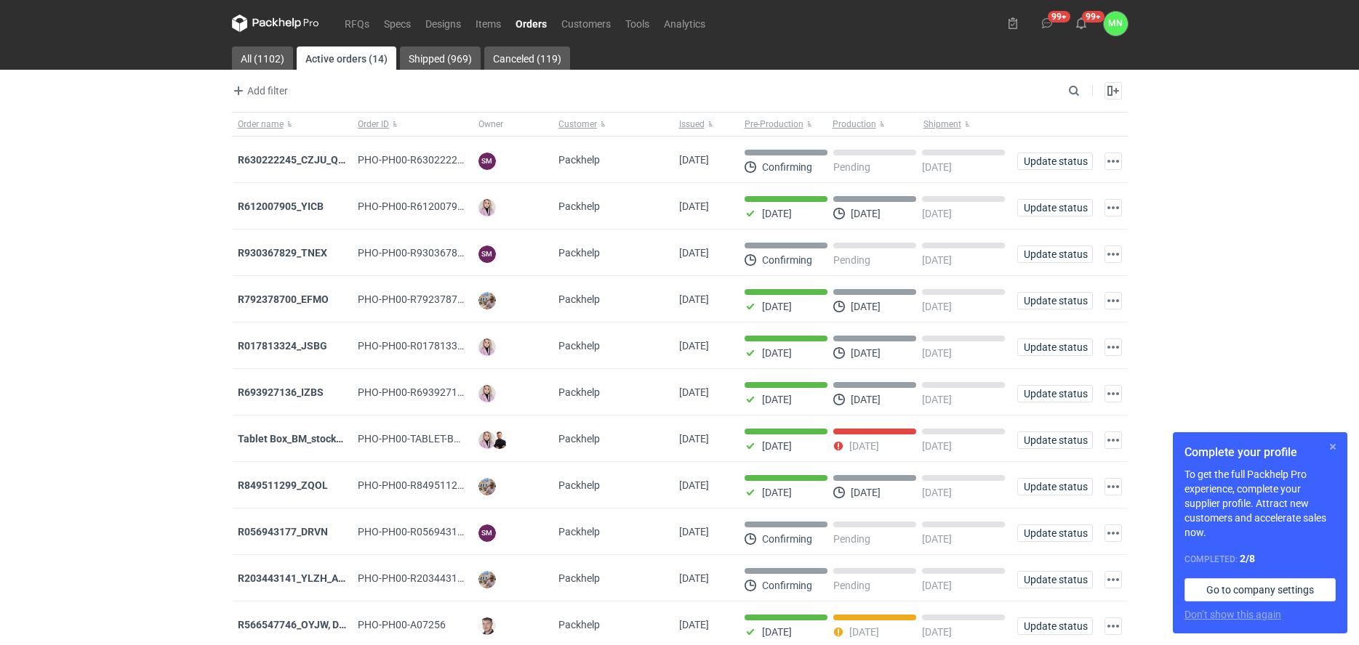
click at [1333, 442] on button "button" at bounding box center [1332, 446] width 17 height 17
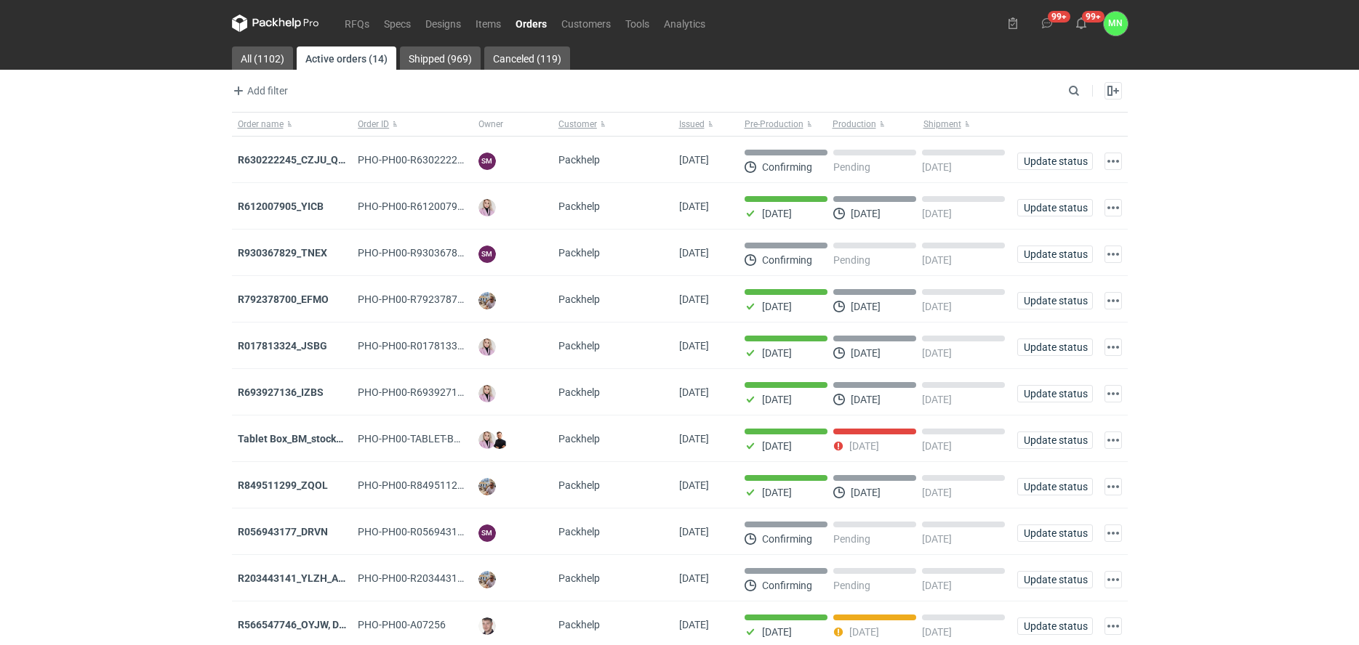
click at [89, 322] on div "RFQs Specs Designs Items Orders Customers Tools Analytics 99+ 99+ MN Małgorzata…" at bounding box center [679, 322] width 1359 height 645
click at [271, 161] on strong "R630222245_CZJU_QNLS_PWUU" at bounding box center [314, 160] width 153 height 12
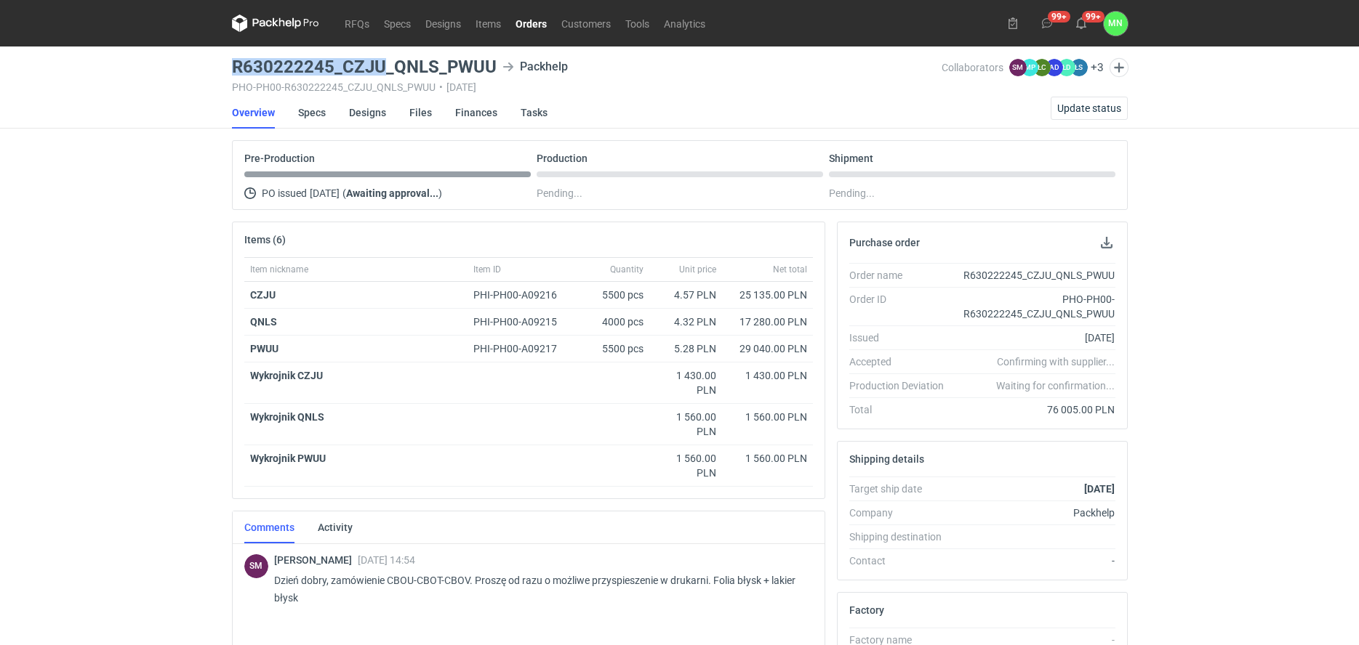
drag, startPoint x: 375, startPoint y: 65, endPoint x: 235, endPoint y: 60, distance: 140.4
click at [235, 60] on h3 "R630222245_CZJU_QNLS_PWUU" at bounding box center [364, 66] width 265 height 17
copy h3 "R630222245_CZJU"
click at [1358, 625] on div "RFQs Specs Designs Items Orders Customers Tools Analytics 99+ 99+ MN Małgorzata…" at bounding box center [680, 322] width 1361 height 645
